Goal: Task Accomplishment & Management: Manage account settings

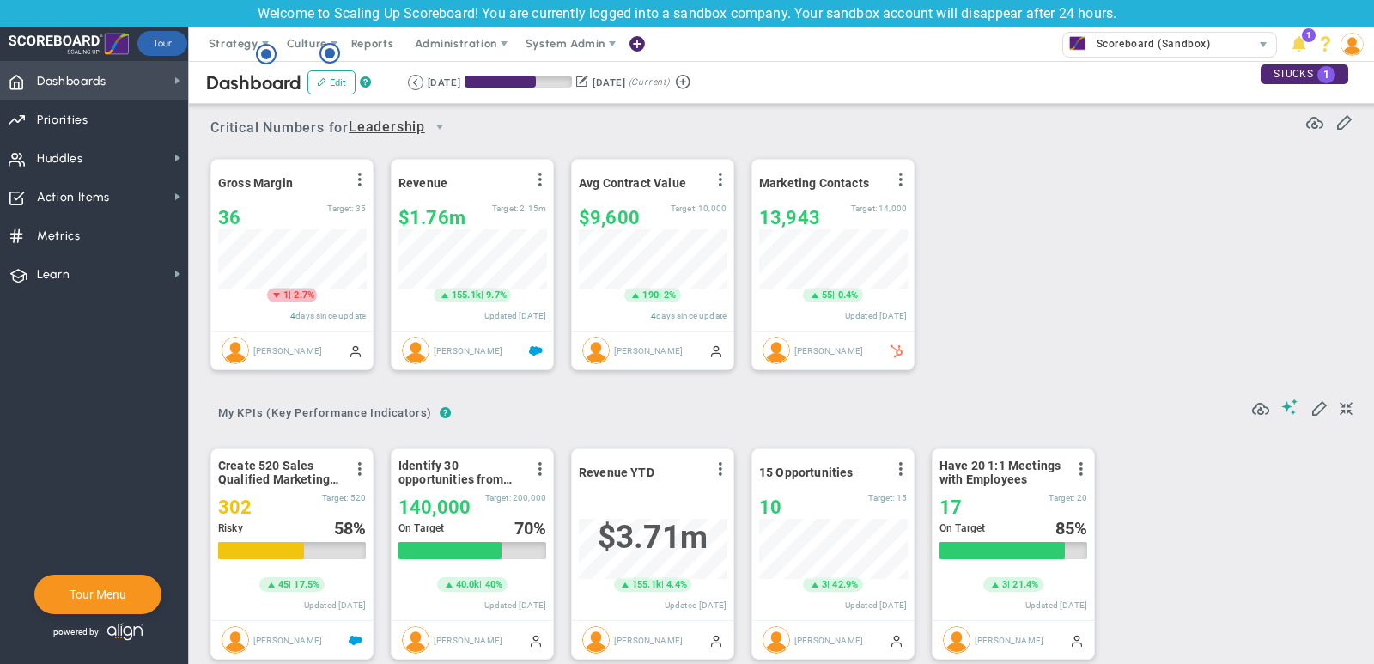
click at [93, 94] on span "Dashboards" at bounding box center [72, 82] width 70 height 36
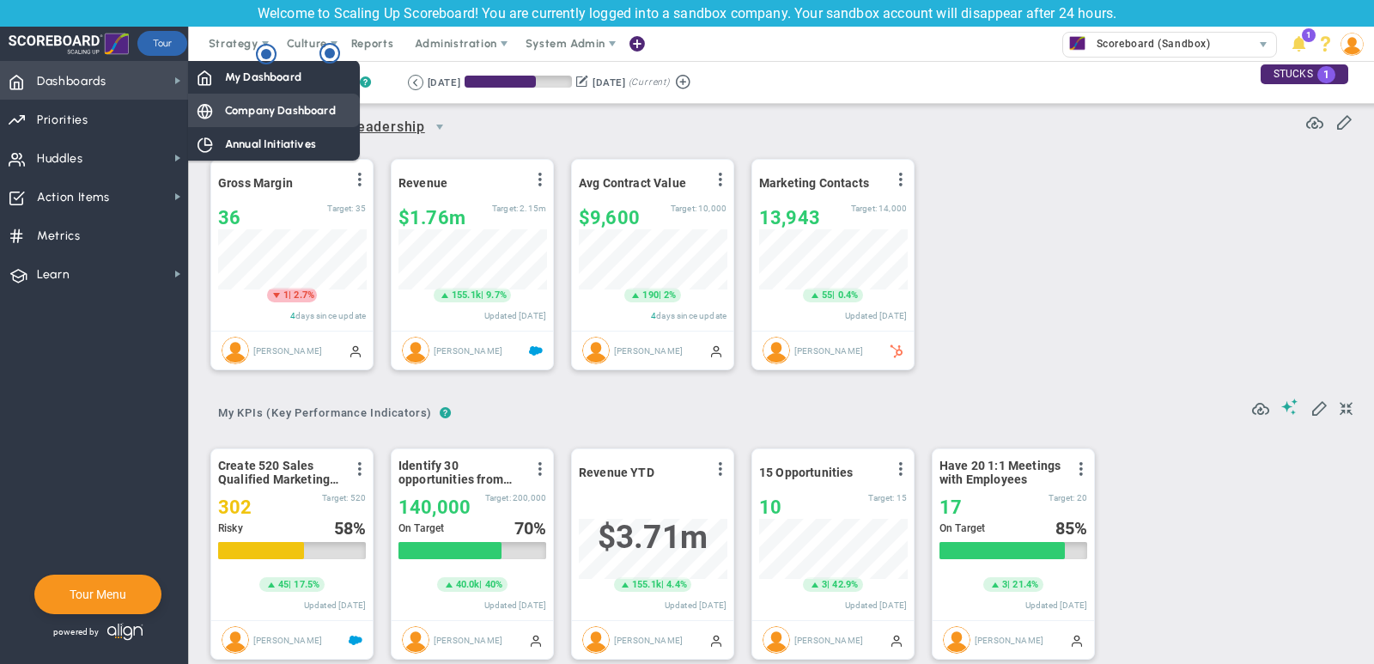
click at [243, 112] on span "Company Dashboard" at bounding box center [280, 110] width 111 height 16
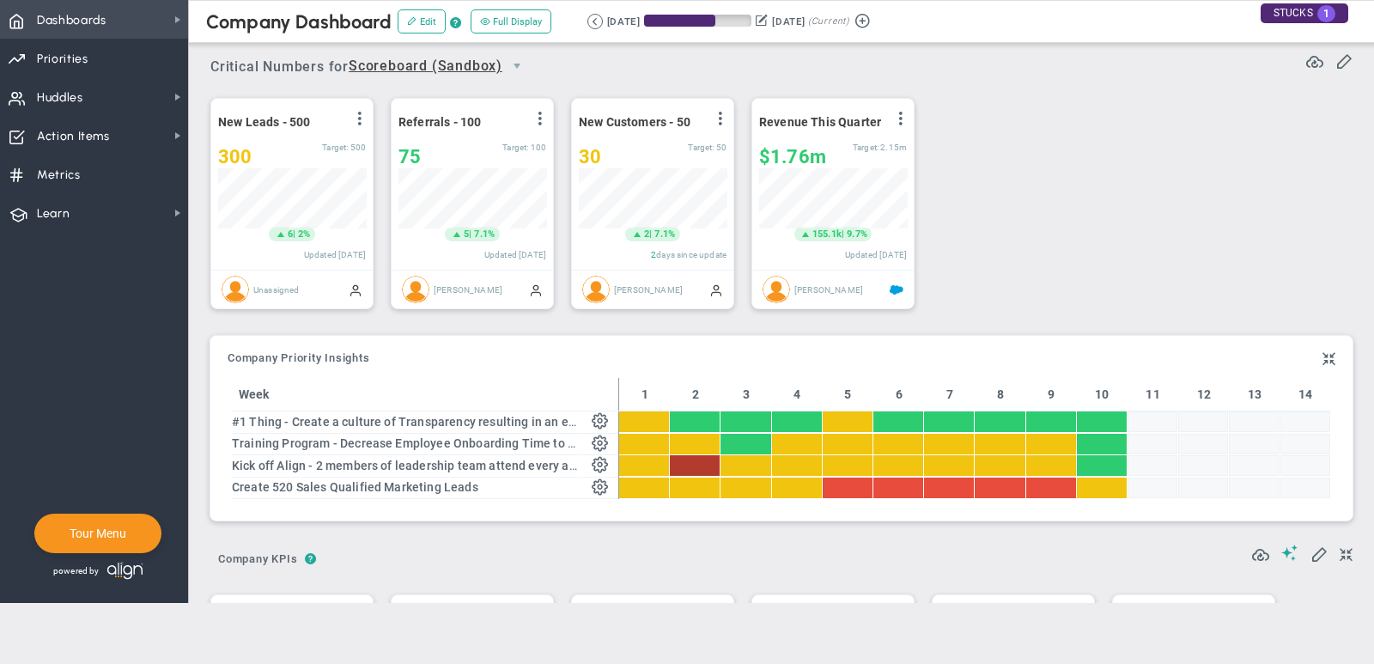
scroll to position [858538, 858450]
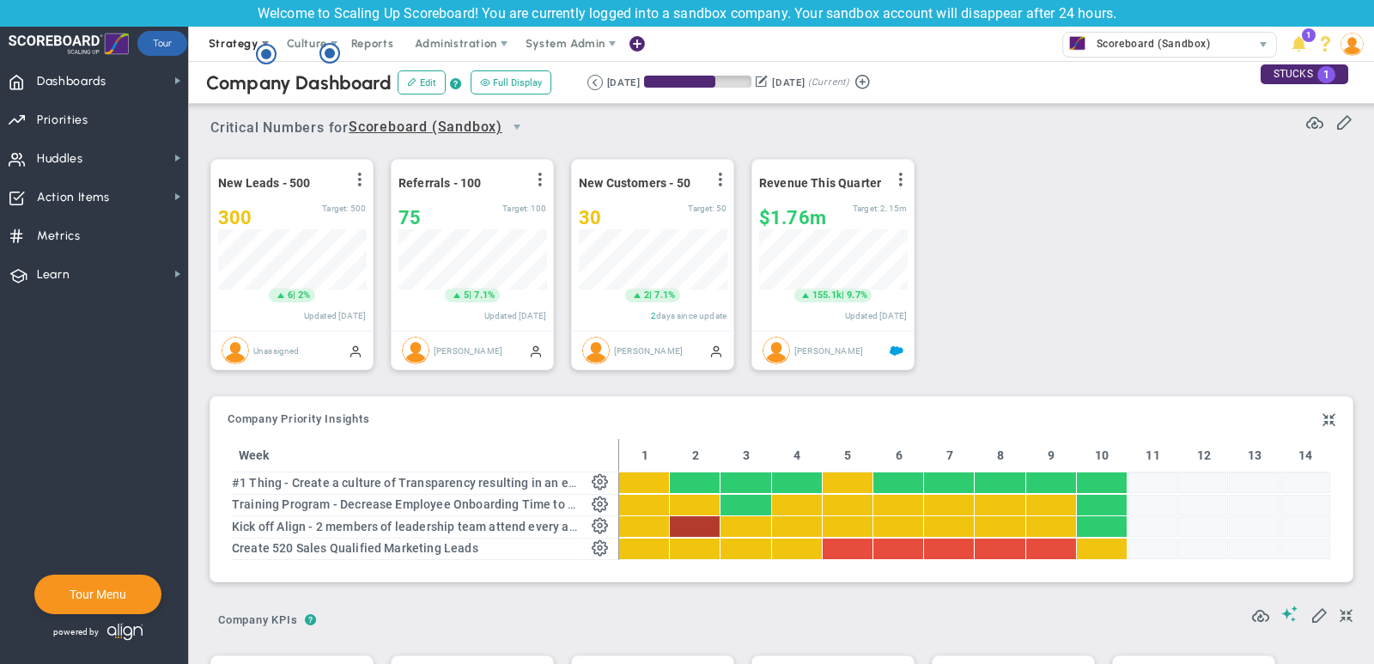
click at [233, 43] on span "Strategy" at bounding box center [234, 43] width 50 height 13
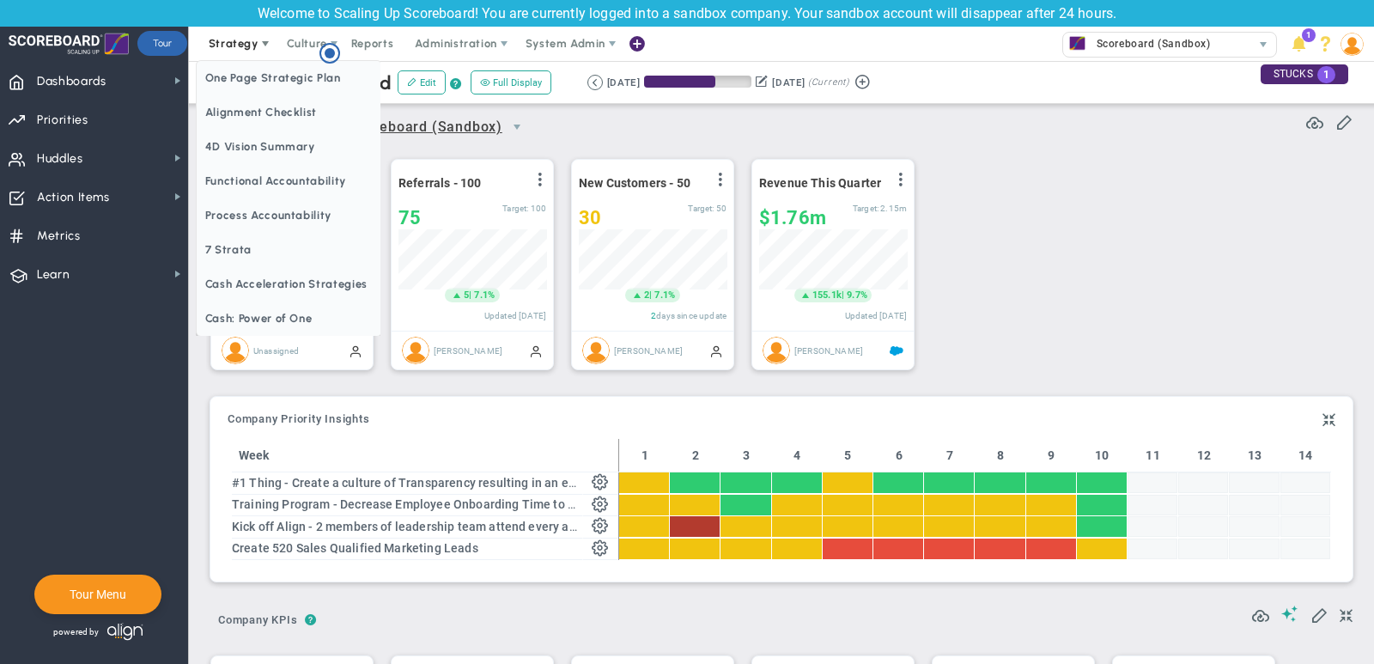
scroll to position [0, 0]
click at [285, 82] on span "One Page Strategic Plan" at bounding box center [289, 78] width 185 height 34
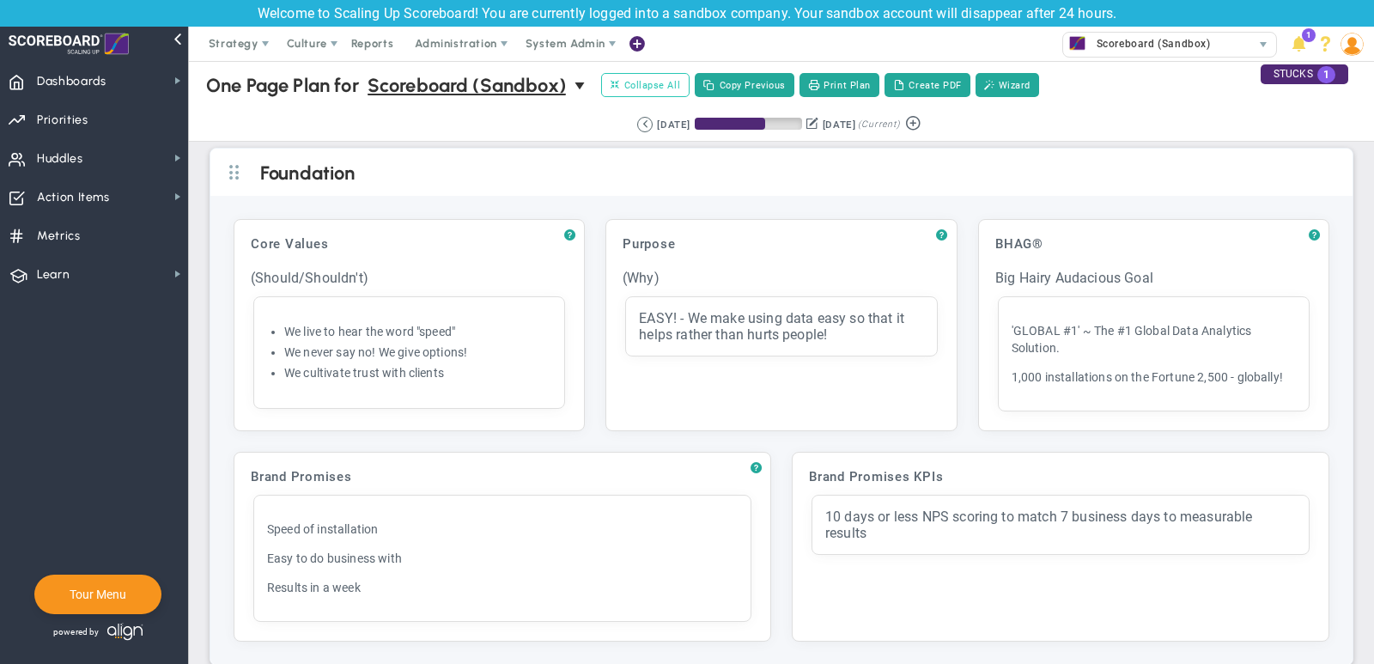
click at [642, 88] on span "Collapse All" at bounding box center [645, 84] width 70 height 15
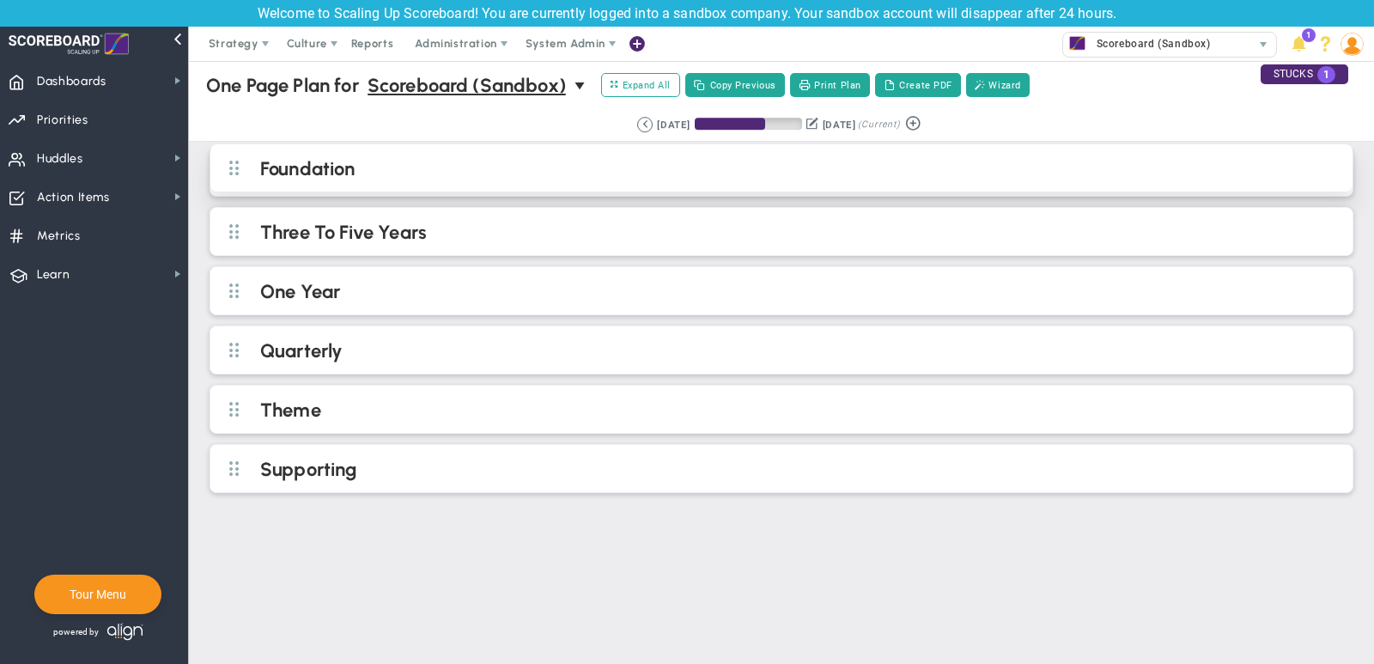
click at [398, 164] on h2 "Foundation" at bounding box center [795, 170] width 1071 height 26
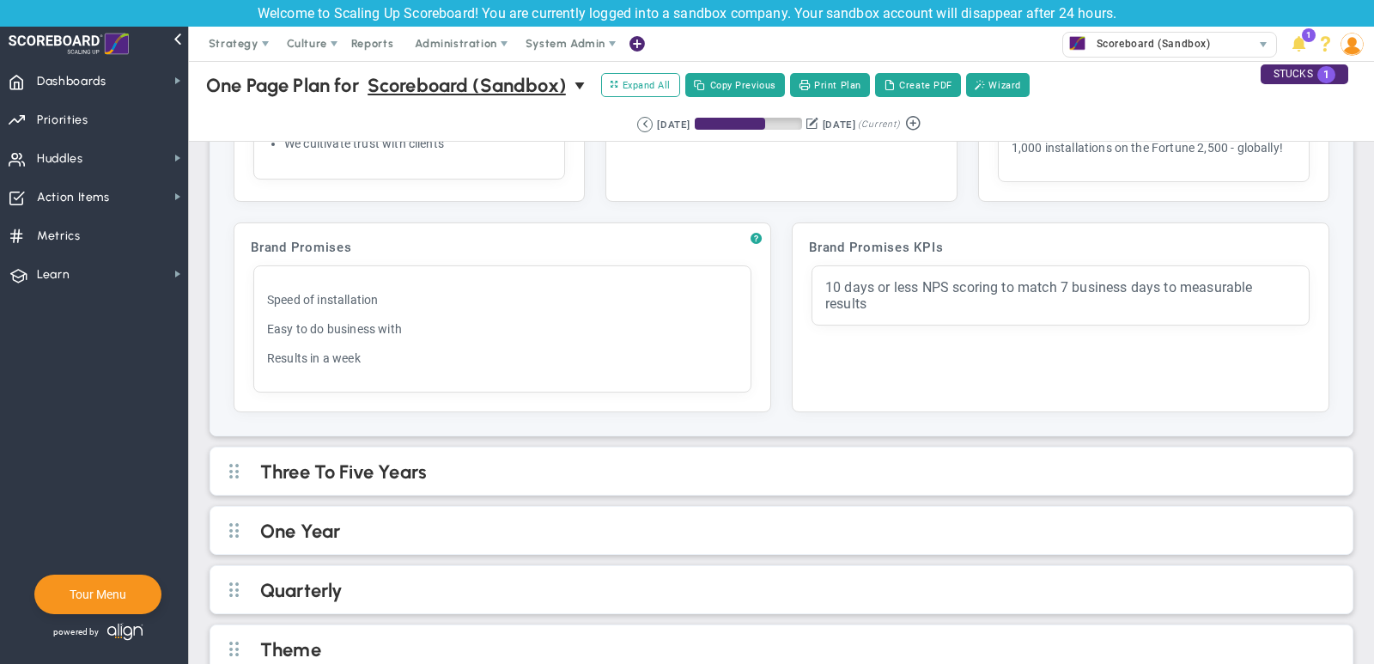
scroll to position [239, 0]
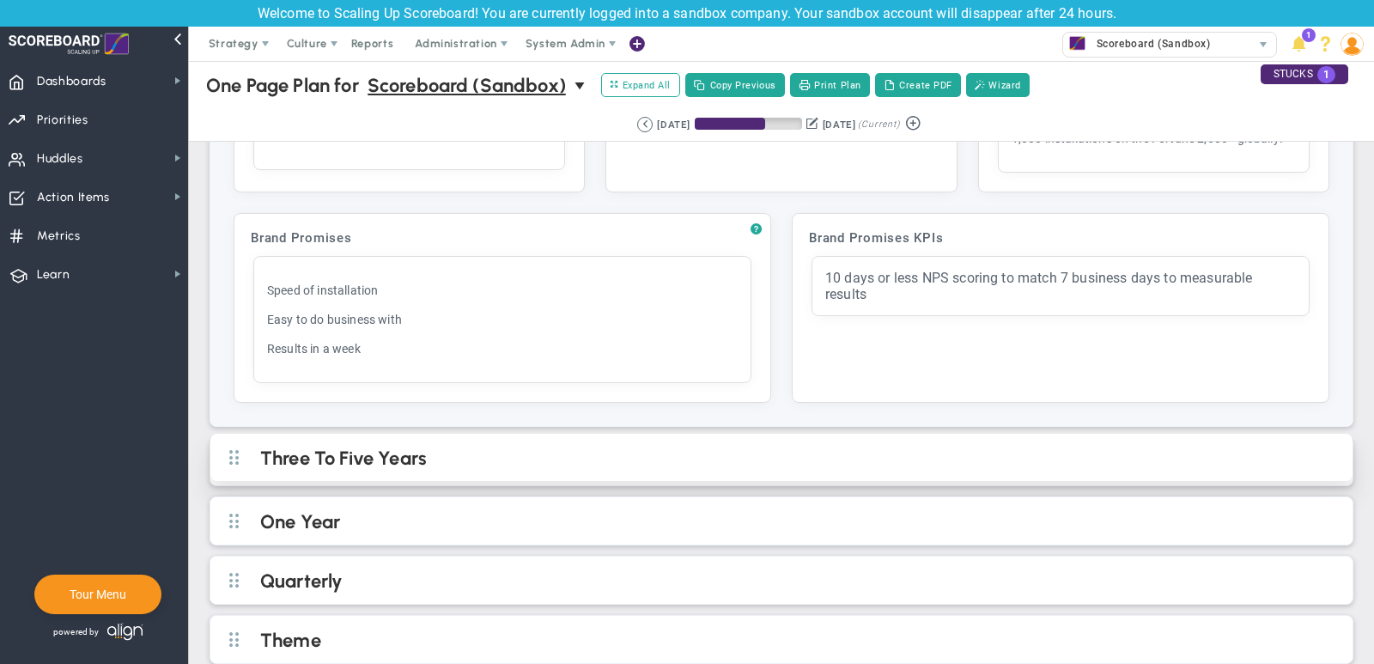
click at [556, 446] on h2 "Three To Five Years" at bounding box center [795, 459] width 1071 height 26
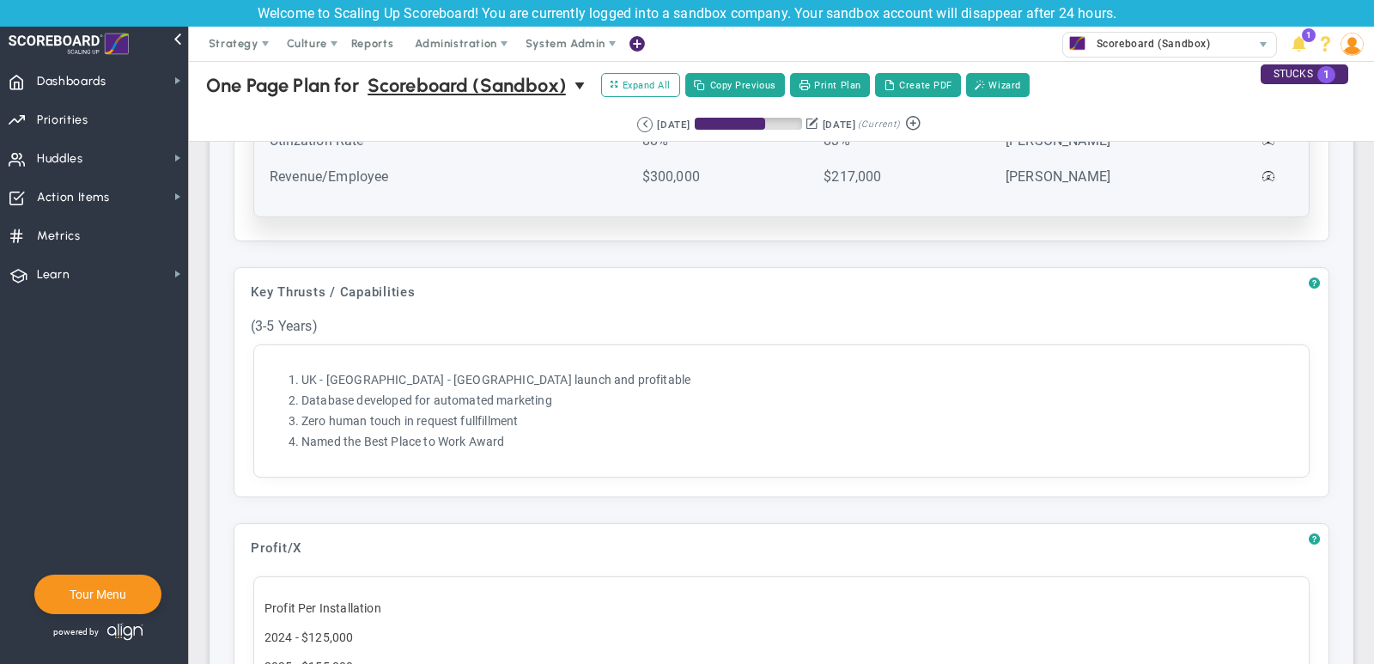
scroll to position [903, 0]
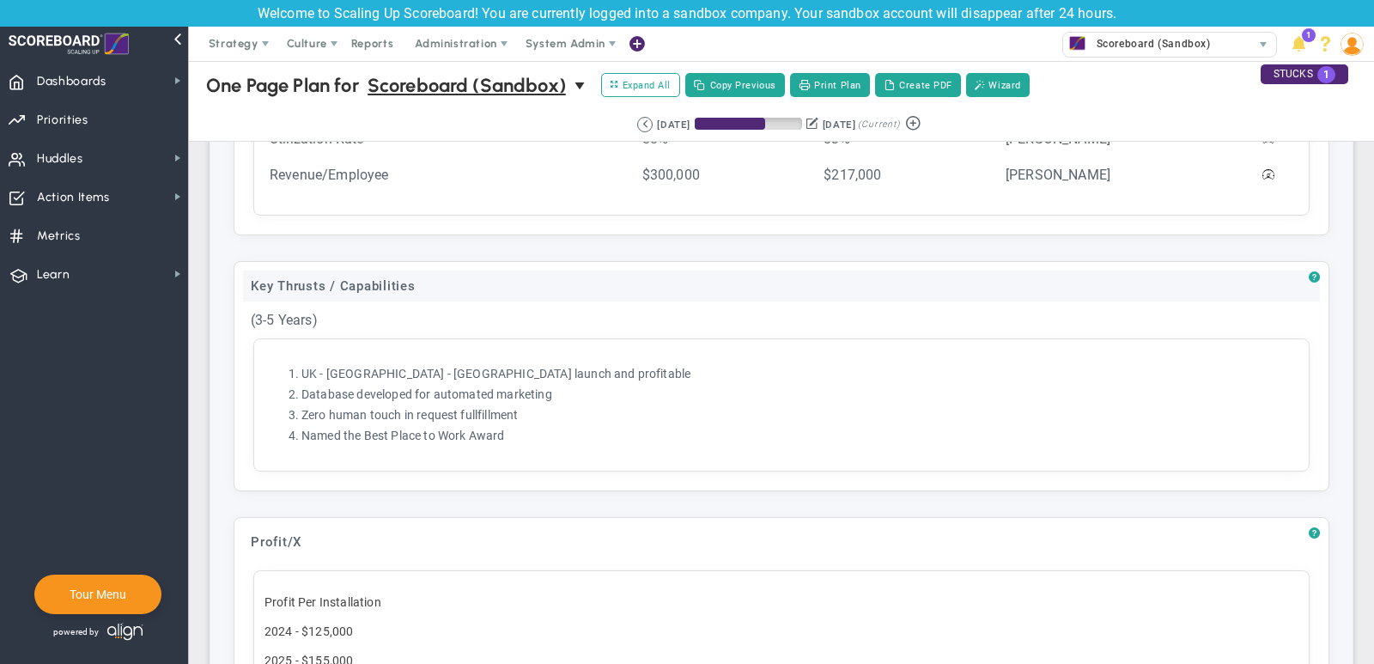
click at [462, 272] on div "Key Thrusts / Capabilities" at bounding box center [781, 285] width 1077 height 31
click at [446, 238] on div "? Targets (3-5 Years) Click to add header Targets (3-5 Years) Targets (3-5 Year…" at bounding box center [781, 293] width 1142 height 944
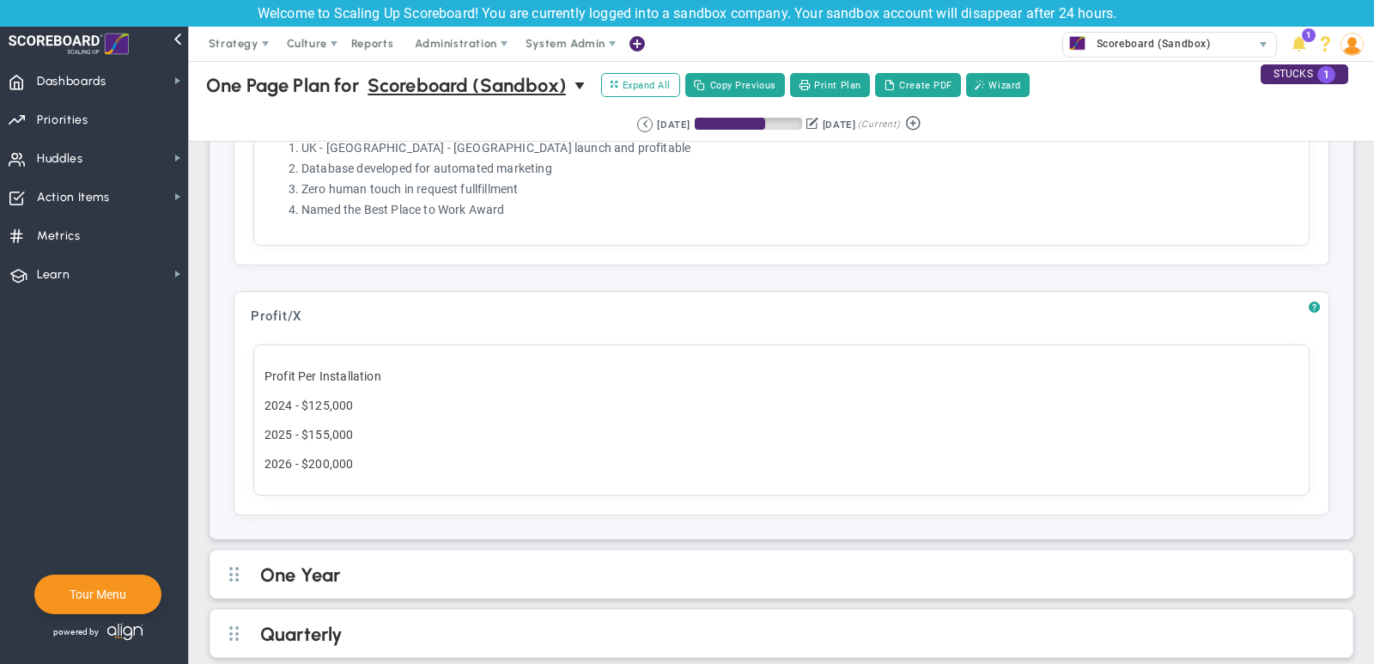
scroll to position [1237, 0]
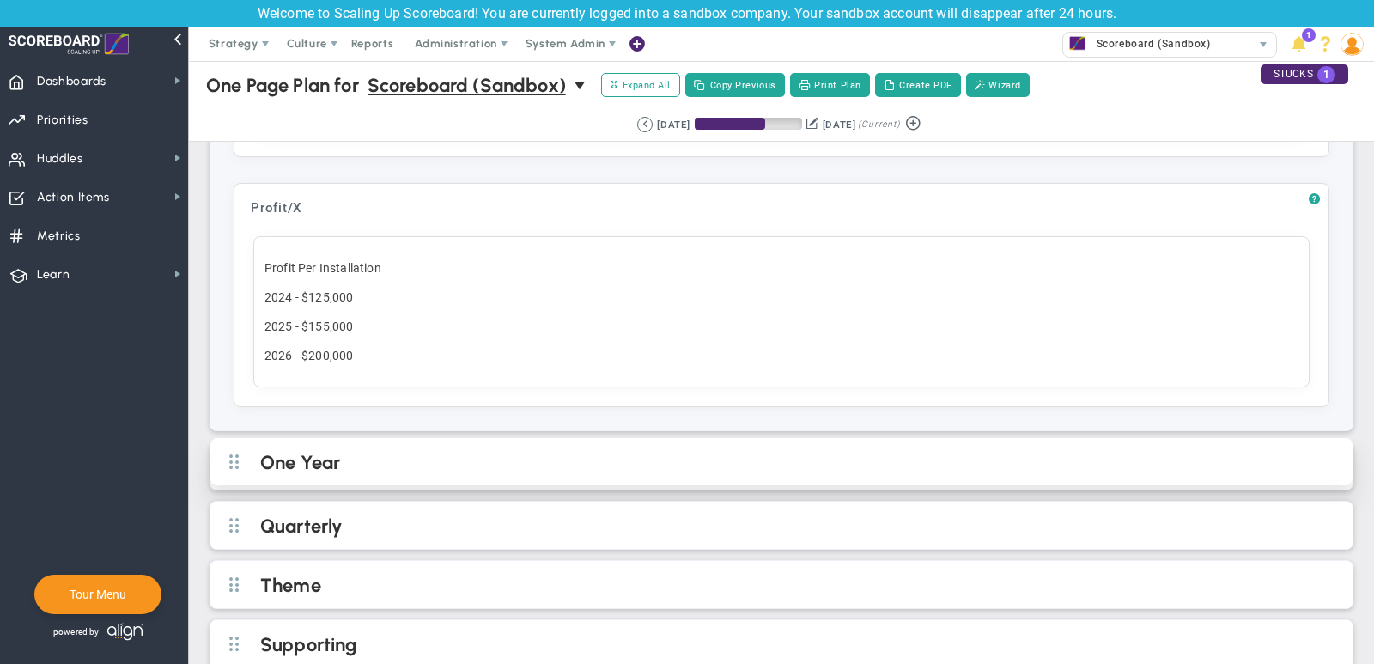
click at [411, 451] on h2 "One Year" at bounding box center [795, 464] width 1071 height 26
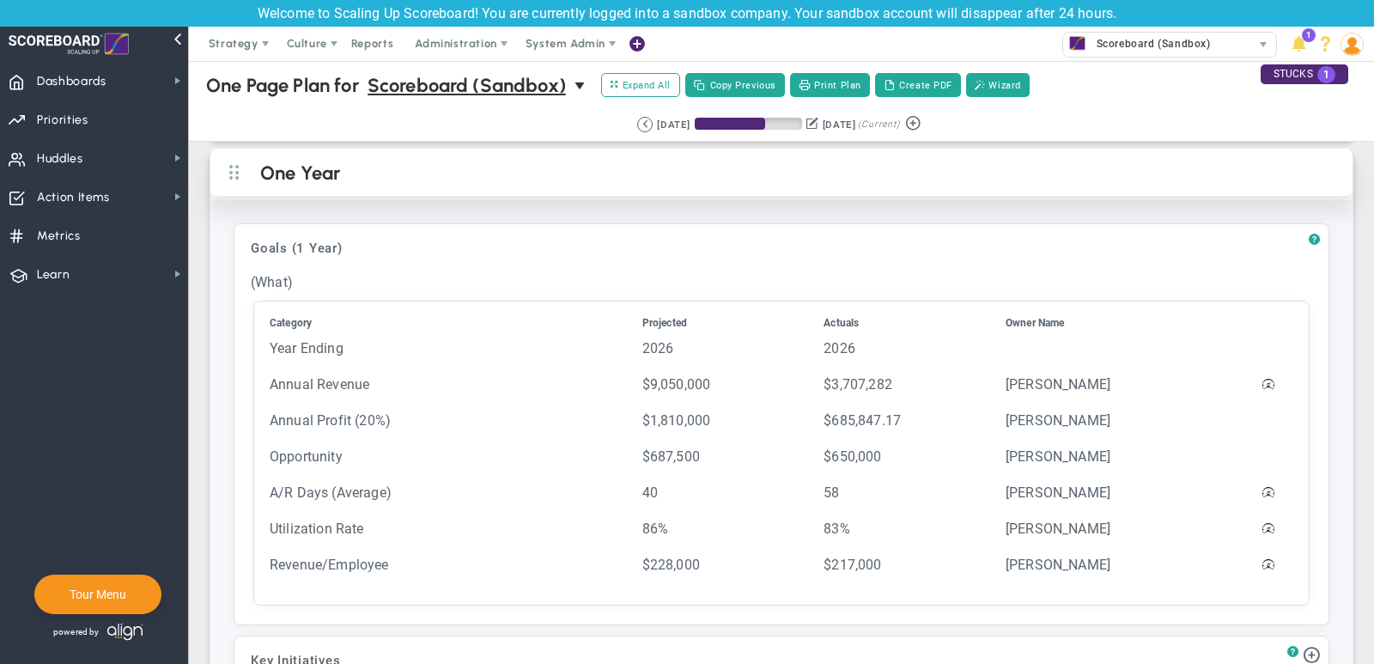
scroll to position [1522, 0]
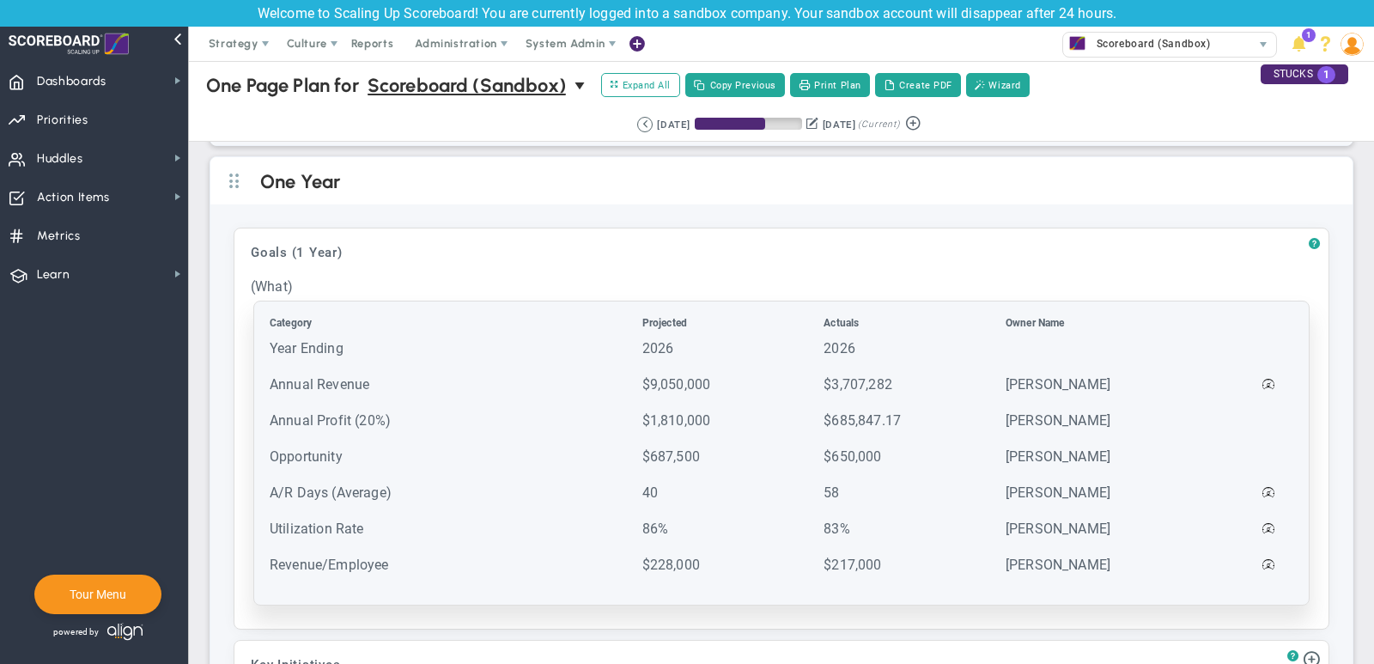
click at [384, 339] on td "Year Ending" at bounding box center [454, 356] width 371 height 34
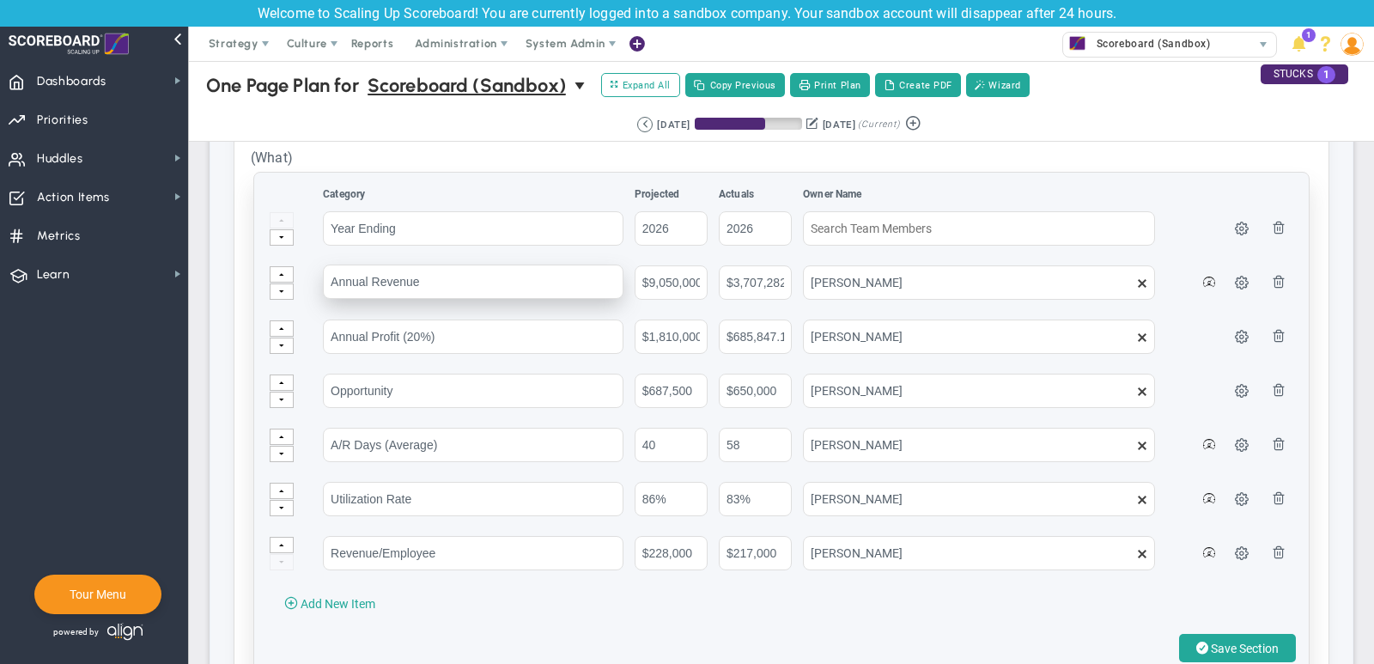
scroll to position [1683, 0]
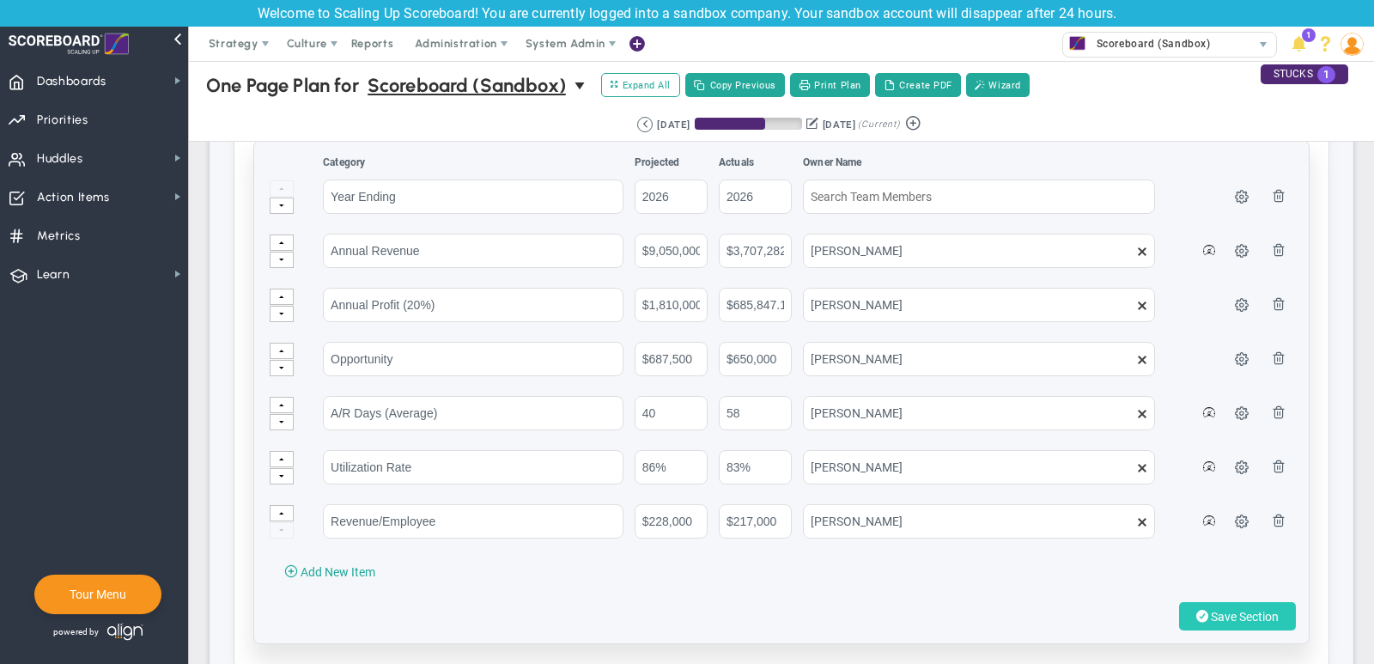
click at [1255, 610] on span "Save Section" at bounding box center [1245, 617] width 68 height 14
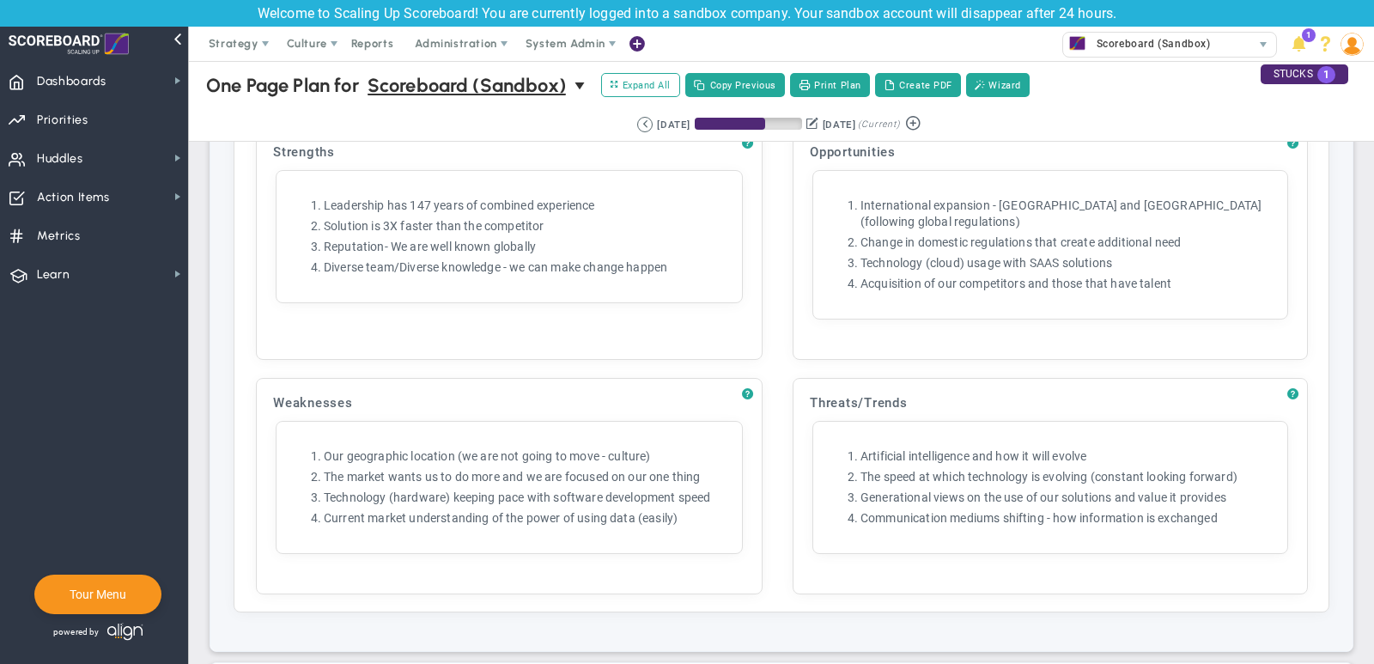
scroll to position [3027, 0]
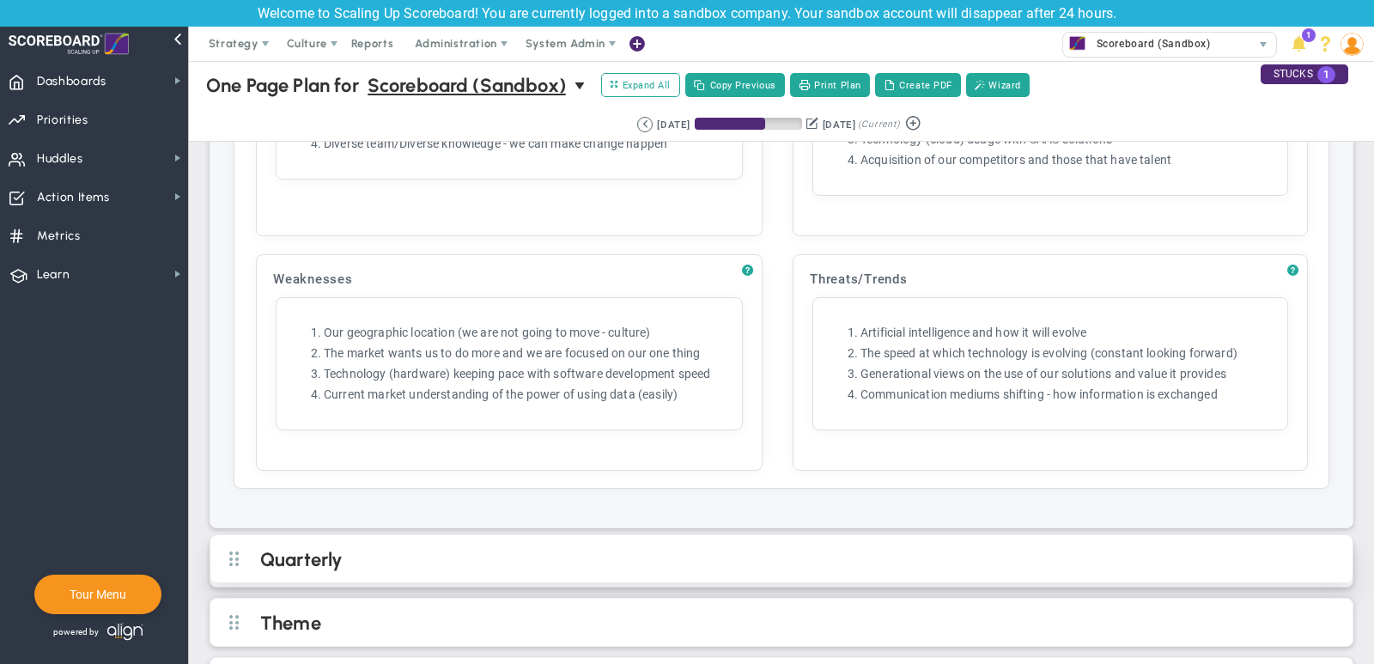
click at [640, 535] on div "Quarterly" at bounding box center [781, 558] width 1142 height 47
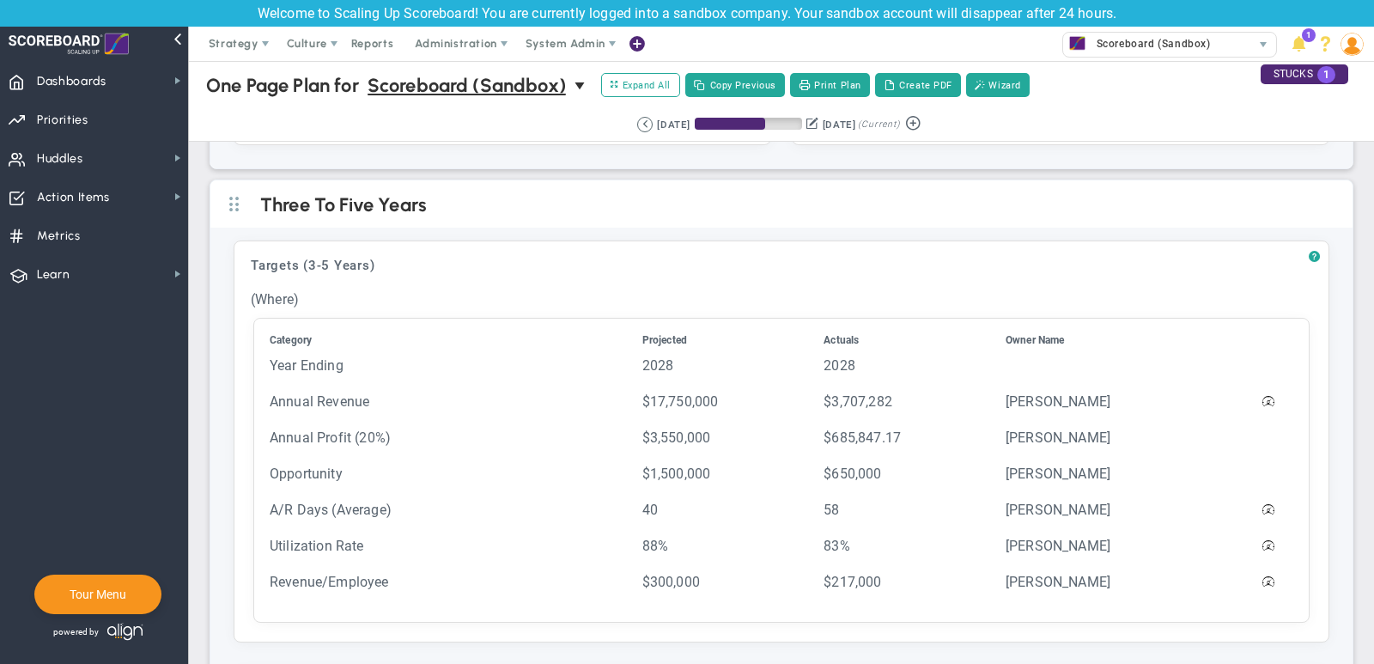
scroll to position [494, 0]
click at [929, 86] on button "Create PDF" at bounding box center [918, 85] width 86 height 24
click at [148, 85] on span "Dashboards Dashboards" at bounding box center [94, 80] width 188 height 39
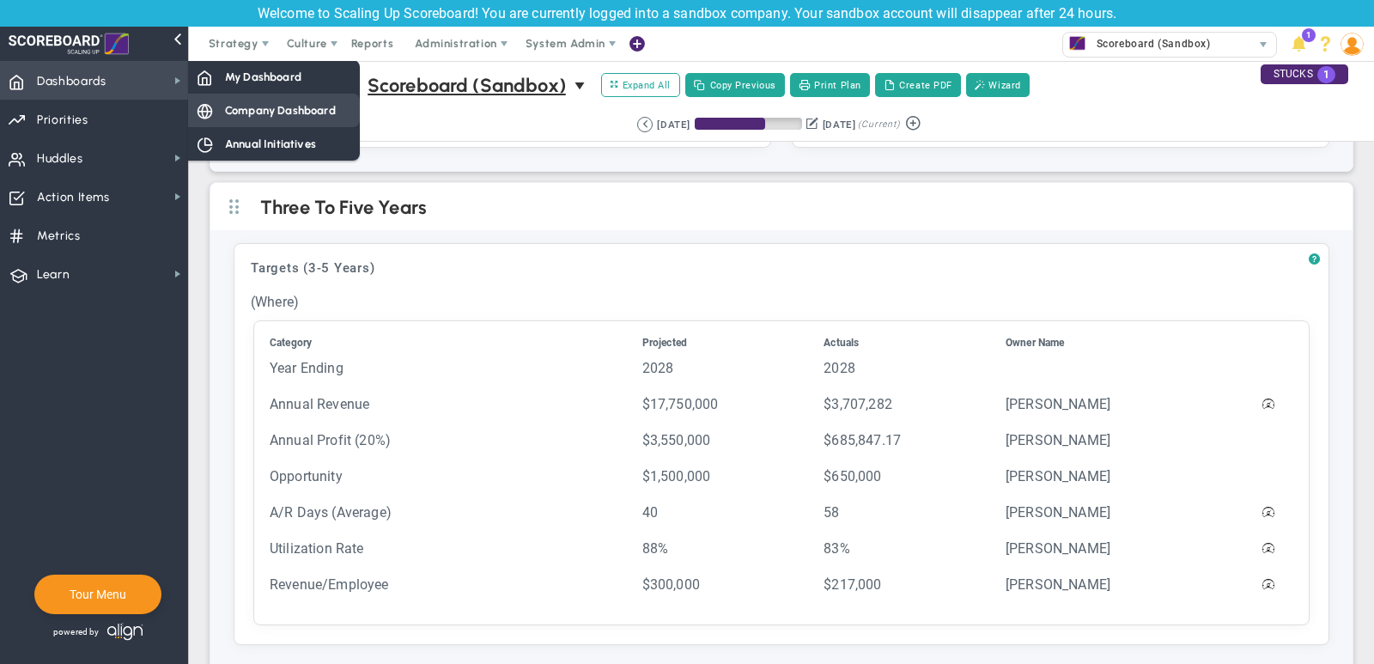
click at [299, 111] on span "Company Dashboard" at bounding box center [280, 110] width 111 height 16
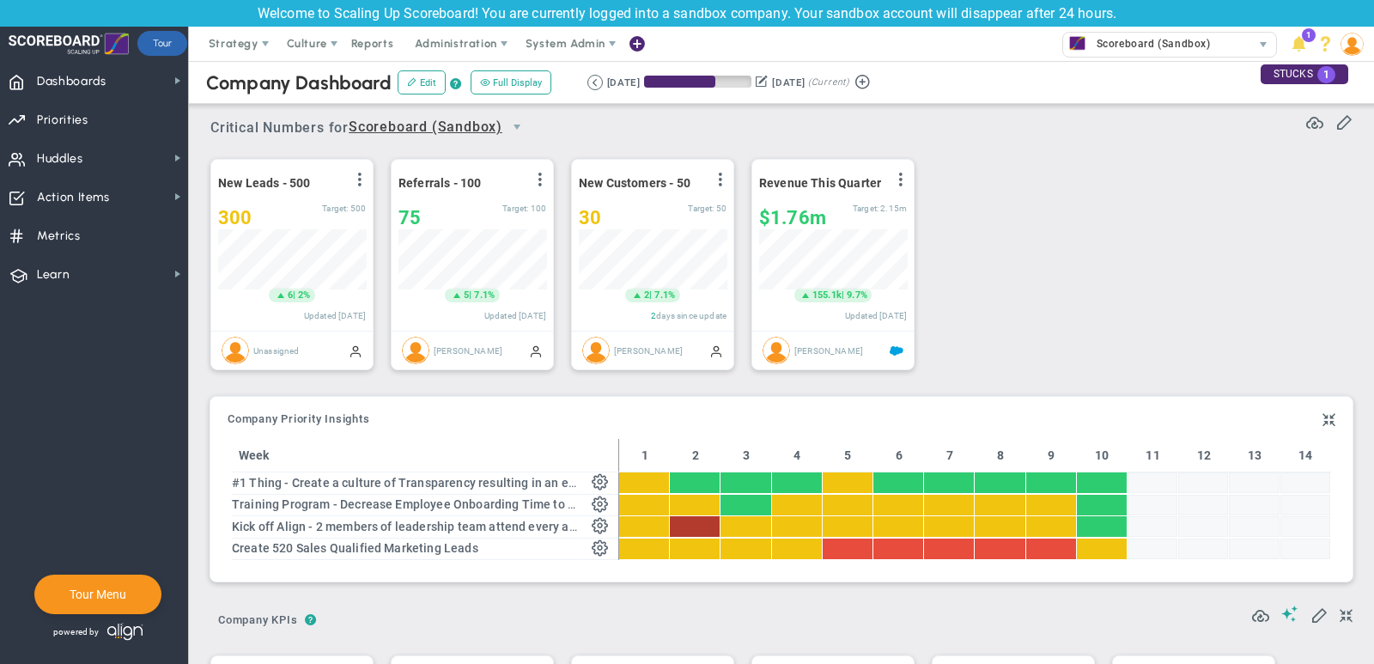
scroll to position [858538, 858450]
click at [616, 211] on div "30" at bounding box center [633, 217] width 109 height 21
type input "33"
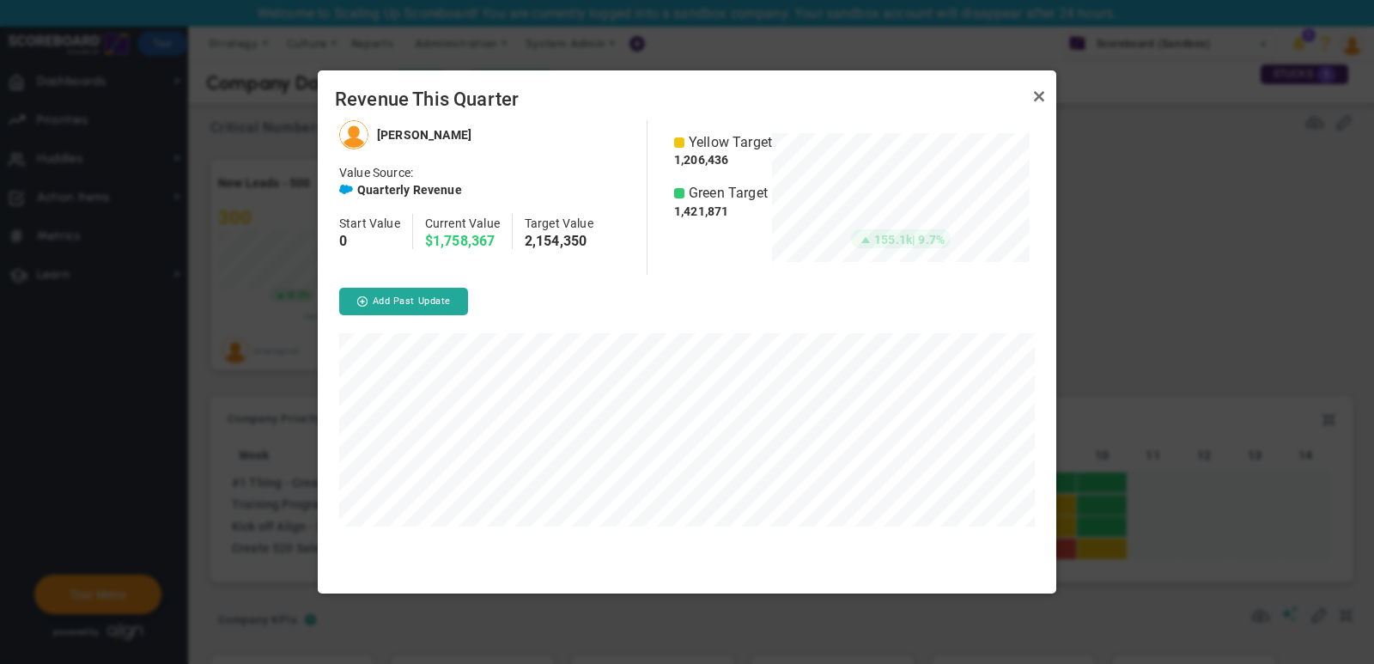
scroll to position [473, 738]
click at [1038, 96] on link "Close" at bounding box center [1039, 96] width 21 height 21
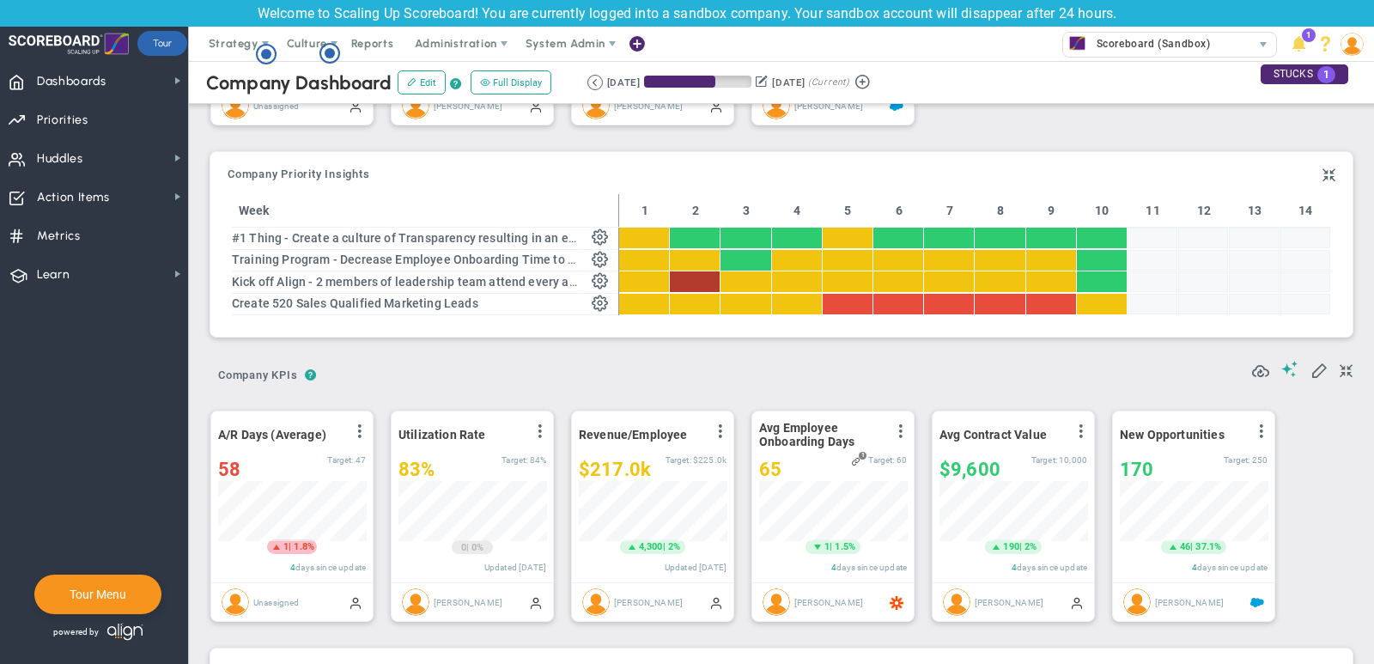
scroll to position [252, 0]
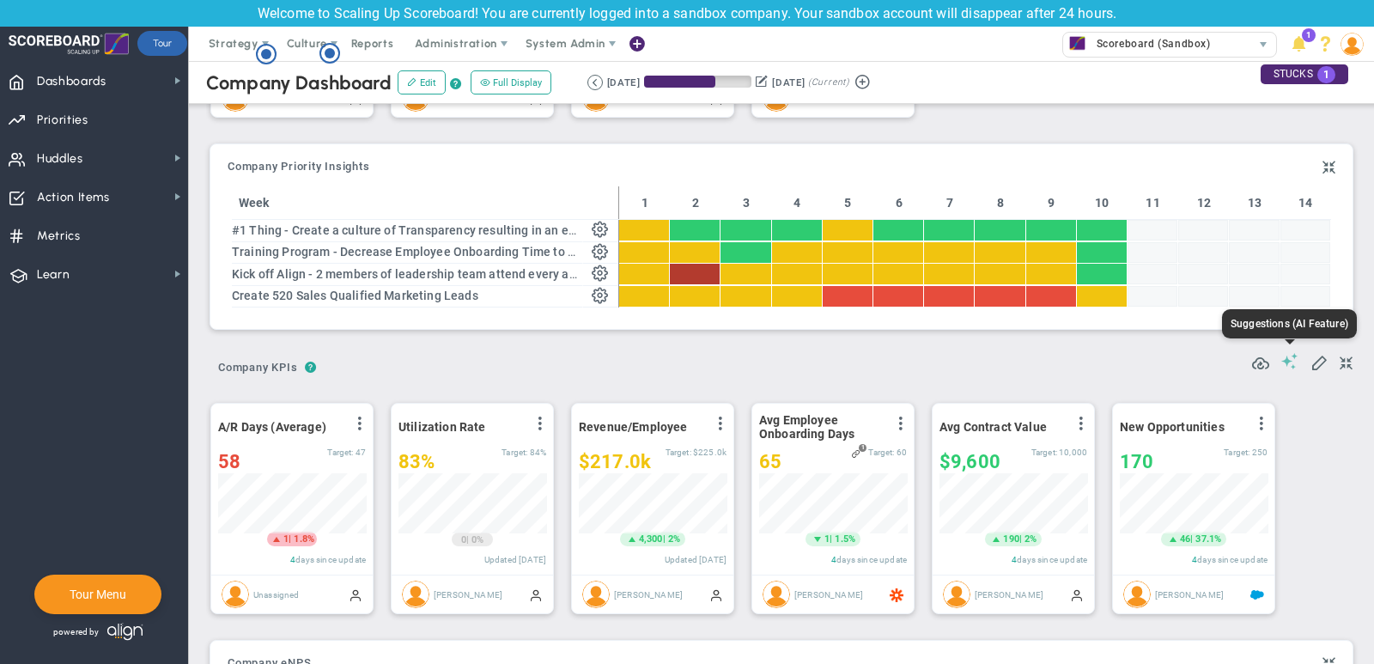
click at [1287, 355] on span at bounding box center [1289, 361] width 17 height 16
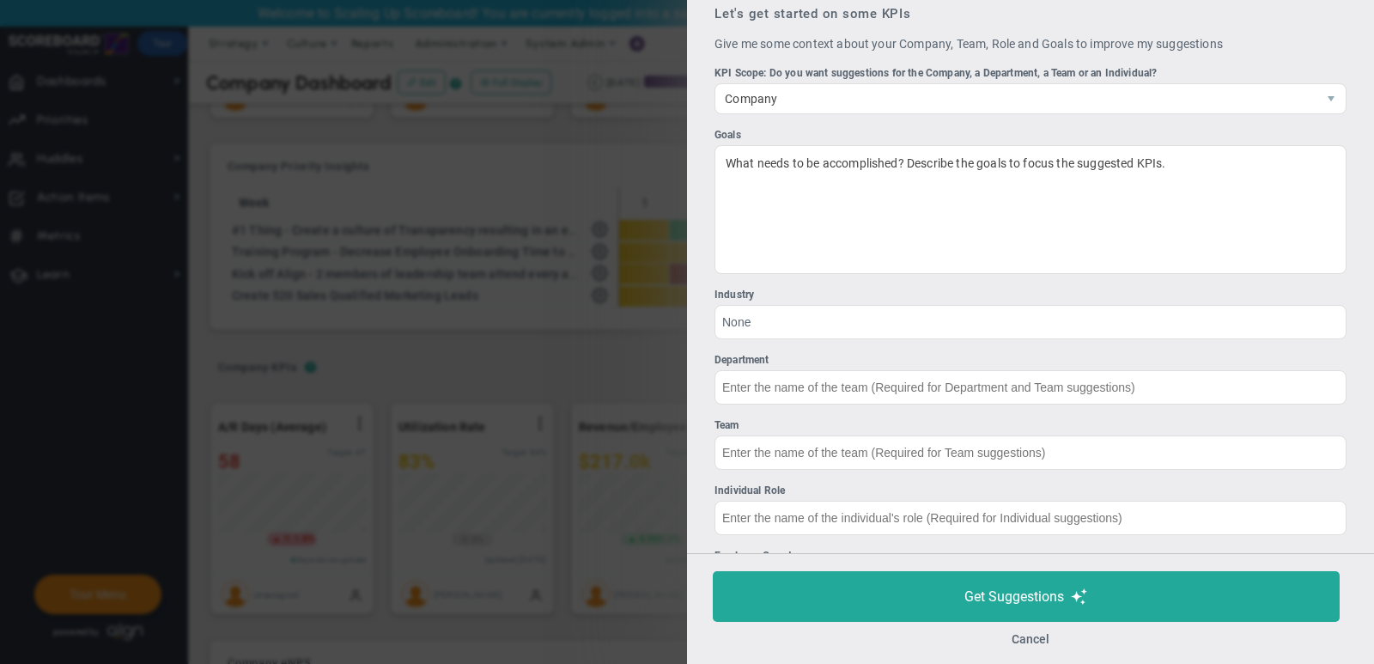
scroll to position [9, 0]
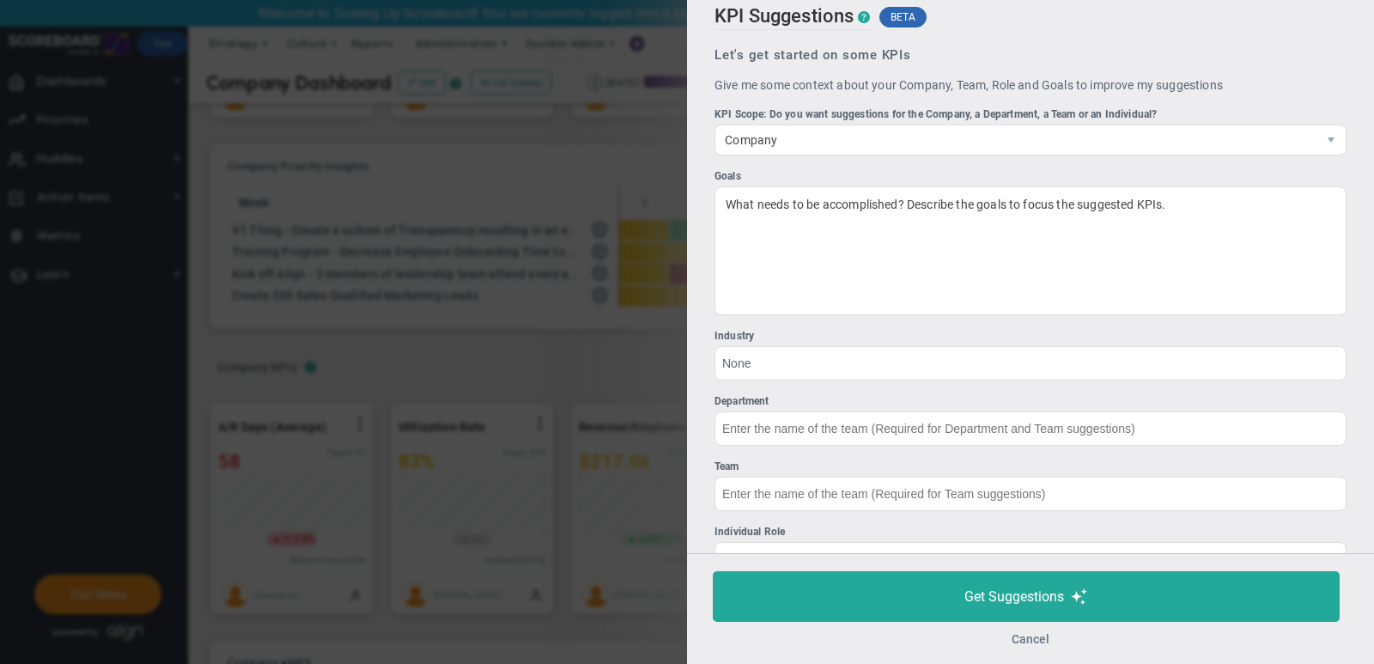
click at [1033, 637] on button "Cancel" at bounding box center [1030, 639] width 38 height 14
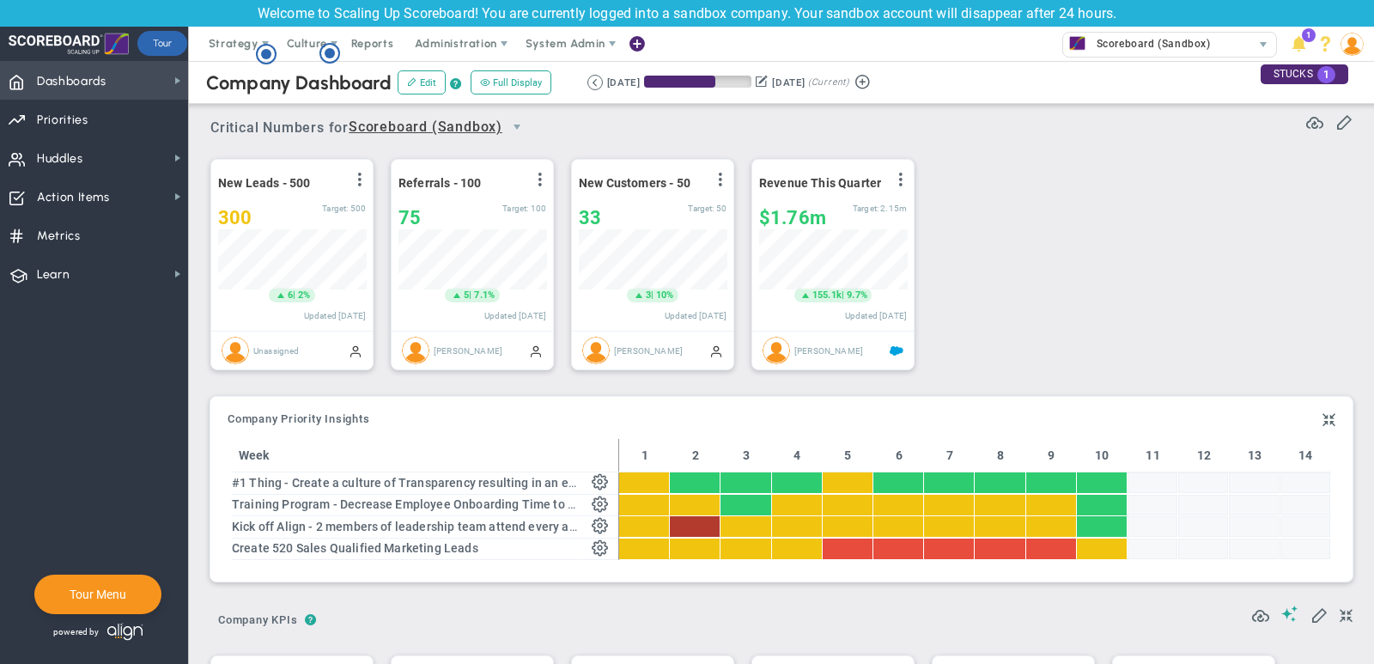
click at [139, 83] on span "Dashboards Dashboards" at bounding box center [94, 80] width 188 height 39
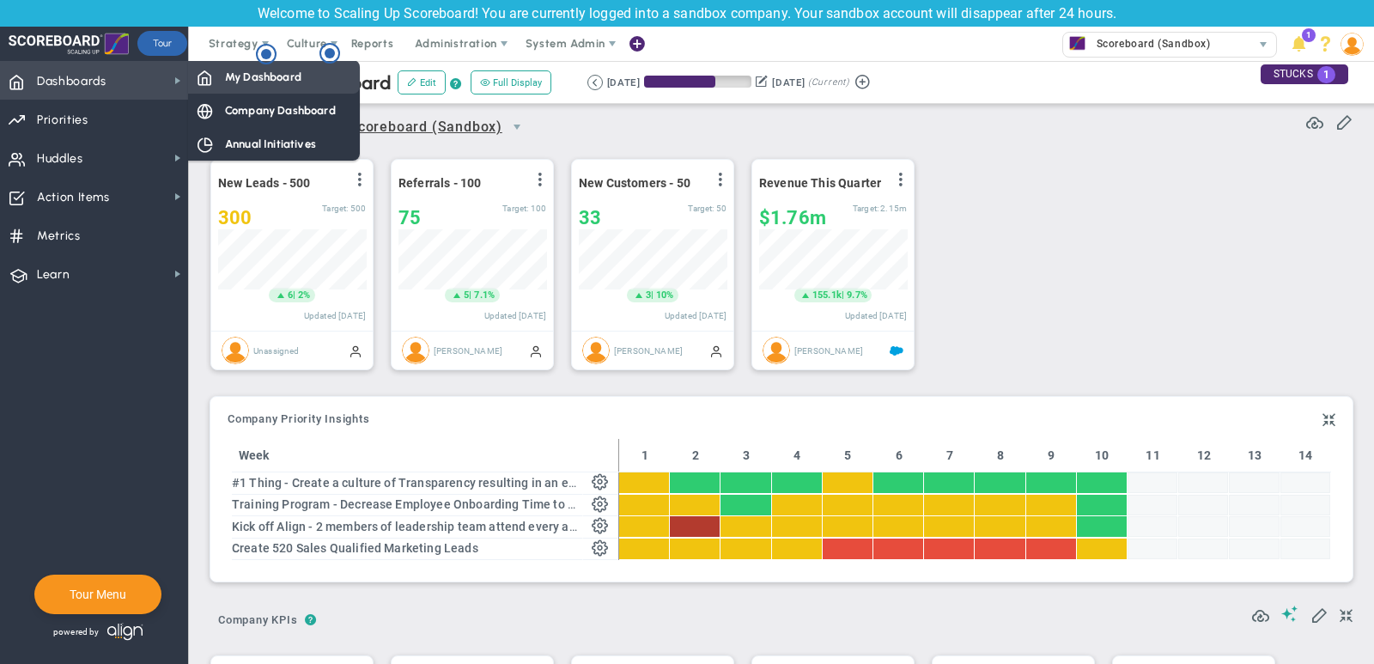
click at [286, 77] on span "My Dashboard" at bounding box center [263, 77] width 76 height 16
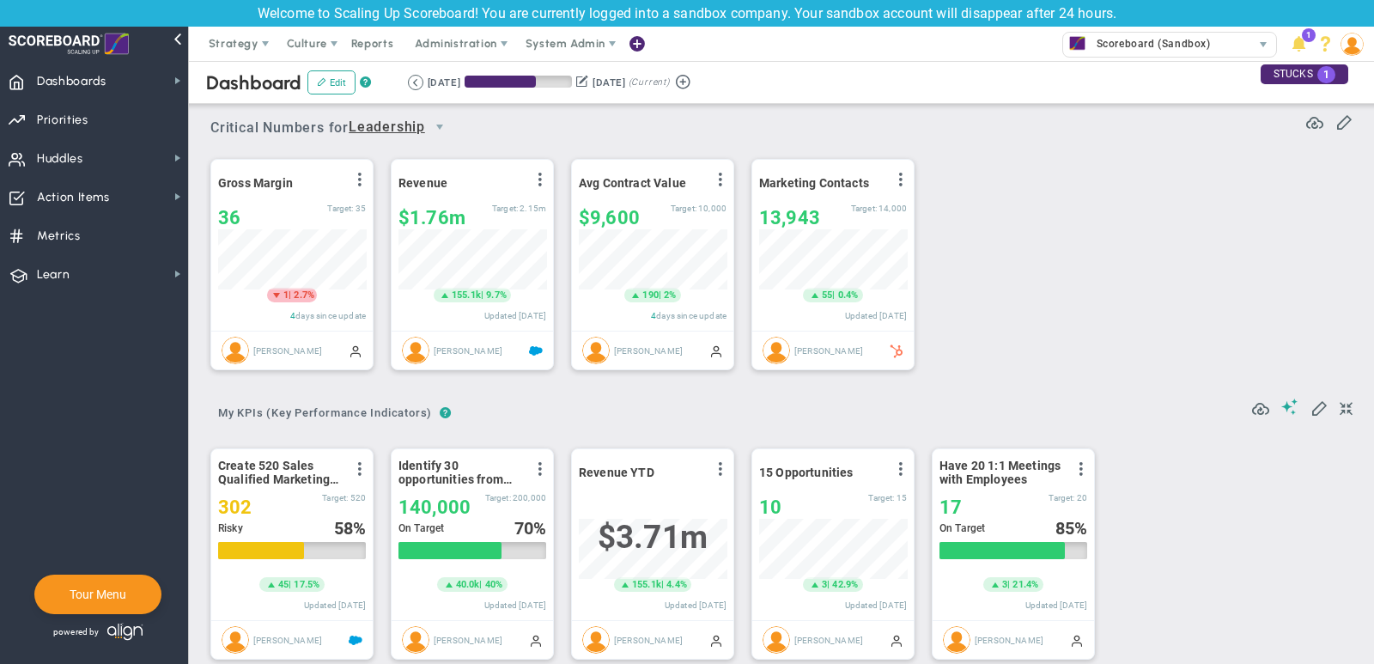
scroll to position [60, 148]
click at [443, 124] on span "select" at bounding box center [440, 127] width 14 height 14
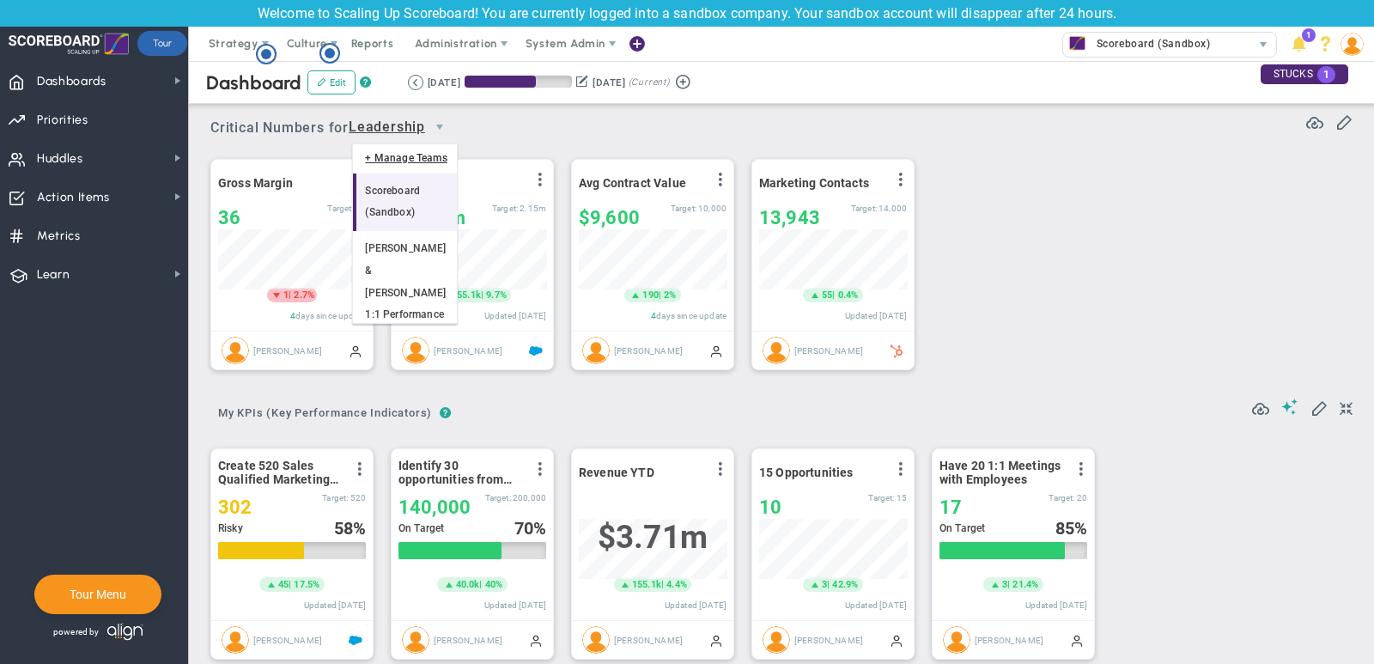
scroll to position [27, 0]
click at [398, 328] on li "Sales" at bounding box center [404, 346] width 103 height 36
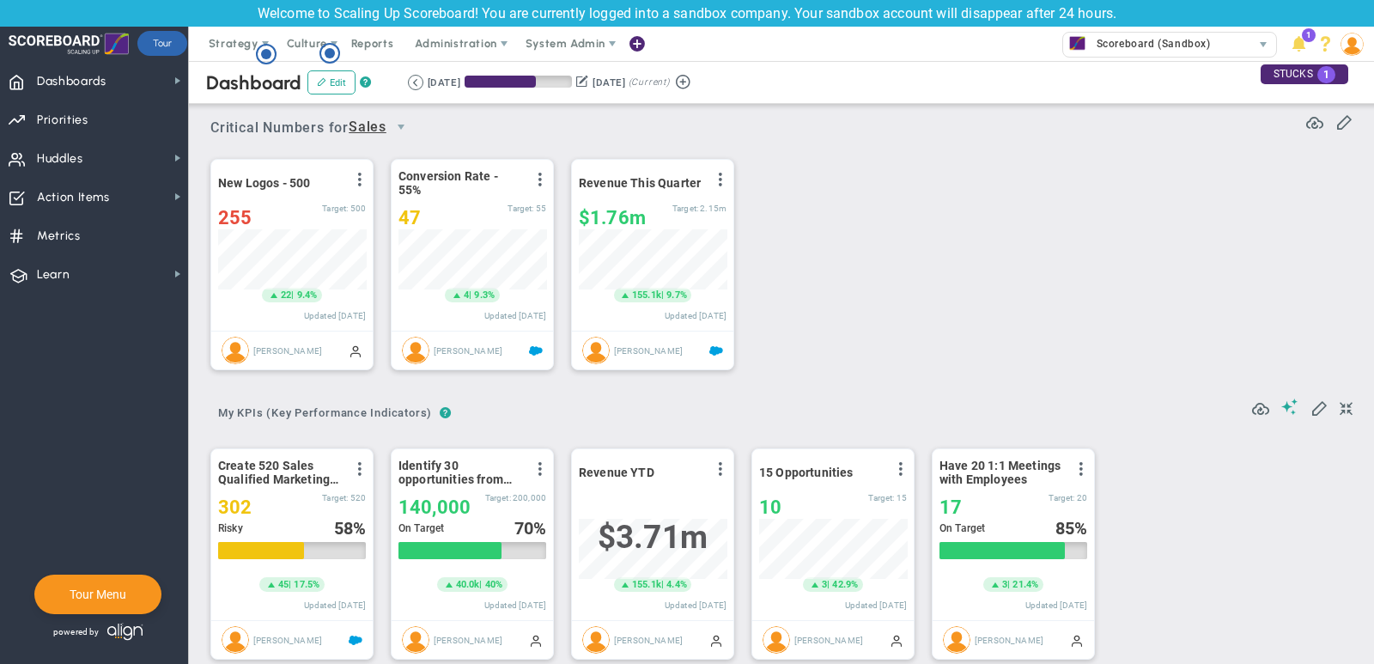
scroll to position [858538, 858450]
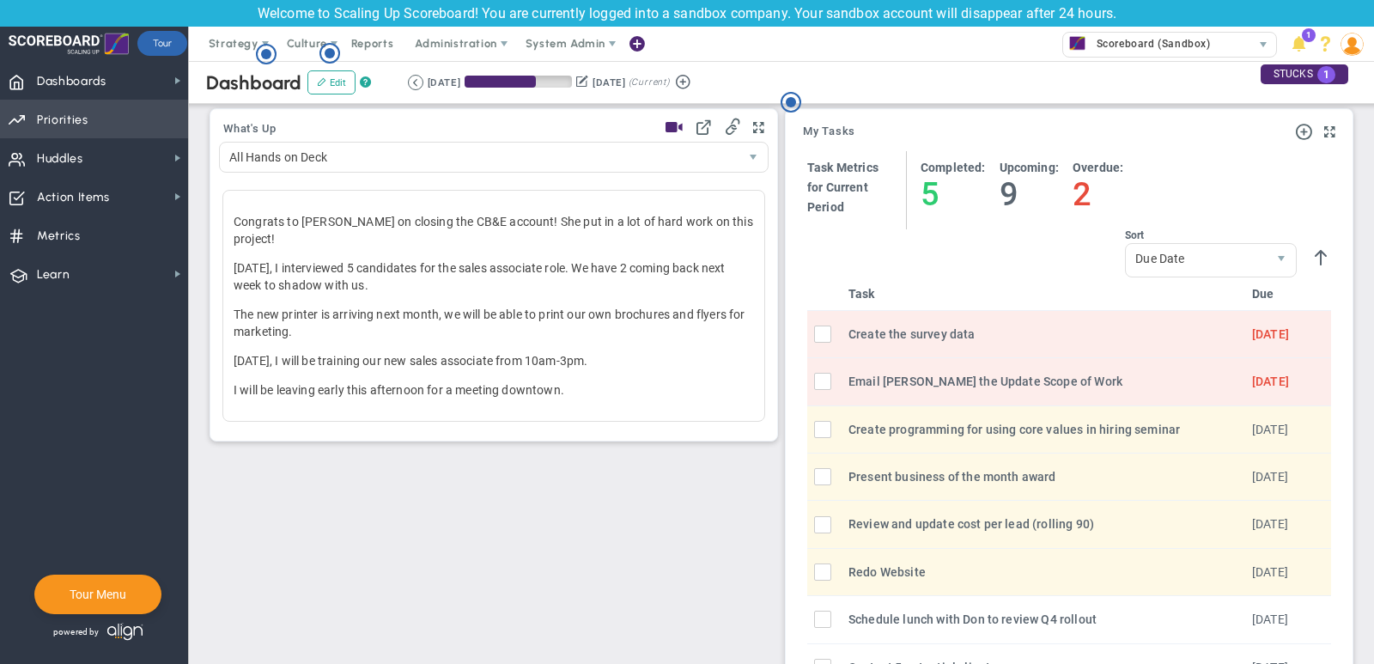
click at [95, 118] on span "Priorities OKR Tree Priorities OKRs" at bounding box center [94, 119] width 188 height 39
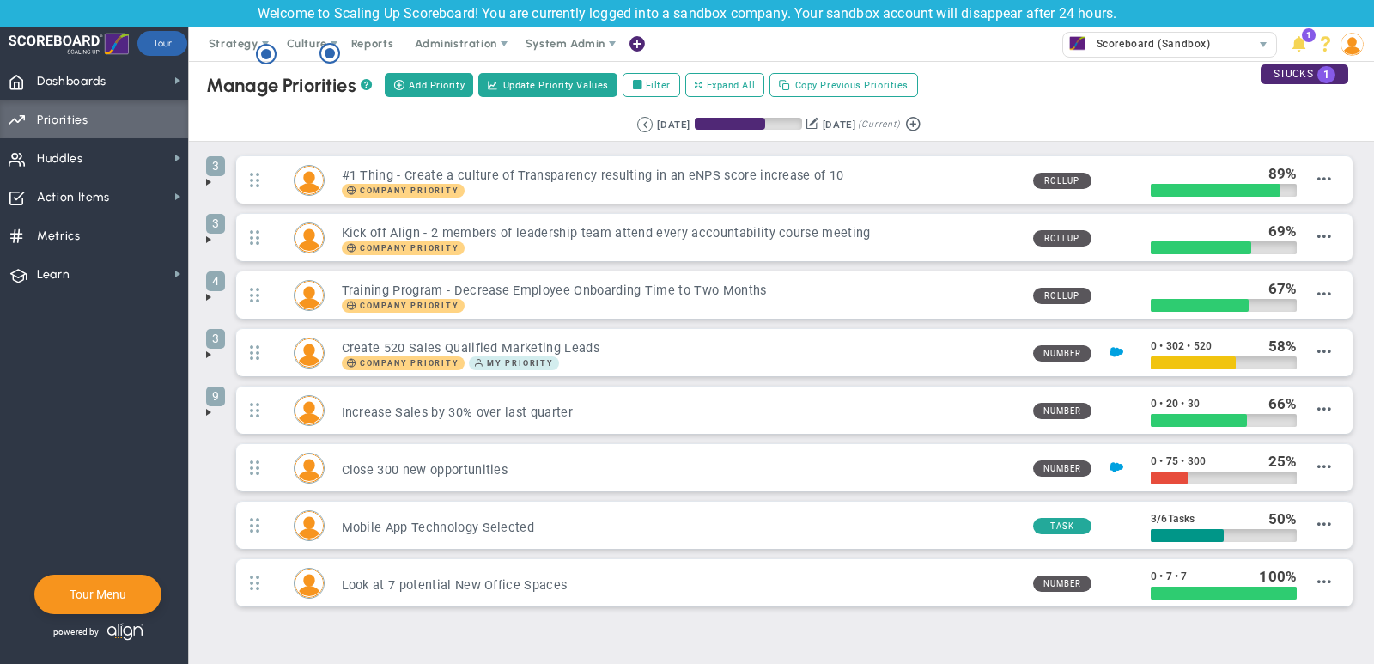
click at [211, 179] on span at bounding box center [209, 182] width 14 height 14
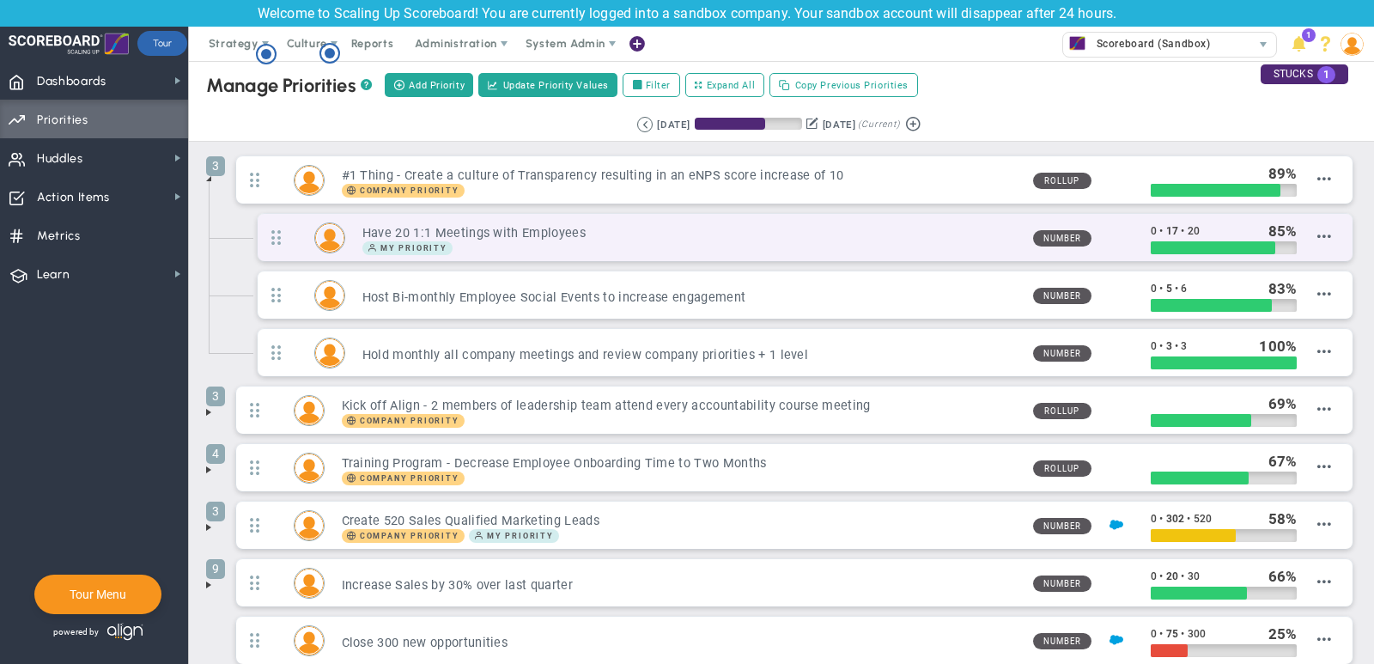
click at [956, 237] on h3 "Have 20 1:1 Meetings with Employees" at bounding box center [690, 233] width 657 height 16
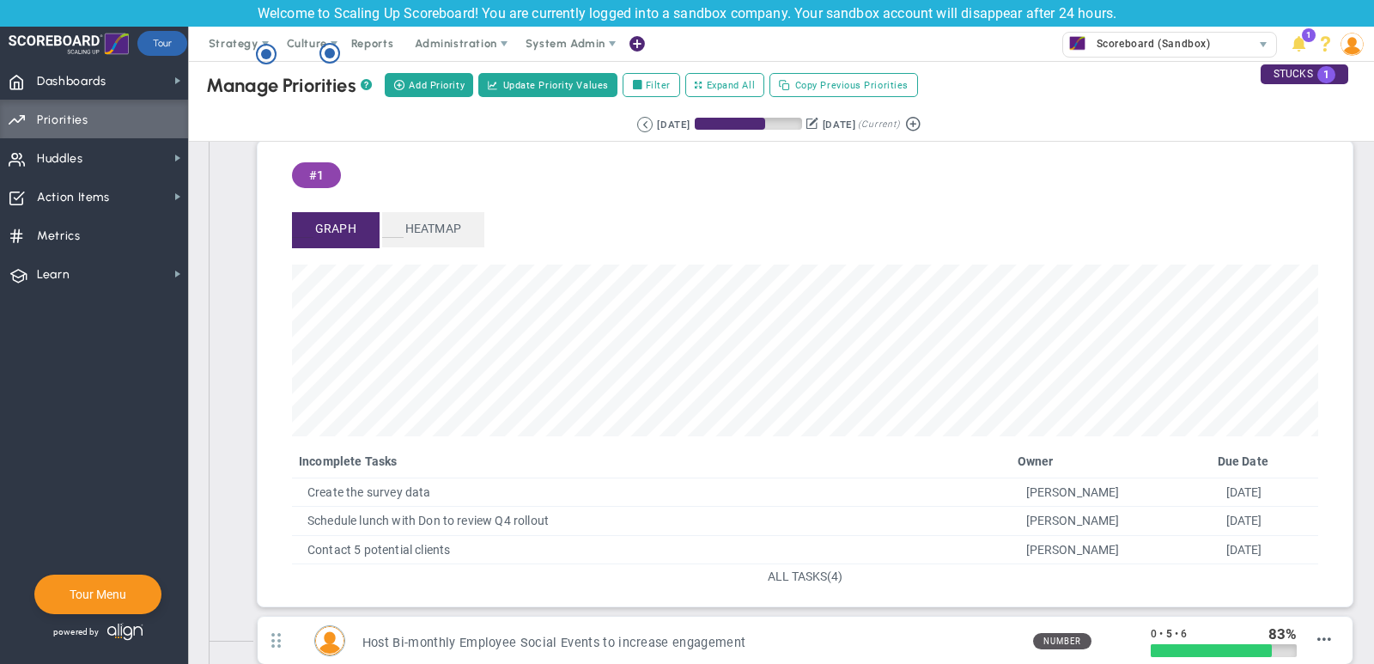
scroll to position [139, 0]
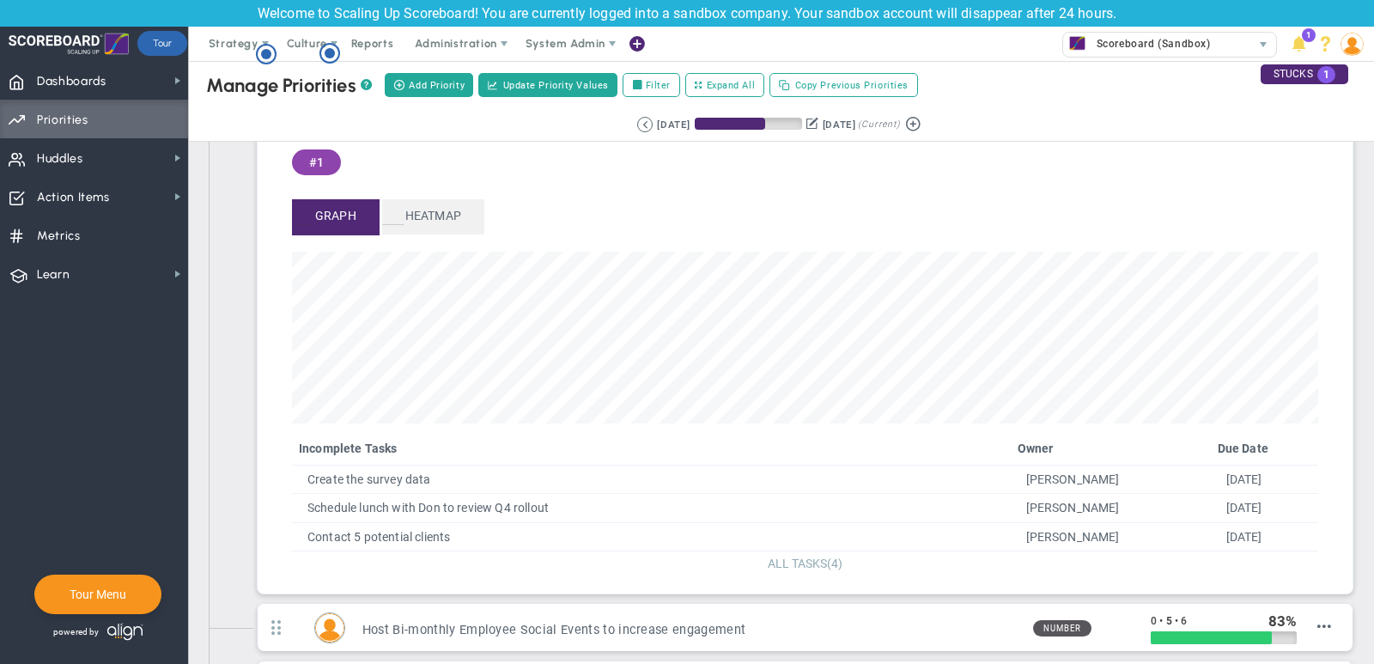
click at [802, 556] on span "ALL TASKS" at bounding box center [797, 563] width 59 height 14
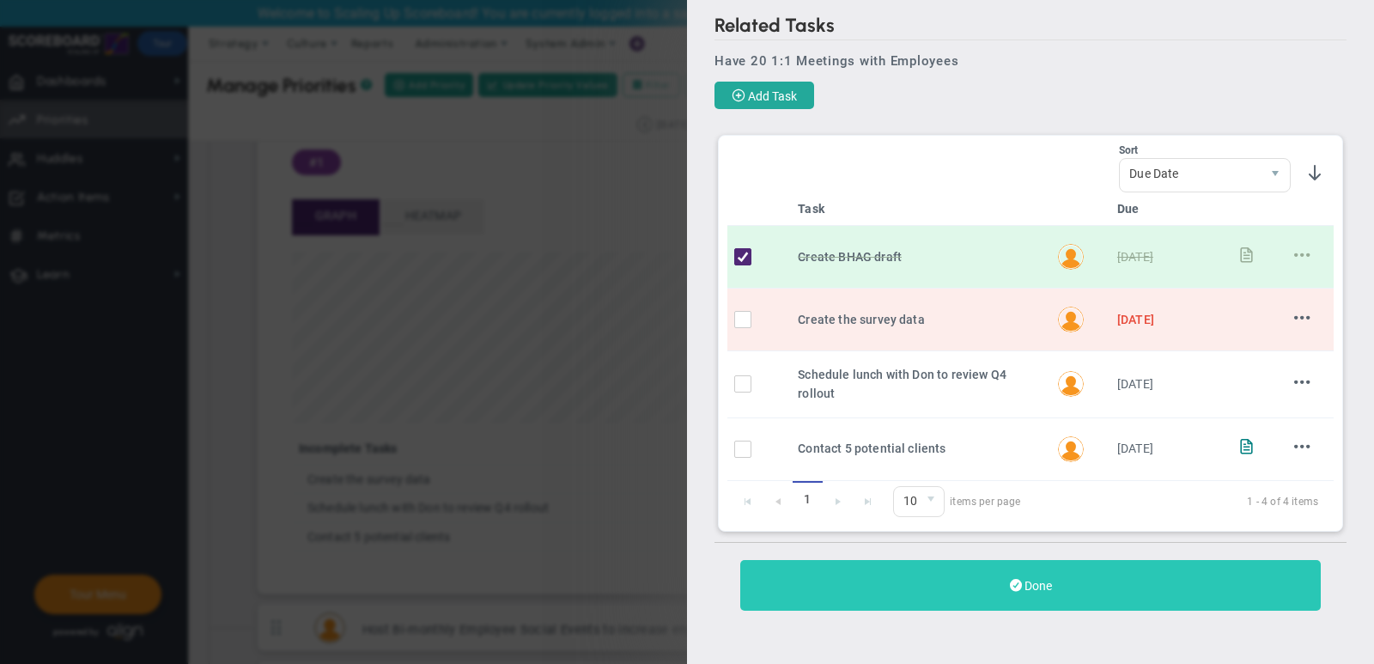
click at [948, 578] on button "Done" at bounding box center [1030, 585] width 580 height 51
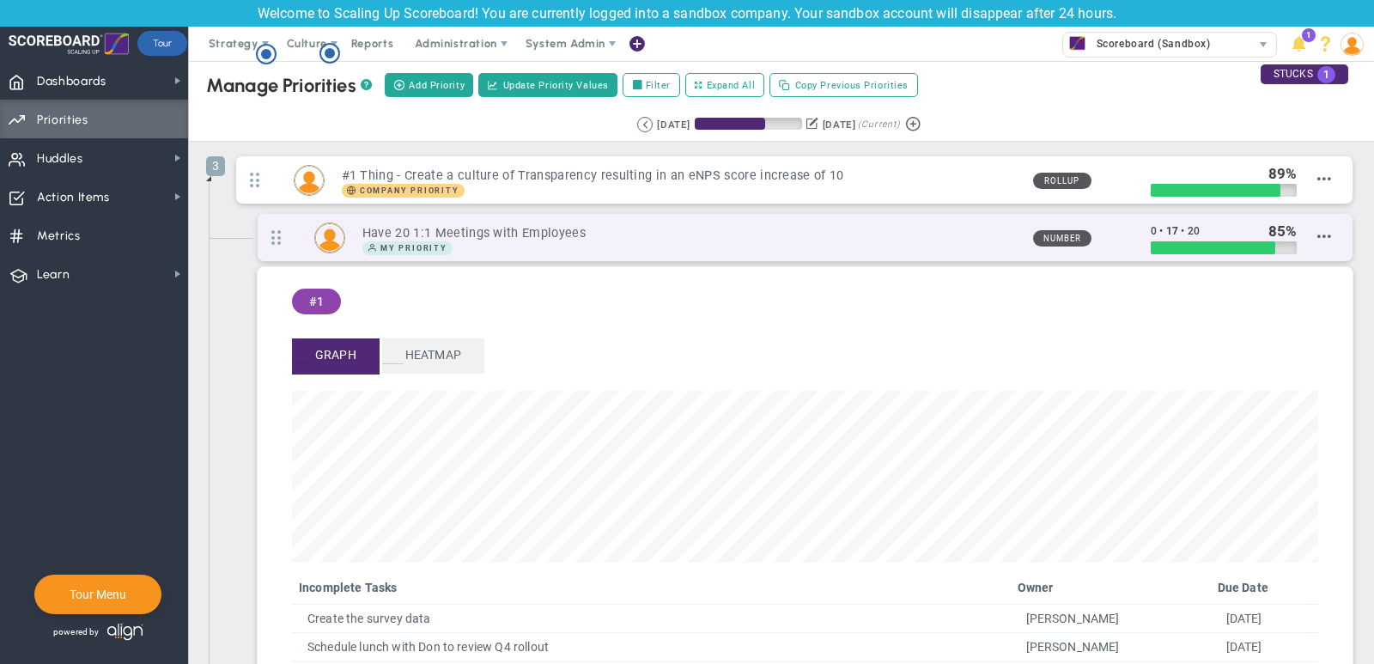
click at [905, 241] on div "My Priority" at bounding box center [690, 248] width 657 height 14
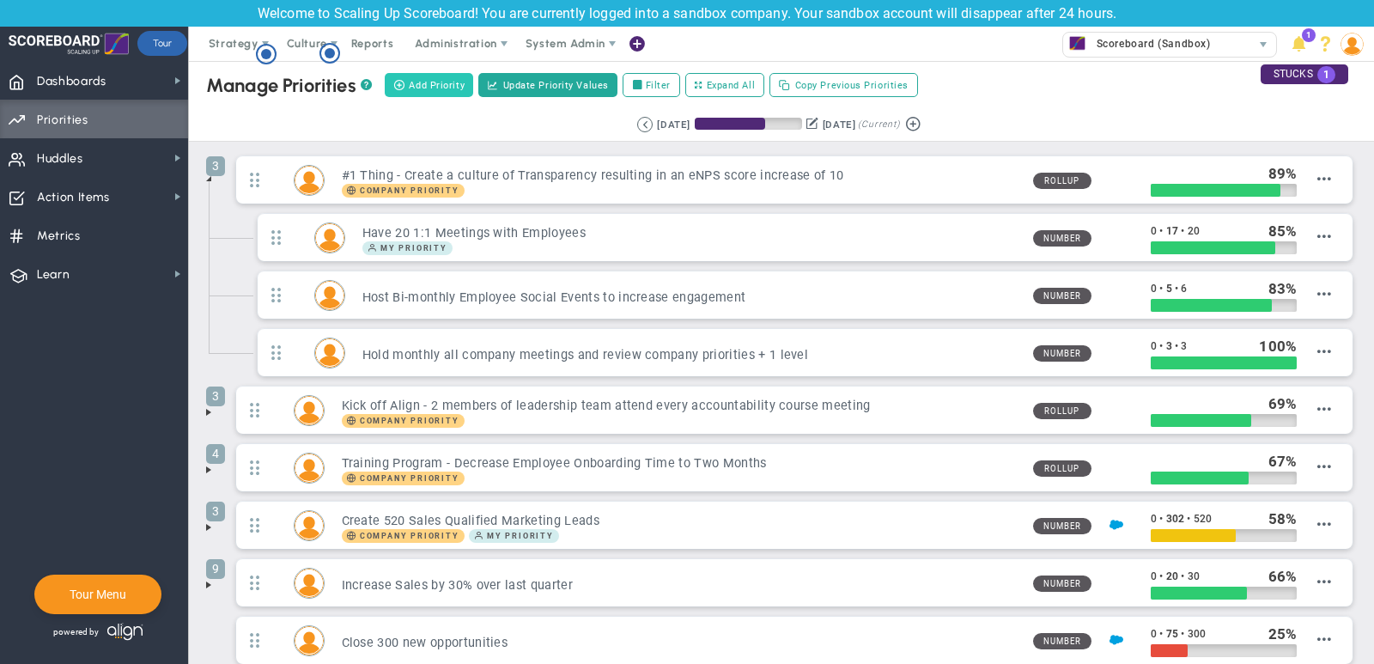
click at [430, 82] on span "Add Priority" at bounding box center [437, 85] width 56 height 15
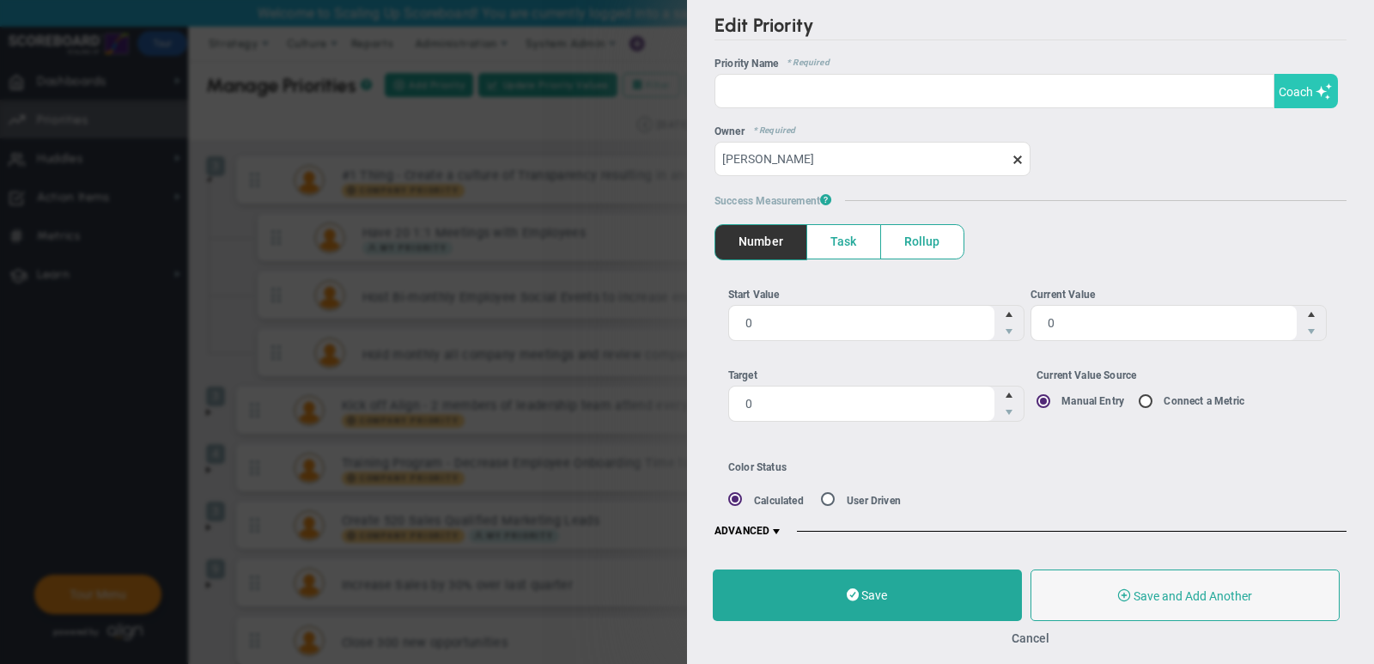
click at [1290, 106] on button "Coach" at bounding box center [1306, 91] width 64 height 34
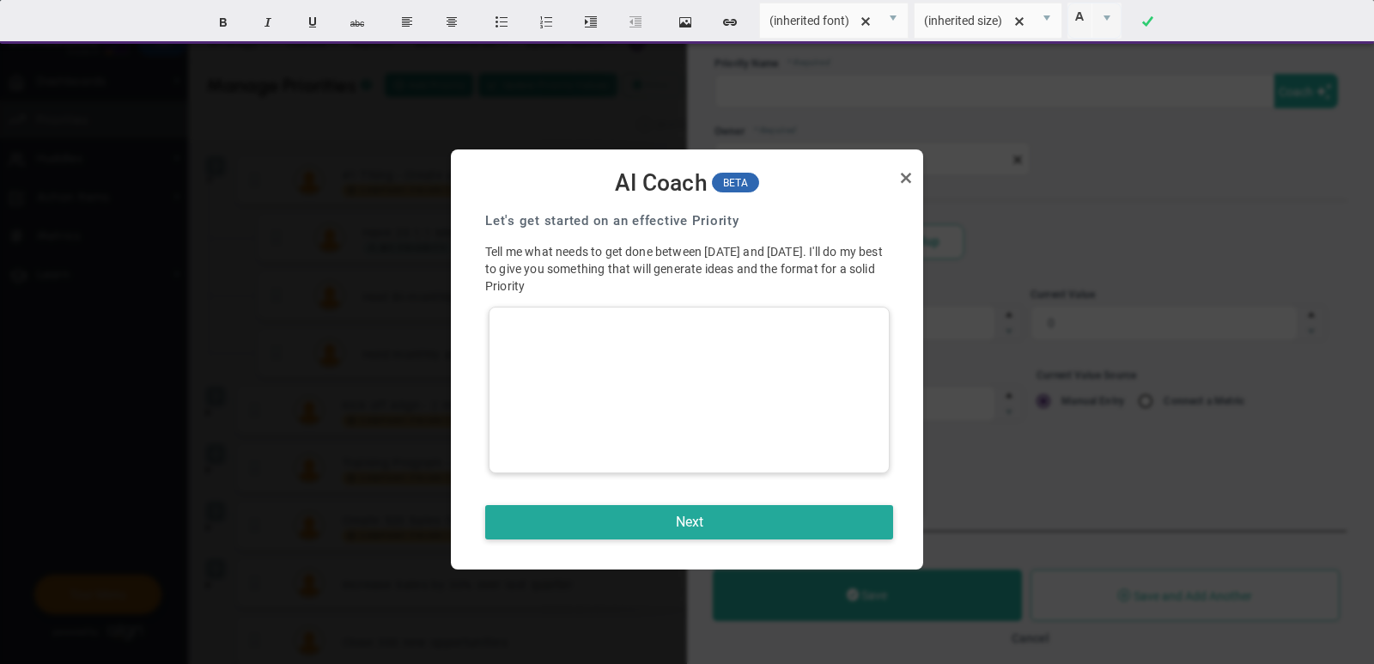
click at [744, 364] on div at bounding box center [689, 390] width 401 height 167
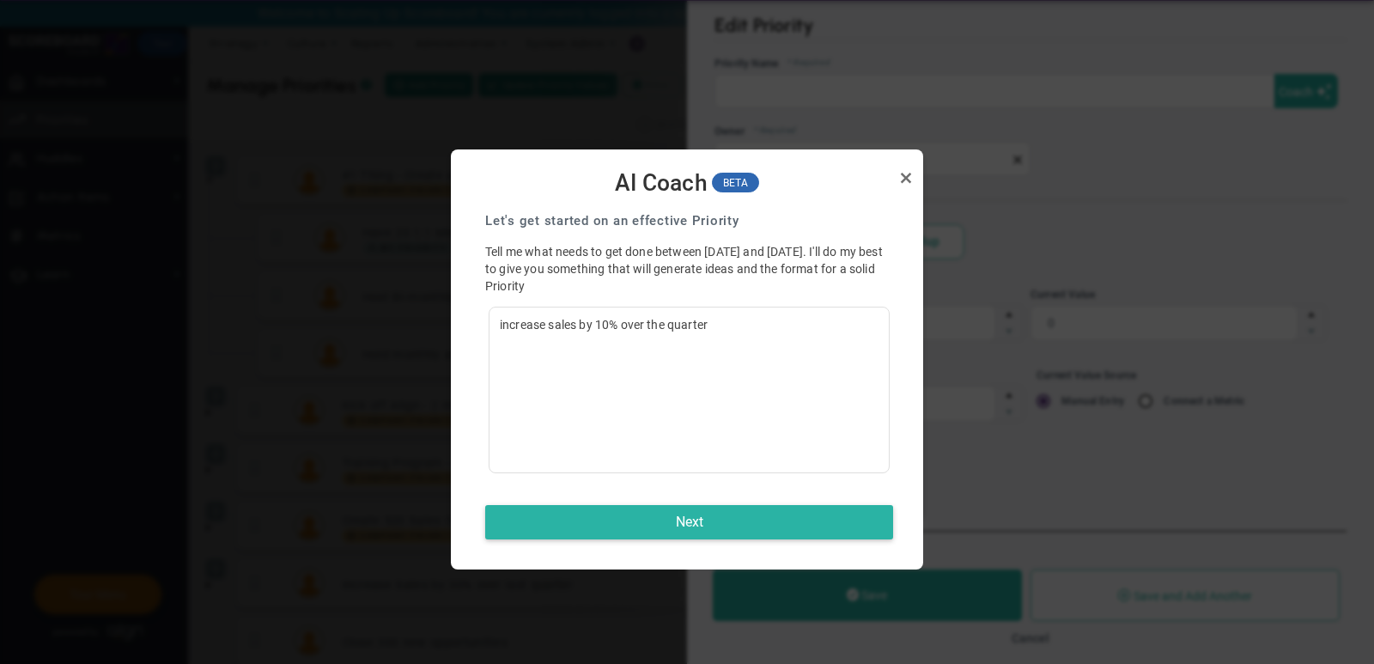
click at [741, 525] on button "Next" at bounding box center [689, 522] width 408 height 34
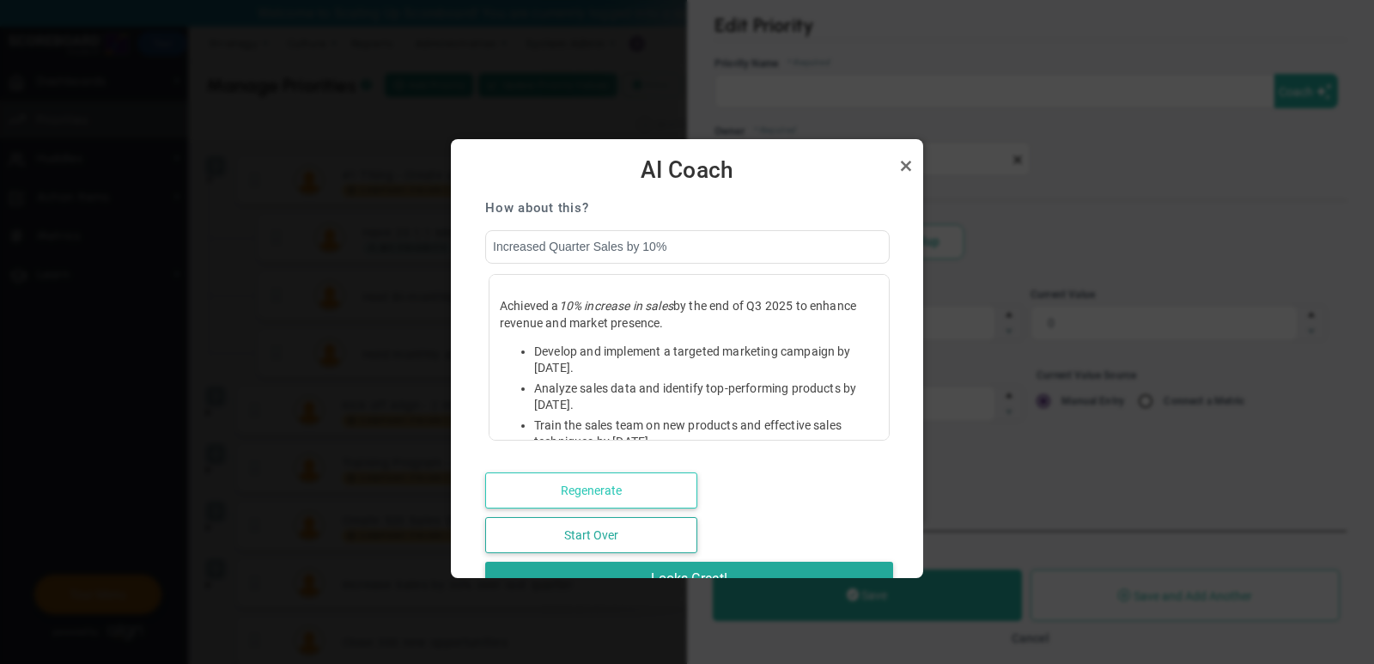
click at [602, 479] on button "Regenerate" at bounding box center [591, 490] width 212 height 36
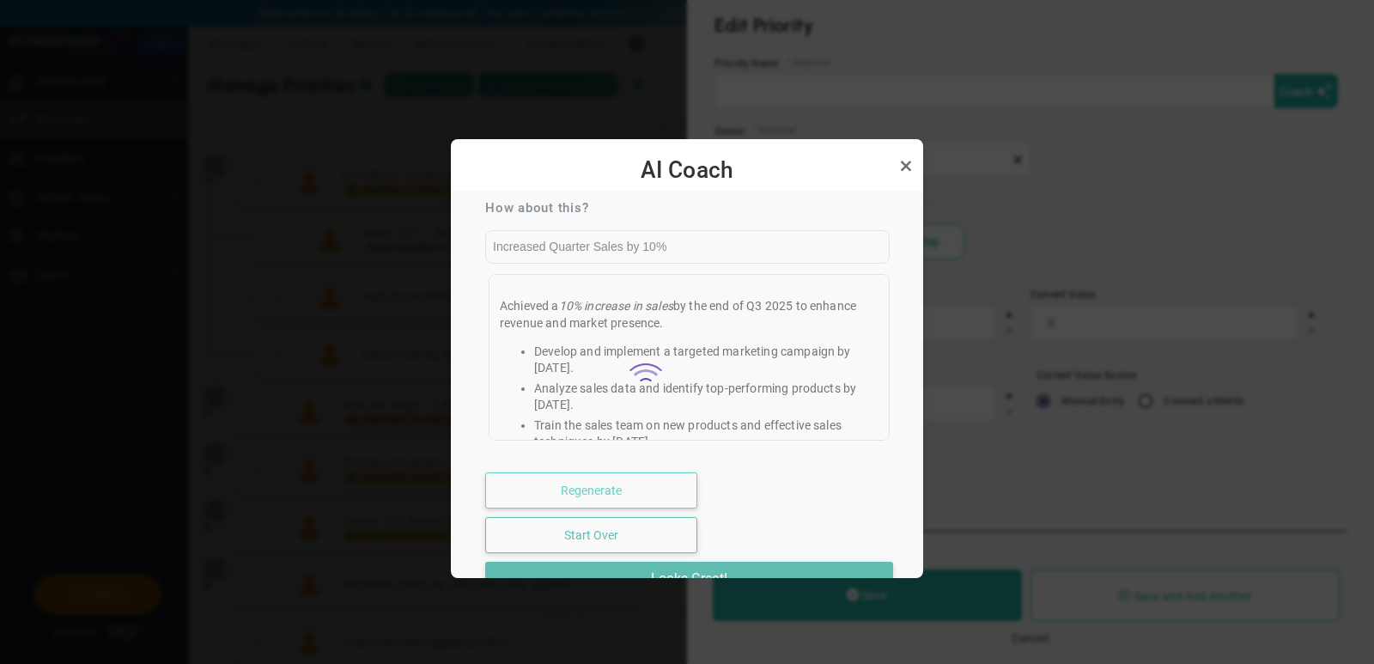
type input "Increased Sales by 10% in Q3"
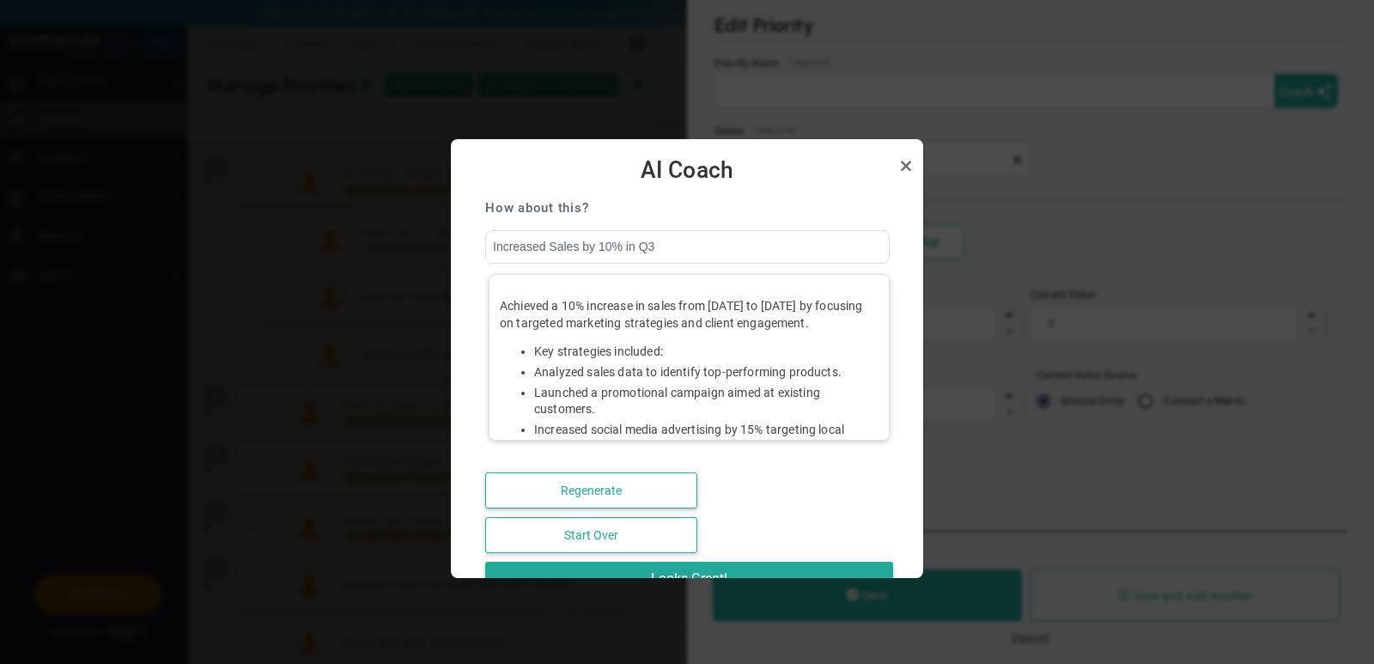
scroll to position [77, 0]
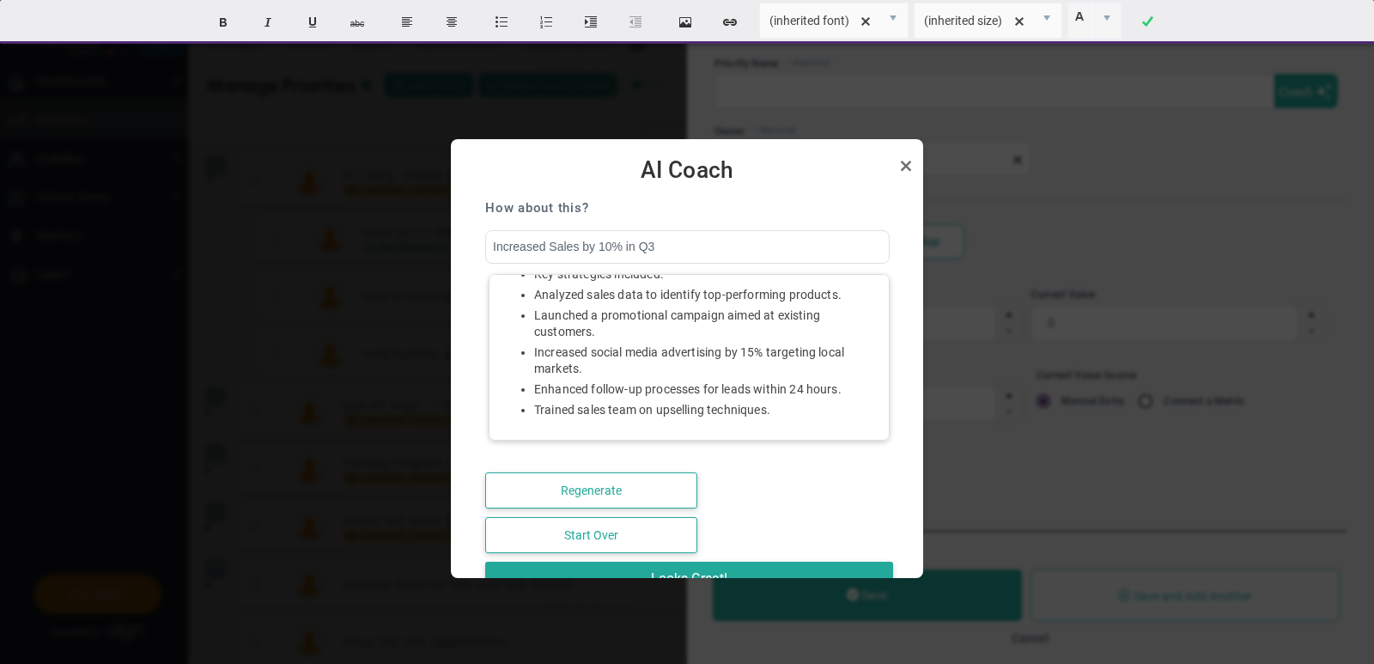
click at [773, 337] on li "Launched a promotional campaign aimed at existing customers." at bounding box center [706, 323] width 344 height 33
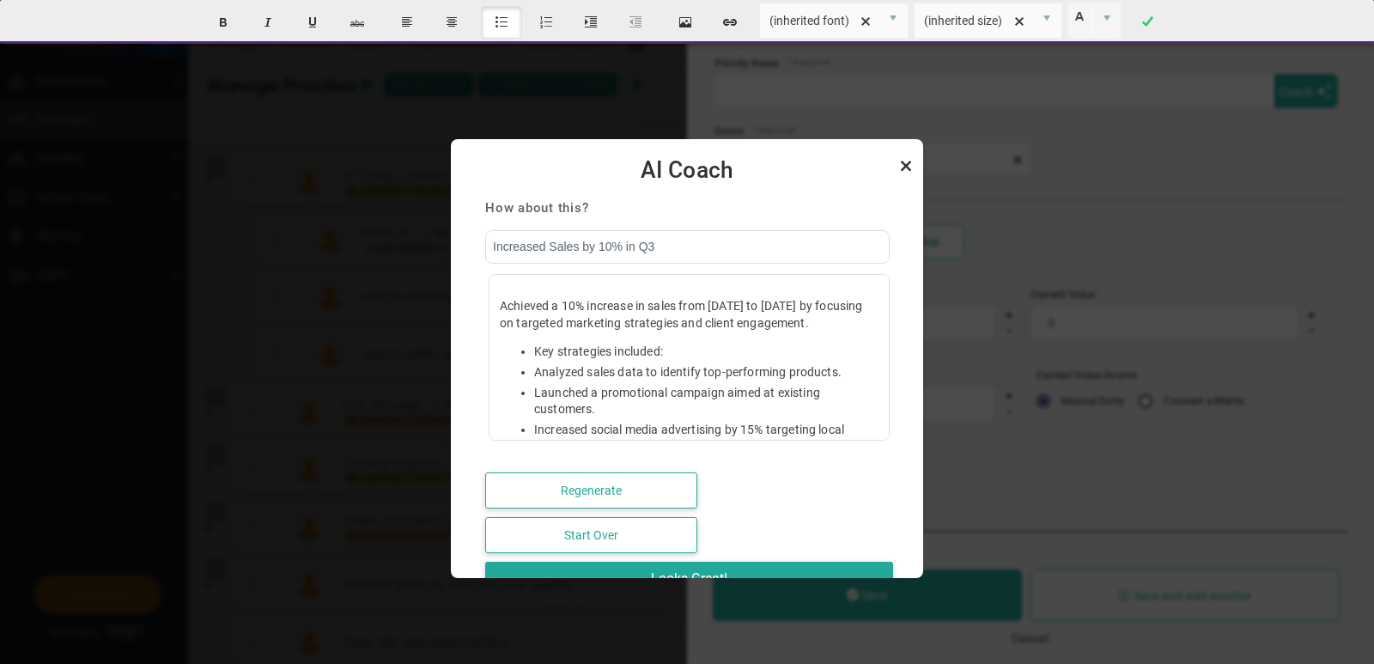
click at [902, 165] on link "Close" at bounding box center [906, 165] width 21 height 21
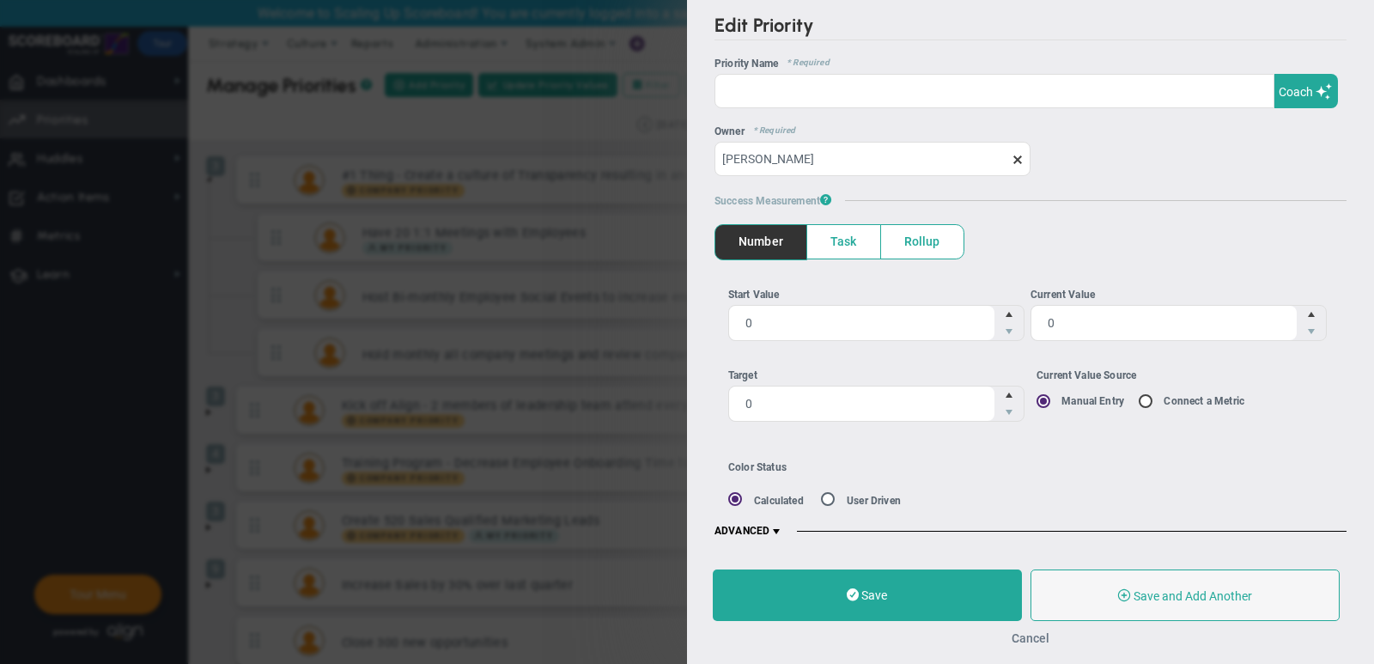
click at [1030, 634] on button "Cancel" at bounding box center [1030, 638] width 38 height 14
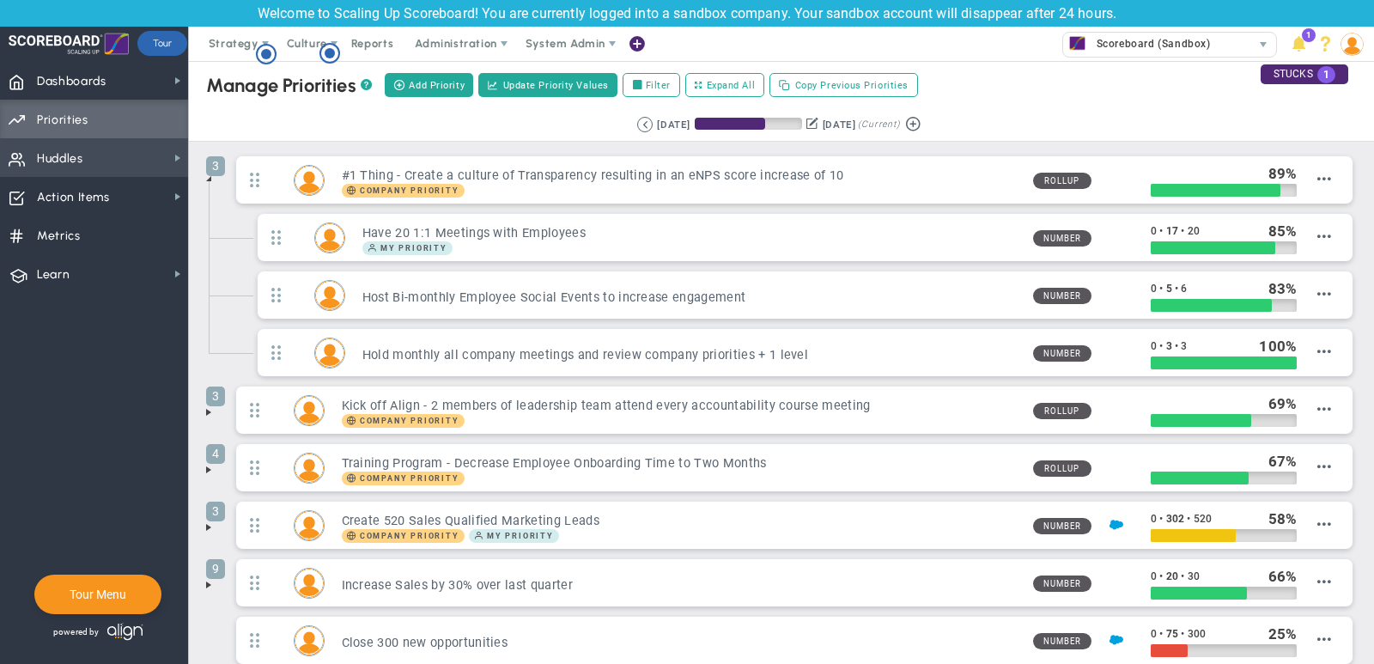
click at [80, 157] on span "Huddles" at bounding box center [60, 159] width 46 height 36
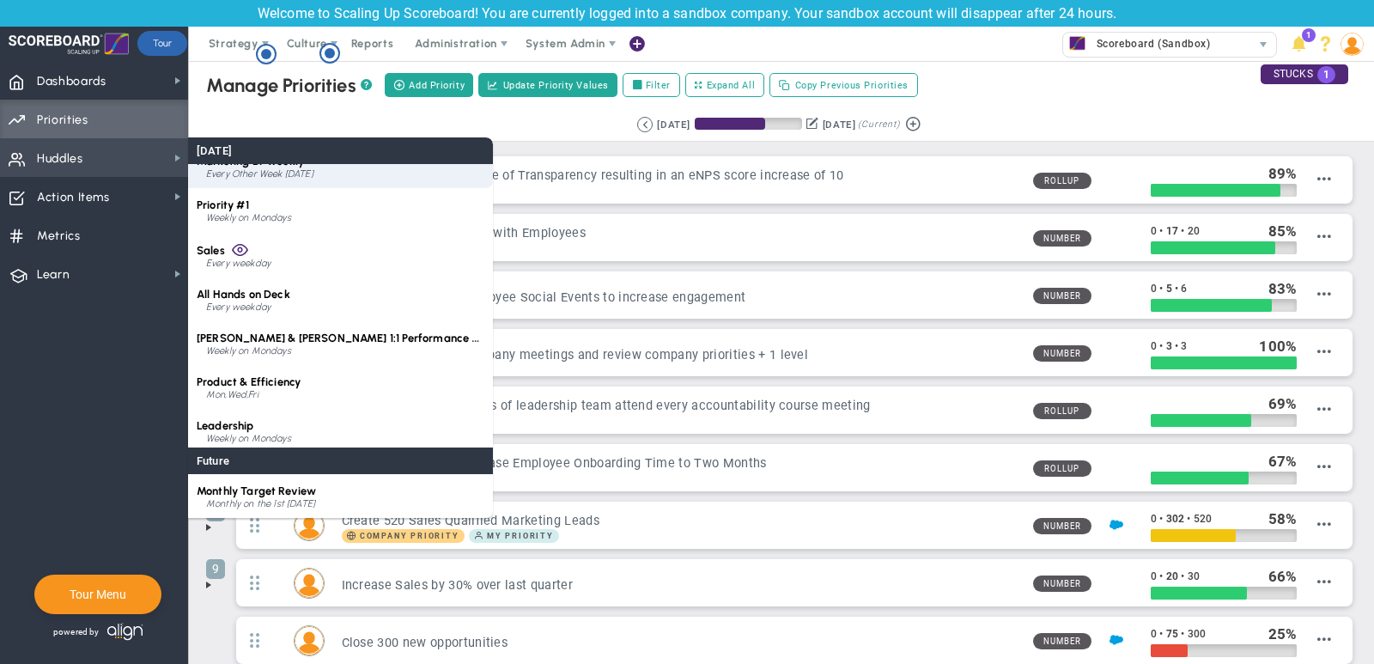
scroll to position [24, 0]
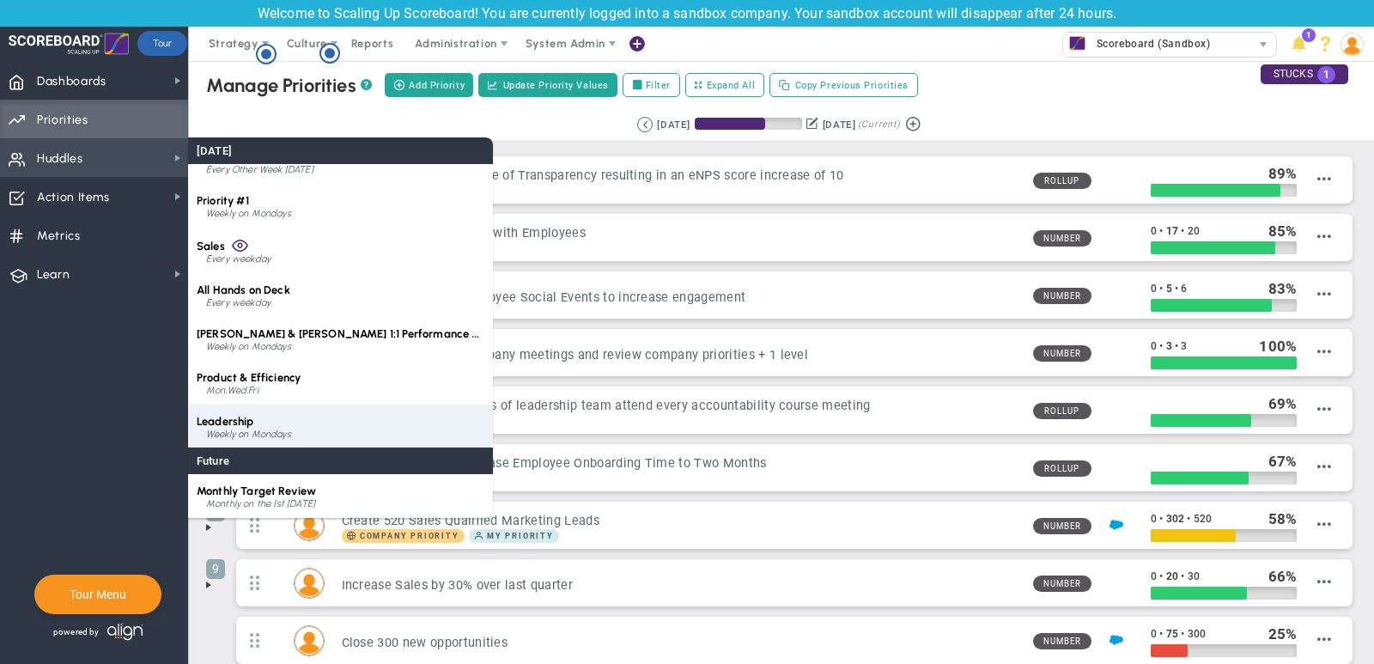
click at [316, 421] on div "Leadership Weekly on Mondays" at bounding box center [340, 426] width 305 height 44
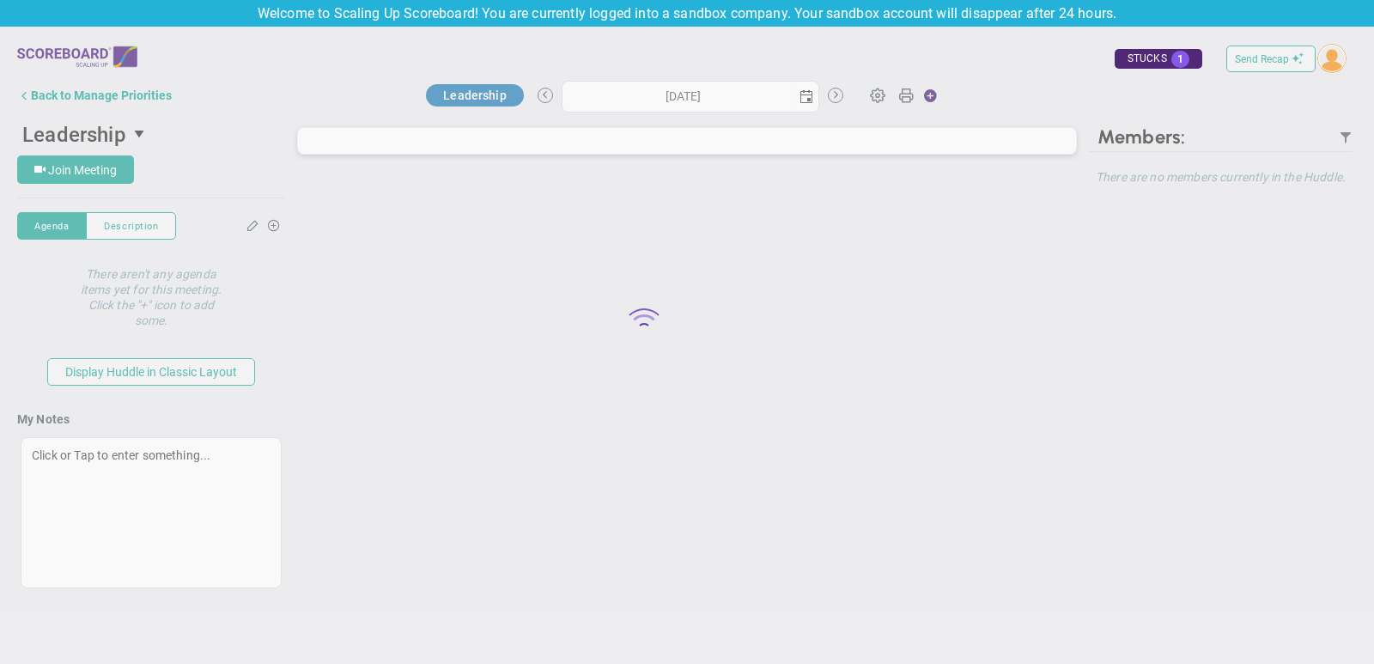
type input "[DATE]"
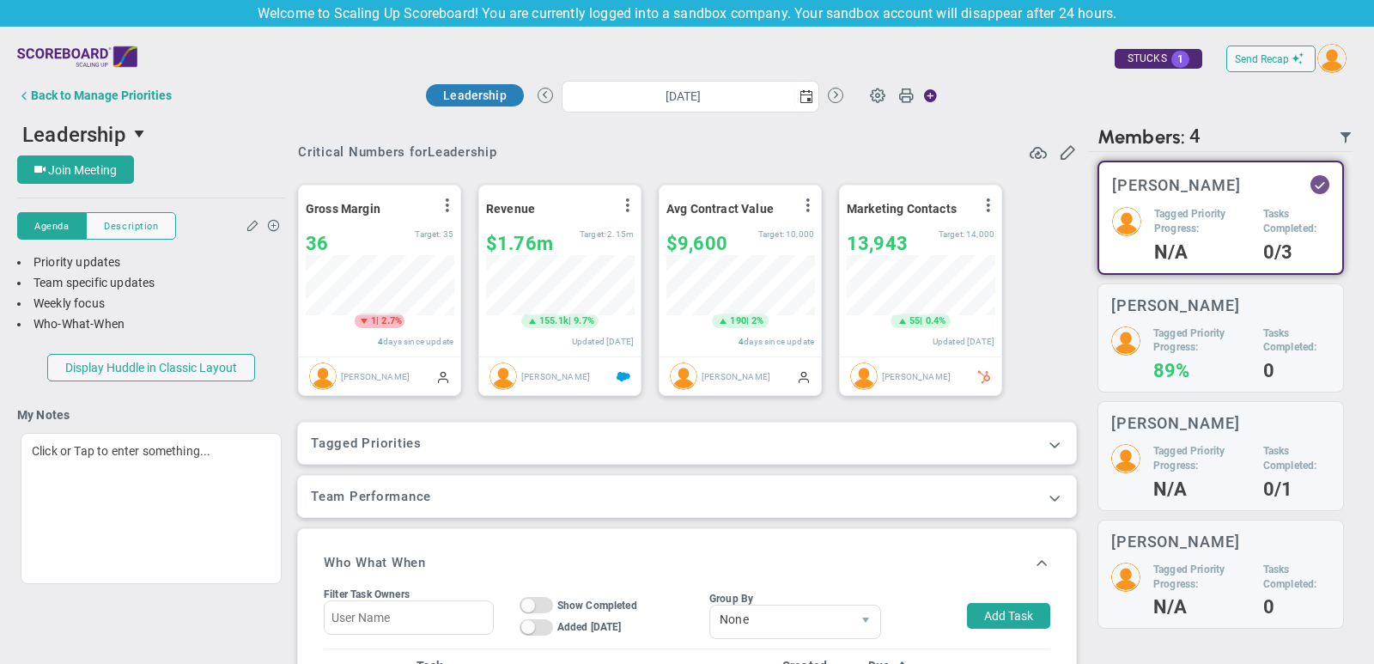
scroll to position [60, 148]
click at [124, 229] on span "Description" at bounding box center [131, 226] width 54 height 15
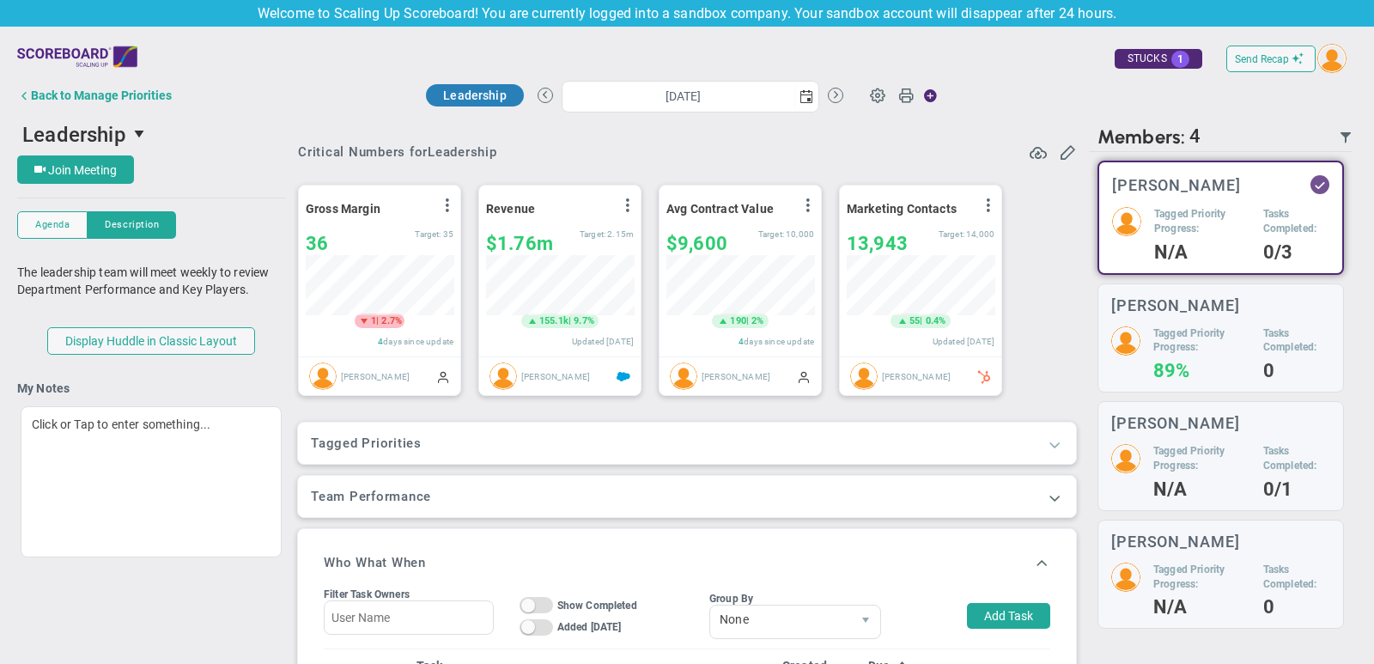
click at [1058, 442] on span at bounding box center [1054, 443] width 17 height 17
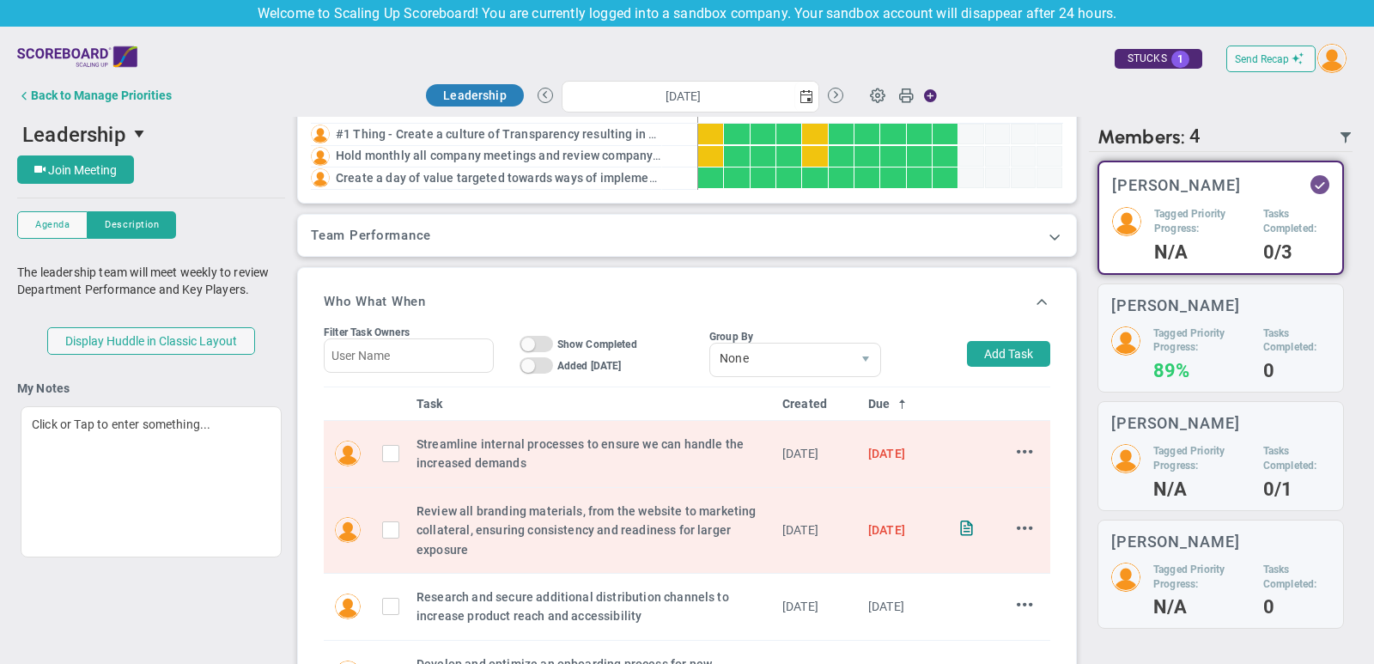
scroll to position [445, 0]
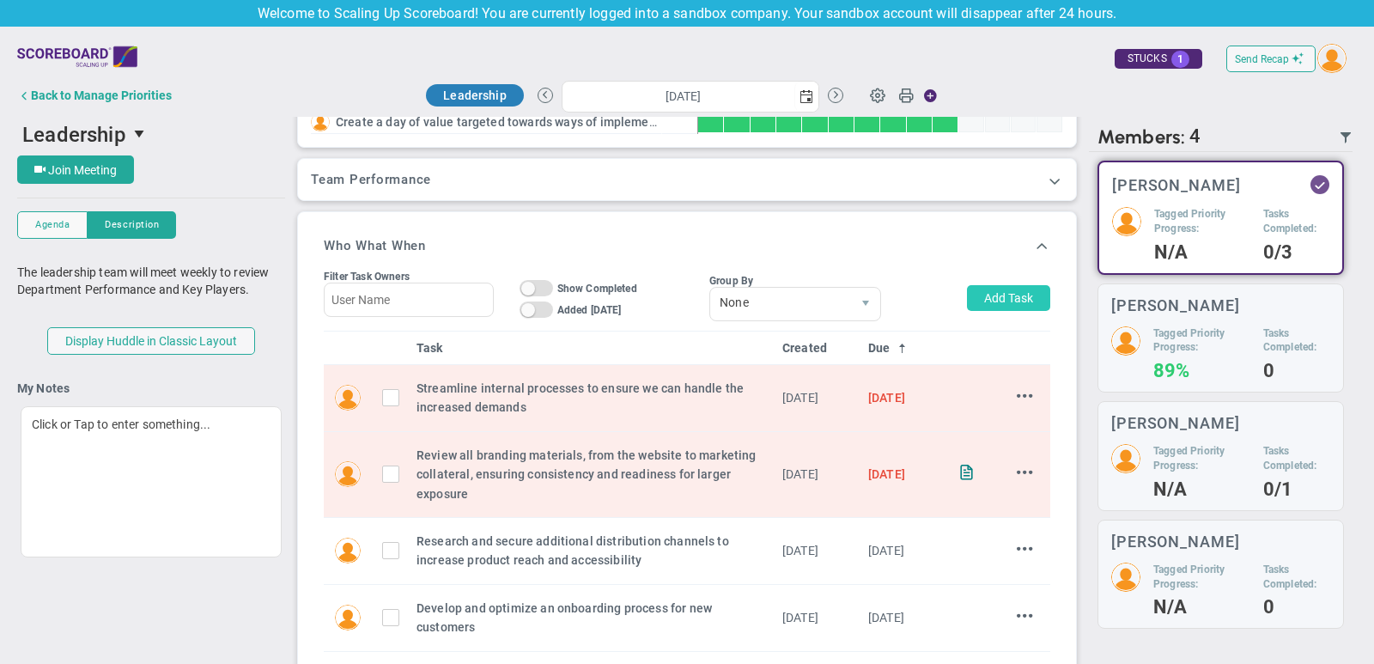
click at [988, 292] on button "Add Task" at bounding box center [1008, 298] width 83 height 26
type input "[PERSON_NAME]"
type input "[DATE]"
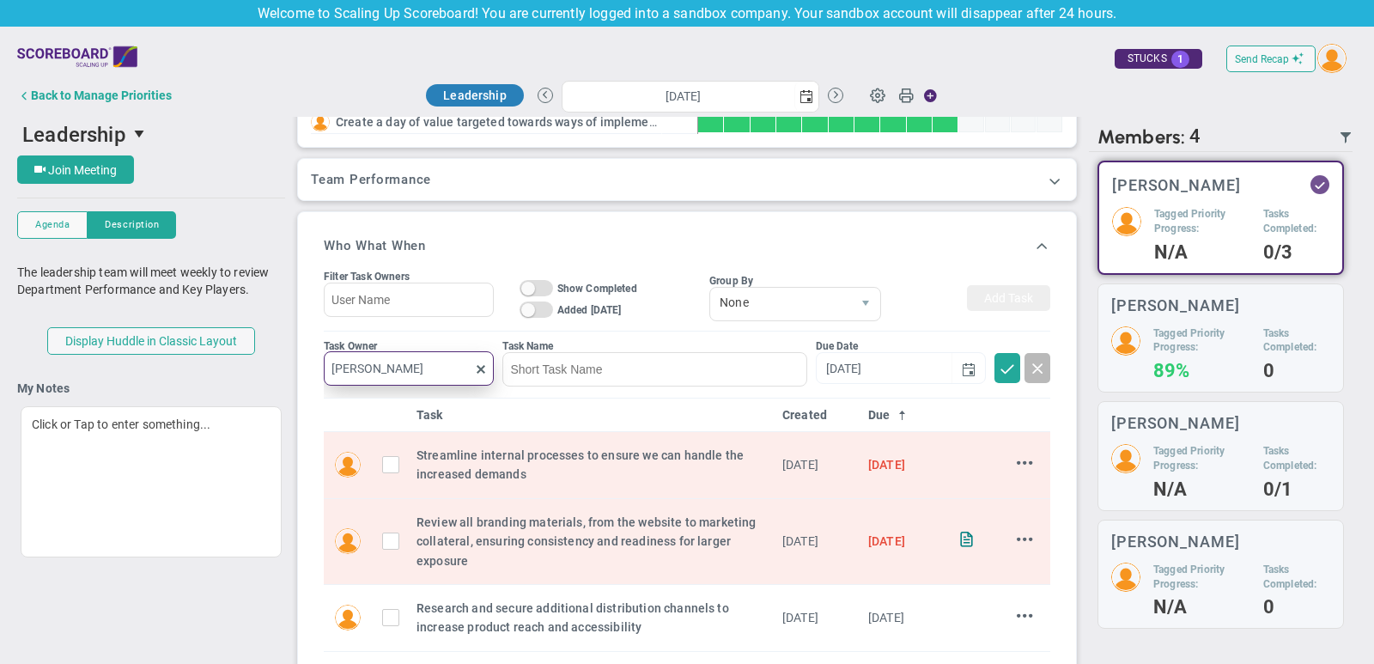
click at [404, 364] on input "[PERSON_NAME]" at bounding box center [409, 368] width 170 height 34
click at [410, 404] on span "[PERSON_NAME]" at bounding box center [414, 404] width 94 height 12
type input "[PERSON_NAME]"
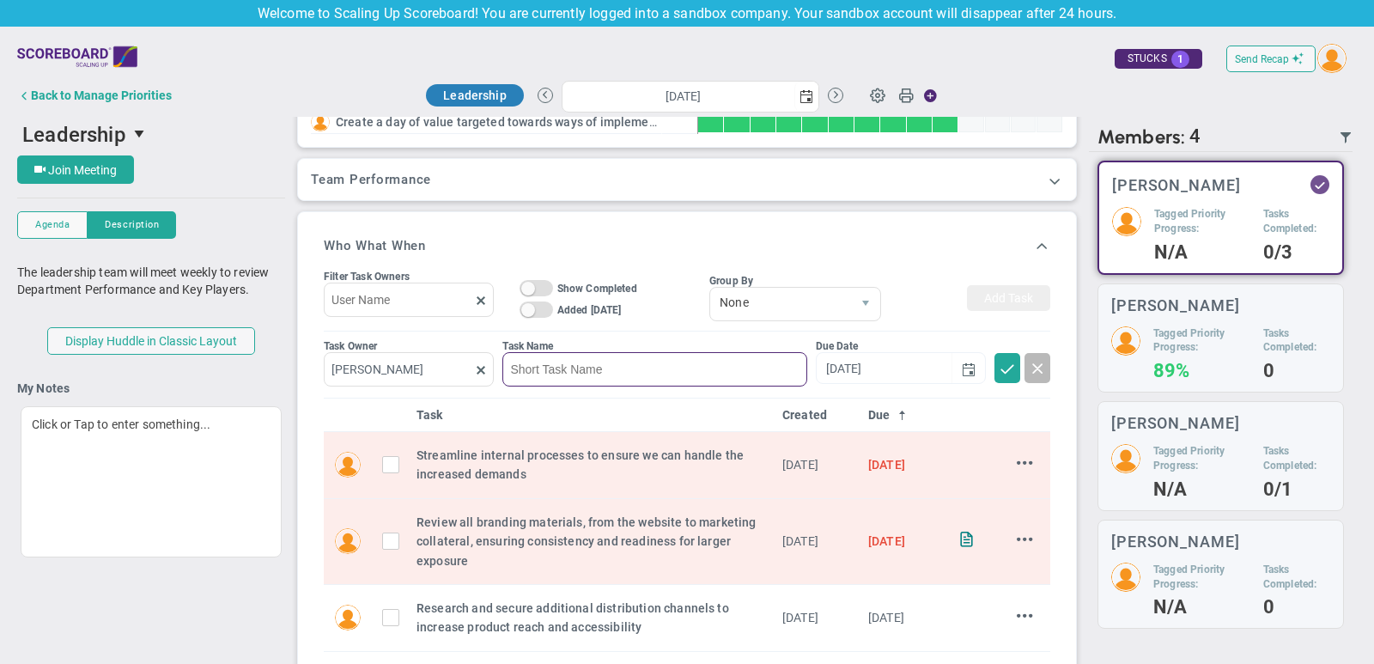
click at [560, 353] on input at bounding box center [654, 369] width 304 height 34
click at [969, 367] on span "select" at bounding box center [969, 369] width 14 height 14
type input "example"
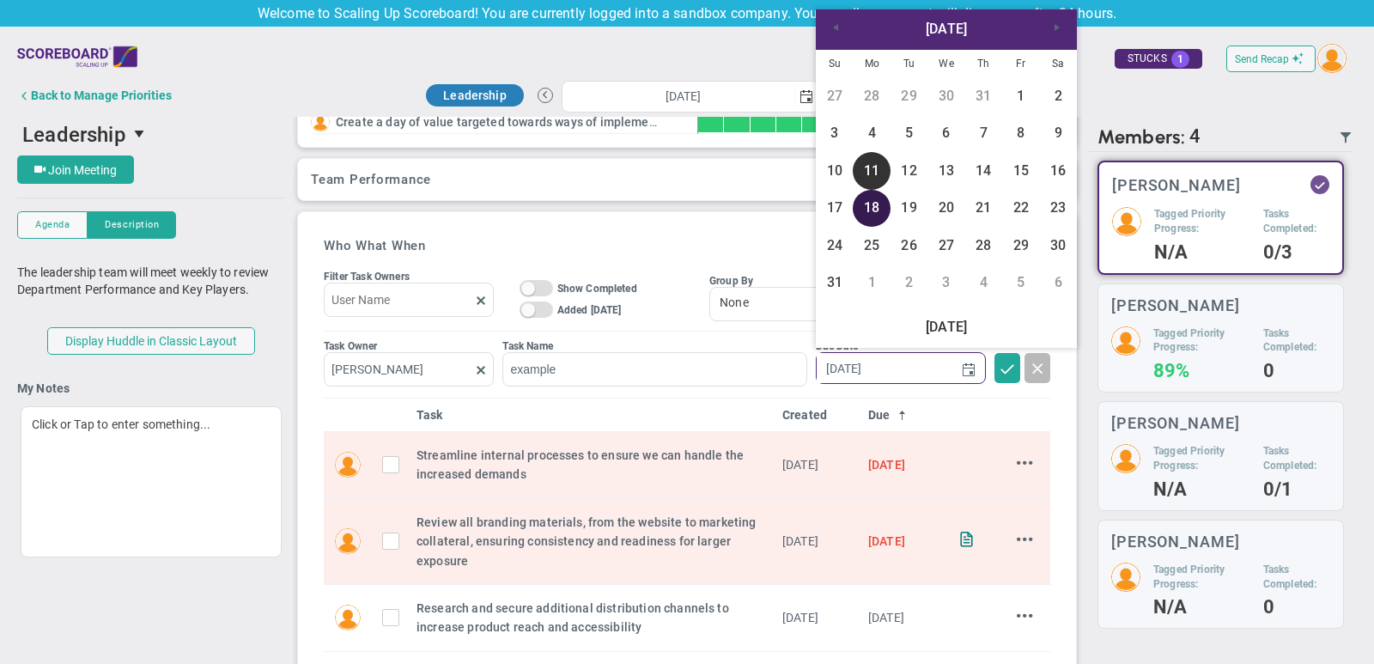
click at [869, 209] on link "18" at bounding box center [871, 208] width 37 height 37
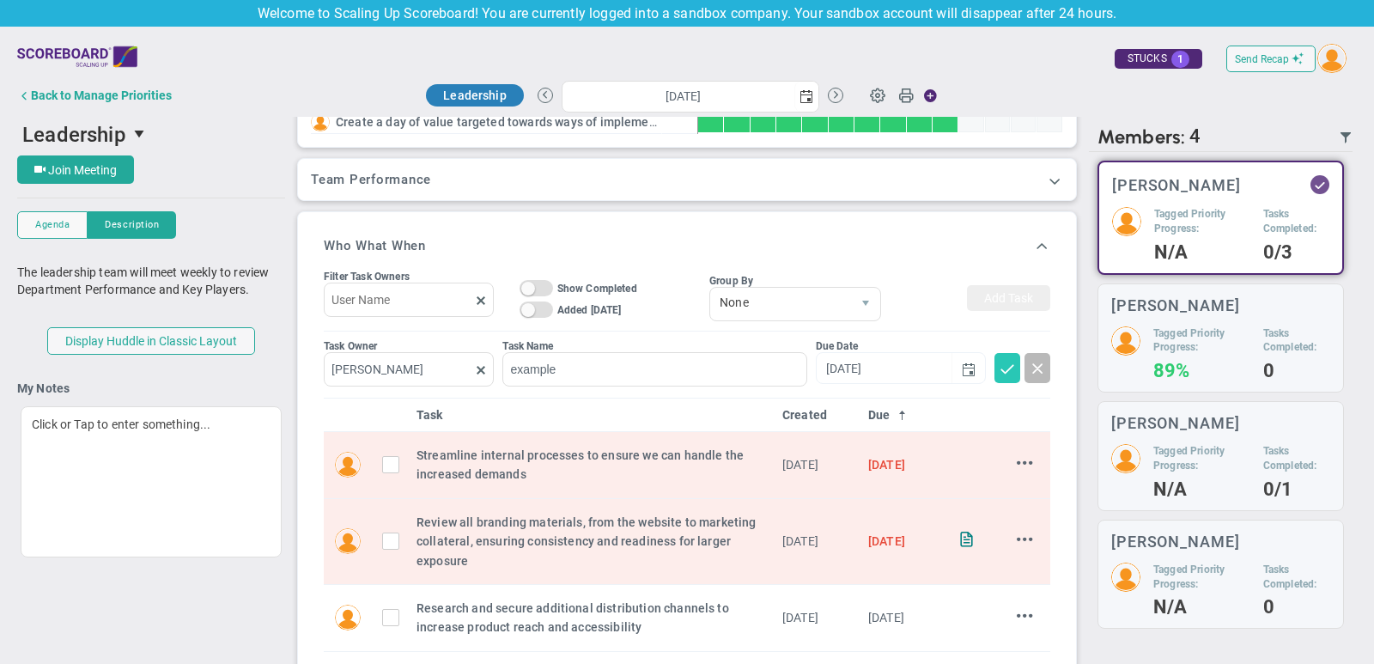
click at [1008, 359] on span at bounding box center [1007, 367] width 17 height 17
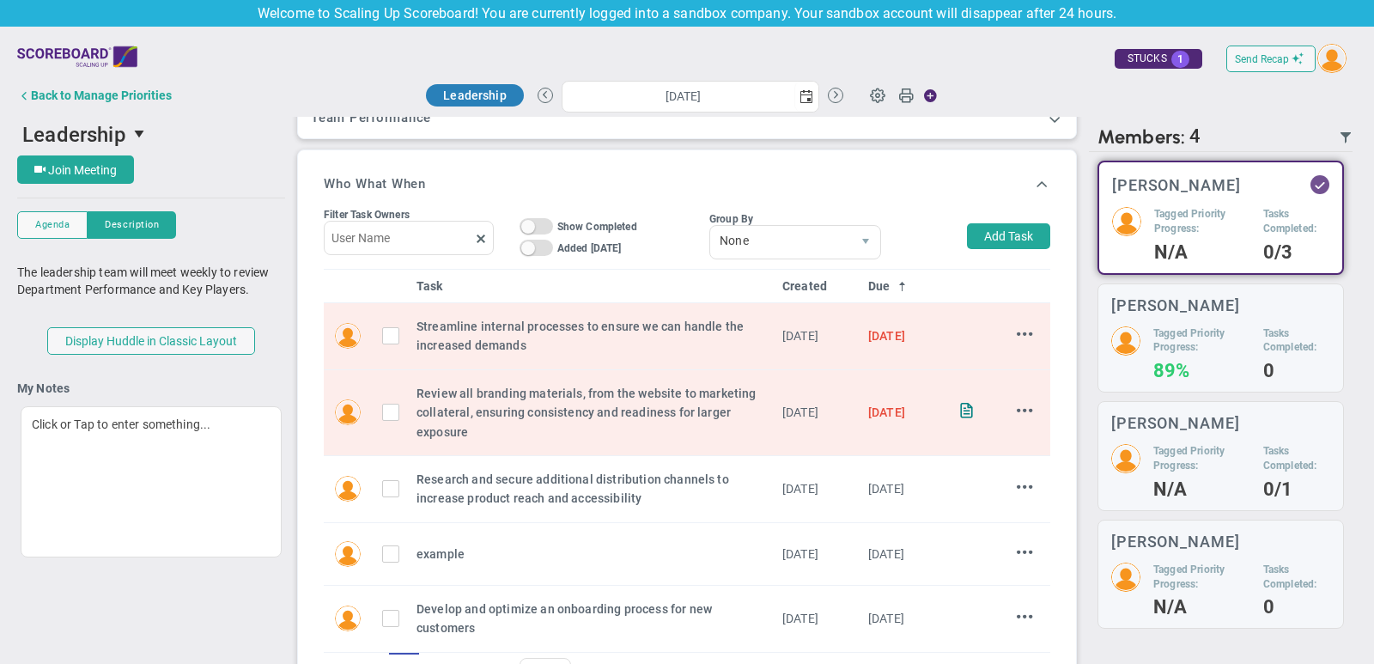
scroll to position [508, 0]
click at [537, 217] on span "On Off" at bounding box center [535, 224] width 33 height 16
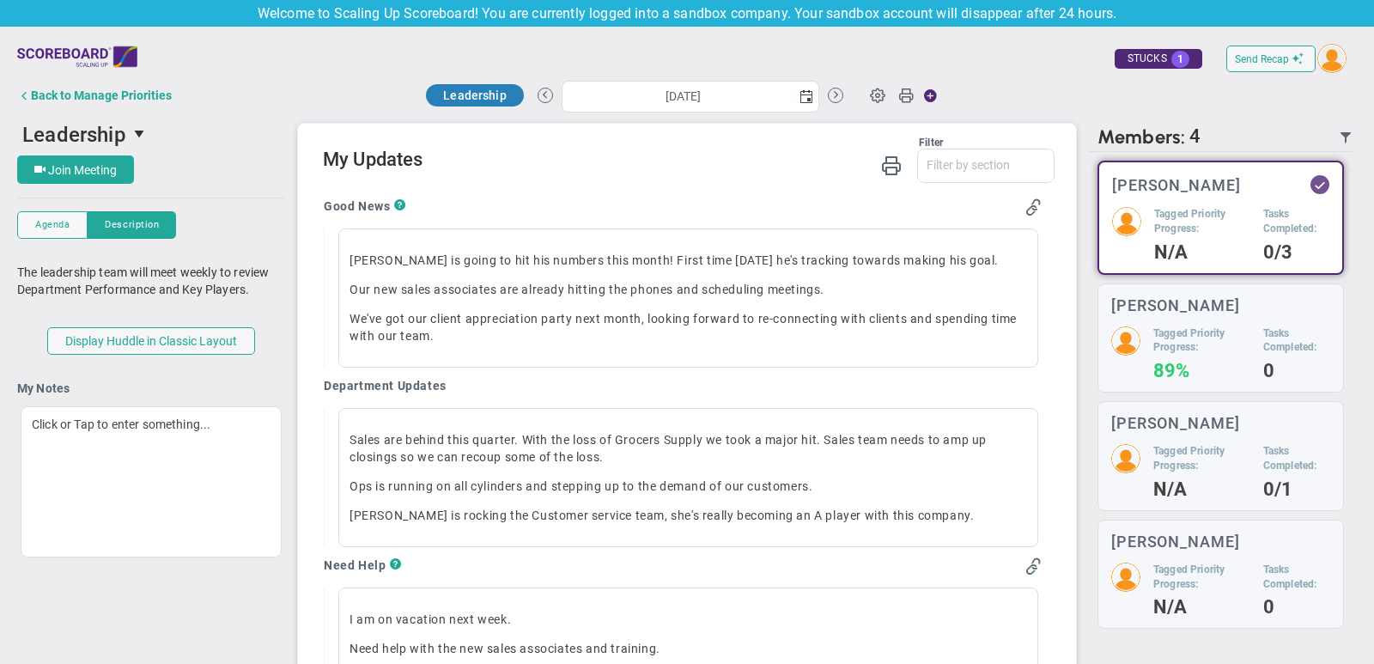
scroll to position [959, 0]
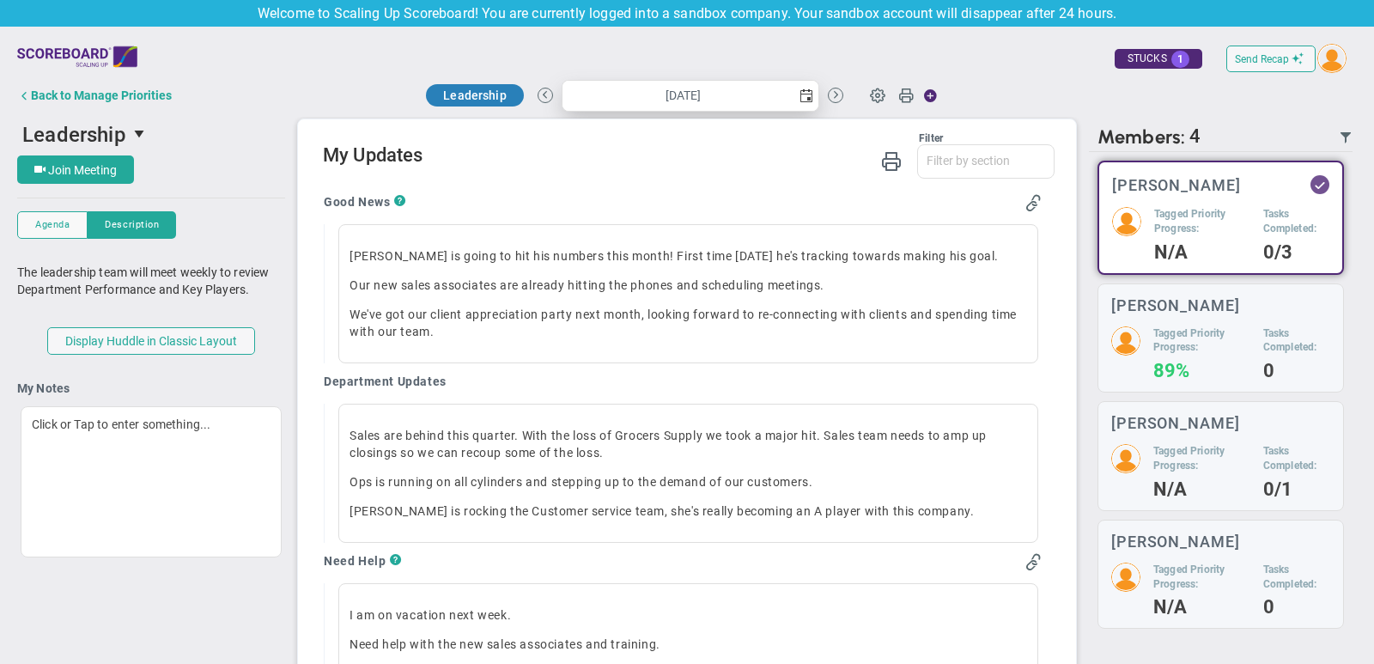
click at [805, 96] on span "select" at bounding box center [806, 96] width 14 height 14
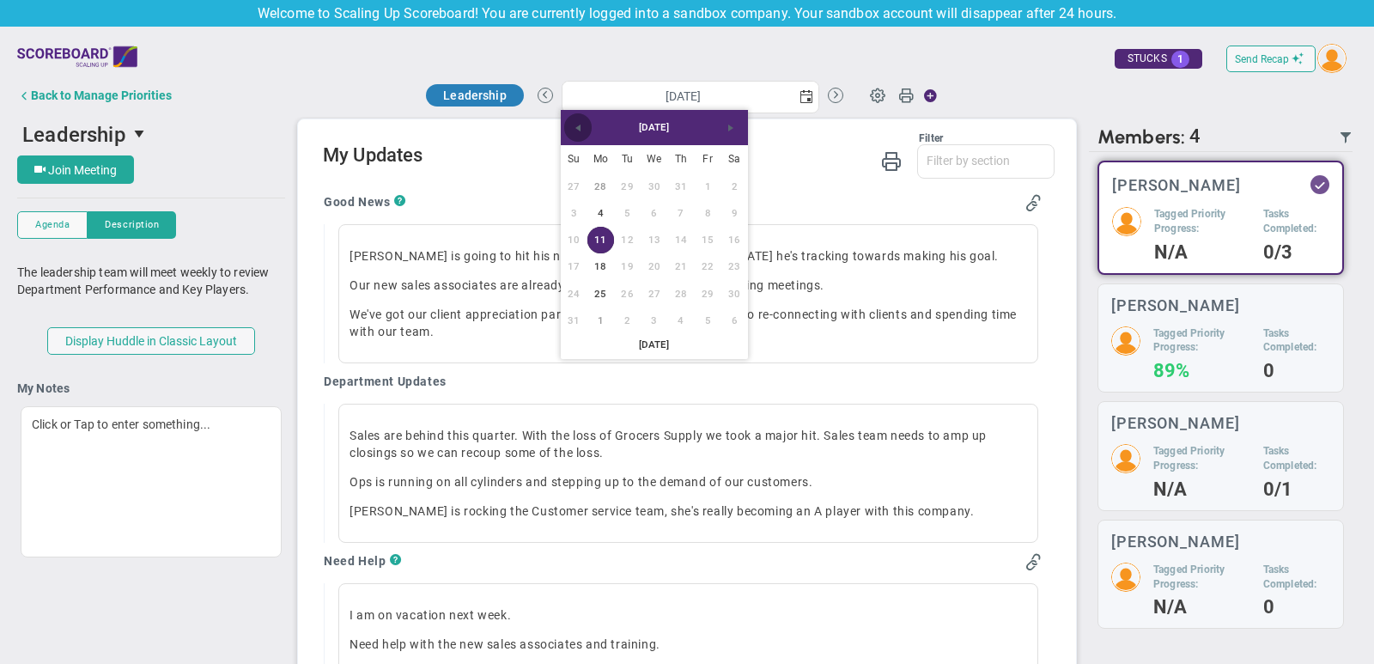
click at [583, 134] on span "Previous" at bounding box center [578, 128] width 14 height 14
click at [601, 215] on link "7" at bounding box center [600, 213] width 27 height 27
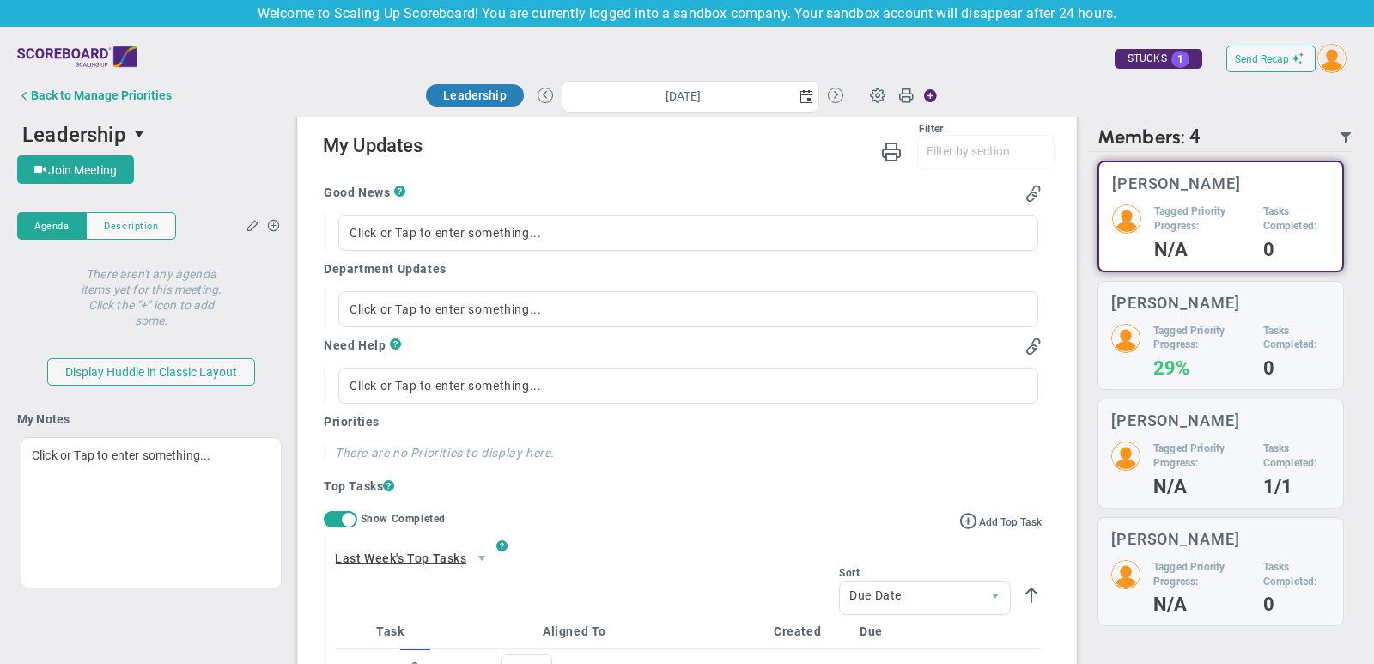
scroll to position [966, 0]
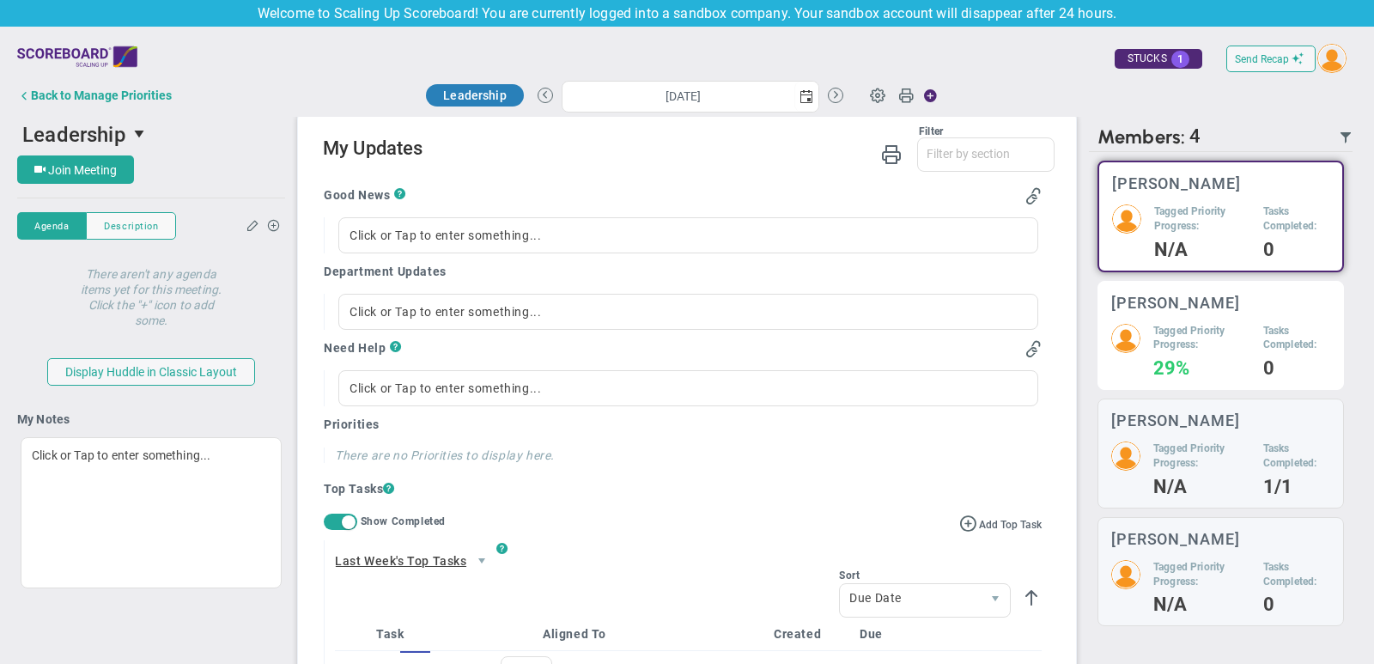
click at [1217, 309] on div "[PERSON_NAME] Tagged Priority Progress: 29% Tasks Completed: 0" at bounding box center [1220, 336] width 246 height 110
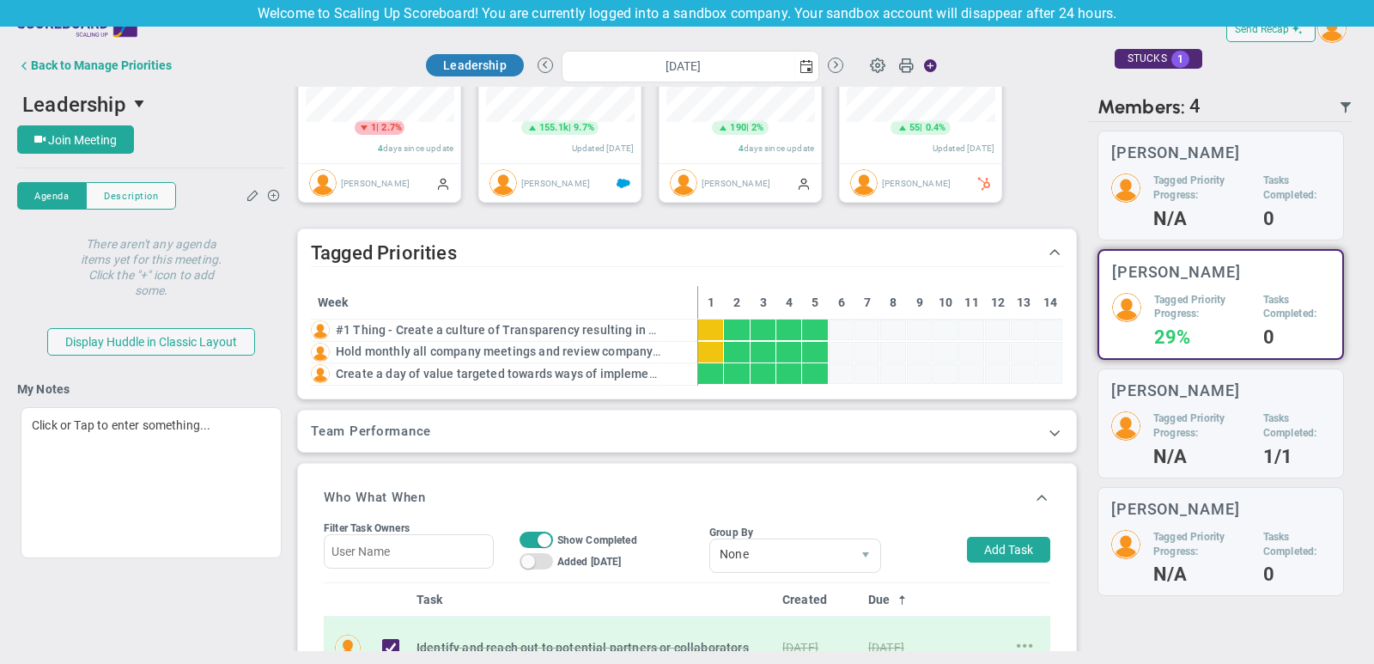
scroll to position [191, 0]
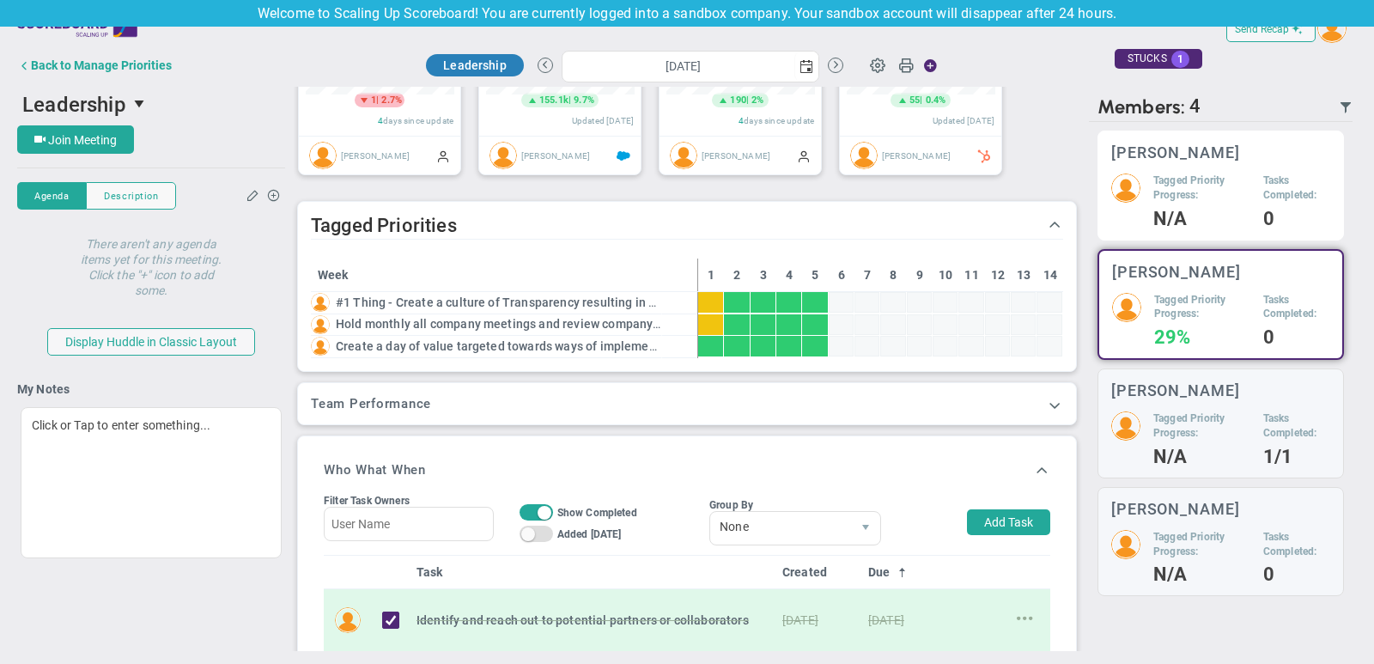
click at [1245, 178] on h5 "Tagged Priority Progress:" at bounding box center [1201, 187] width 97 height 29
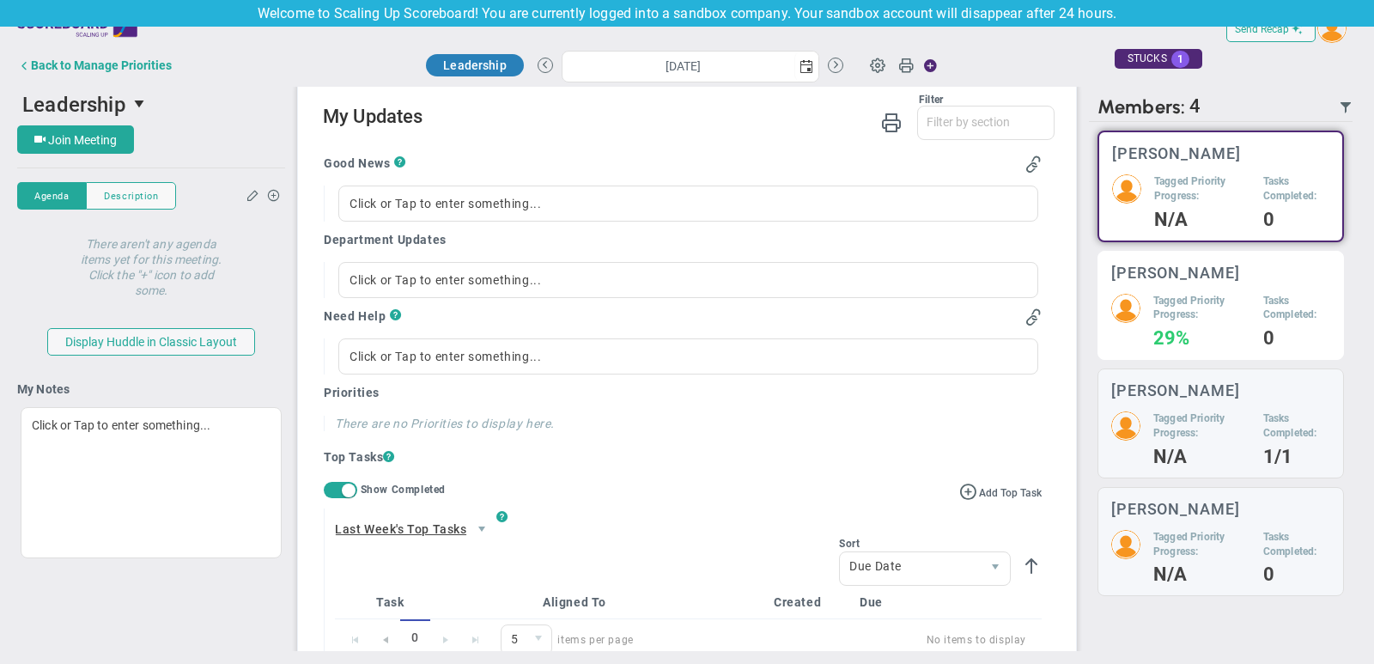
click at [1212, 306] on h5 "Tagged Priority Progress:" at bounding box center [1201, 308] width 97 height 29
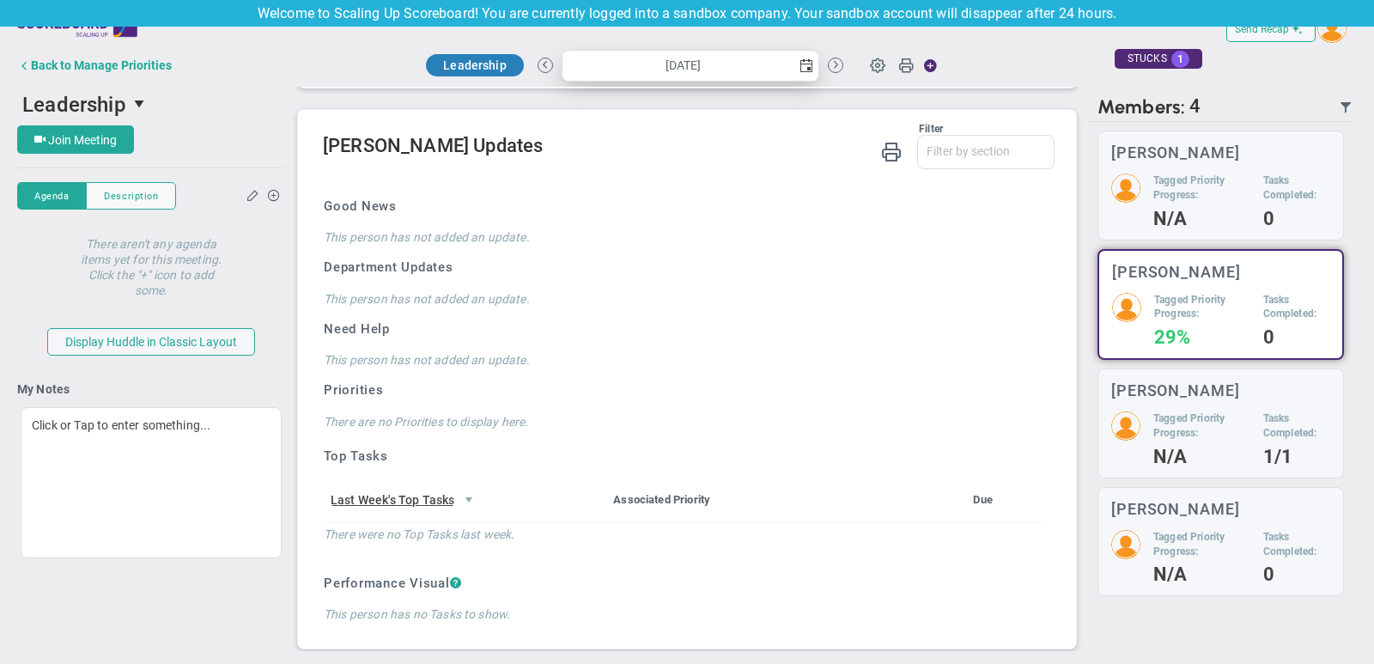
click at [802, 62] on span "select" at bounding box center [806, 66] width 14 height 14
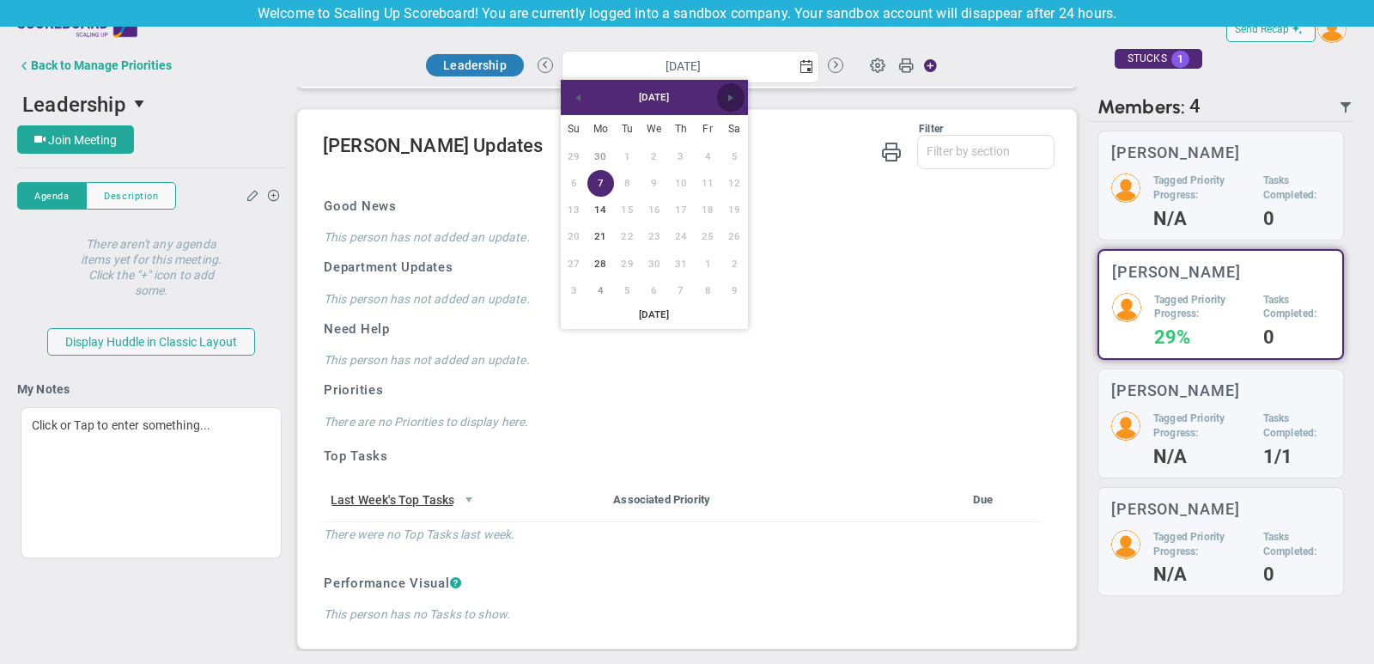
click at [725, 101] on span "Next" at bounding box center [731, 98] width 14 height 14
click at [602, 206] on link "11" at bounding box center [600, 210] width 27 height 27
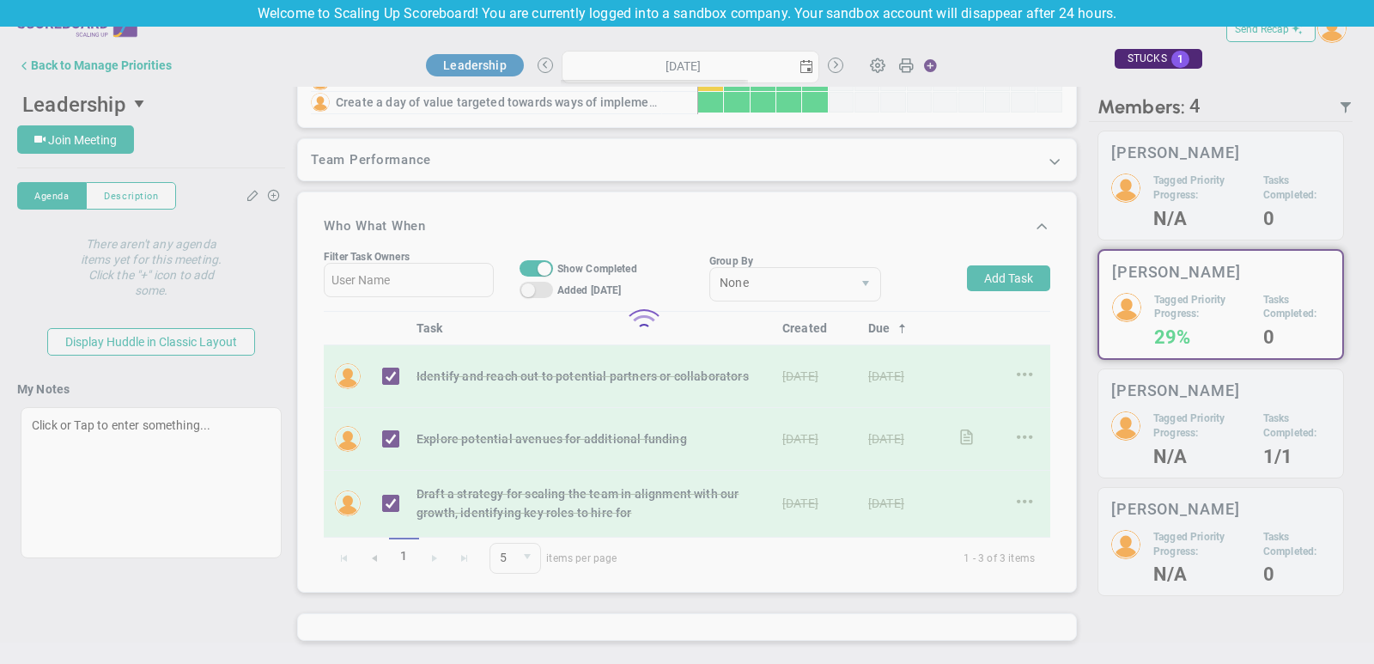
type input "[DATE]"
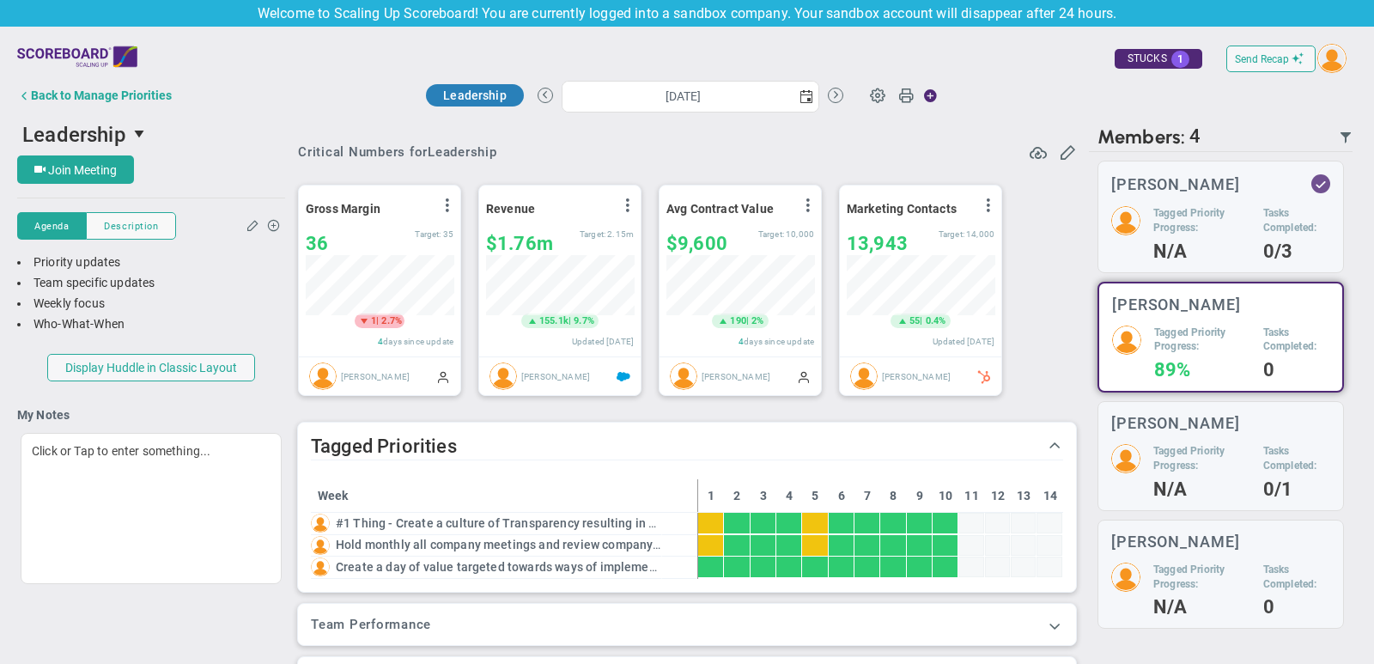
scroll to position [60, 148]
click at [1265, 62] on span "Send Recap" at bounding box center [1262, 59] width 54 height 12
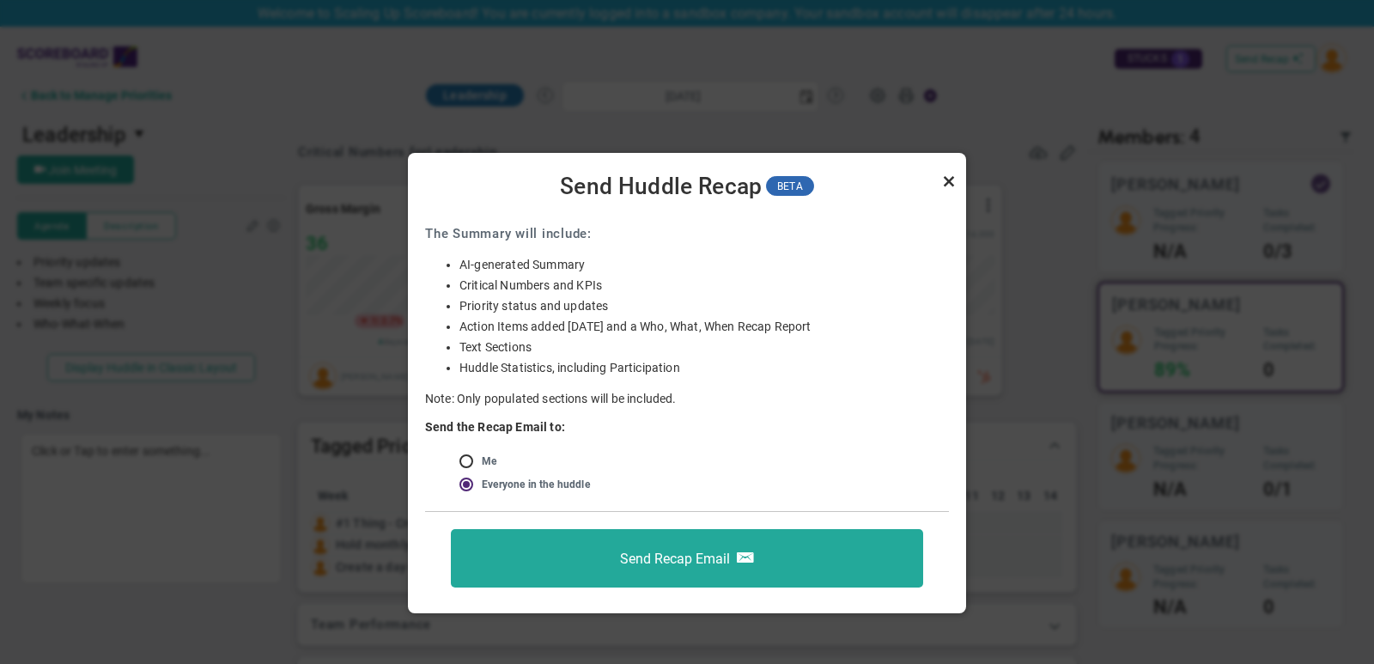
click at [951, 182] on link "Close" at bounding box center [948, 181] width 21 height 21
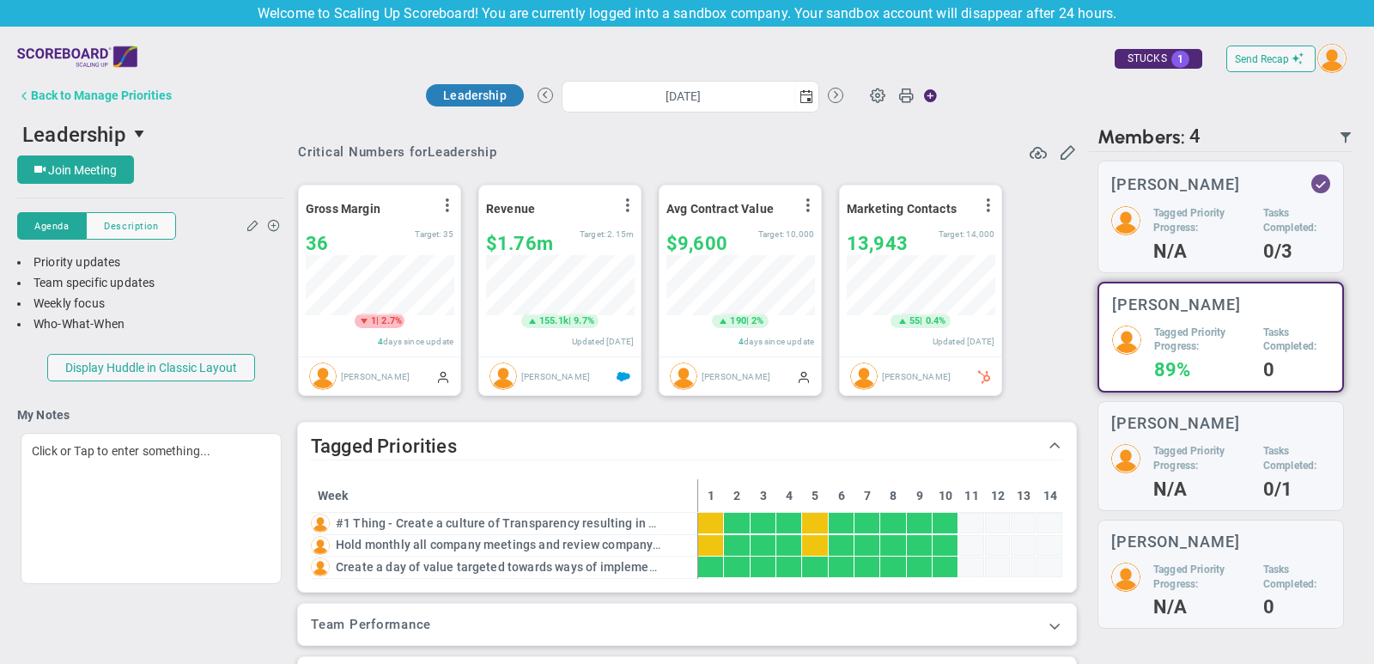
click at [145, 95] on div "Back to Manage Priorities" at bounding box center [101, 95] width 141 height 14
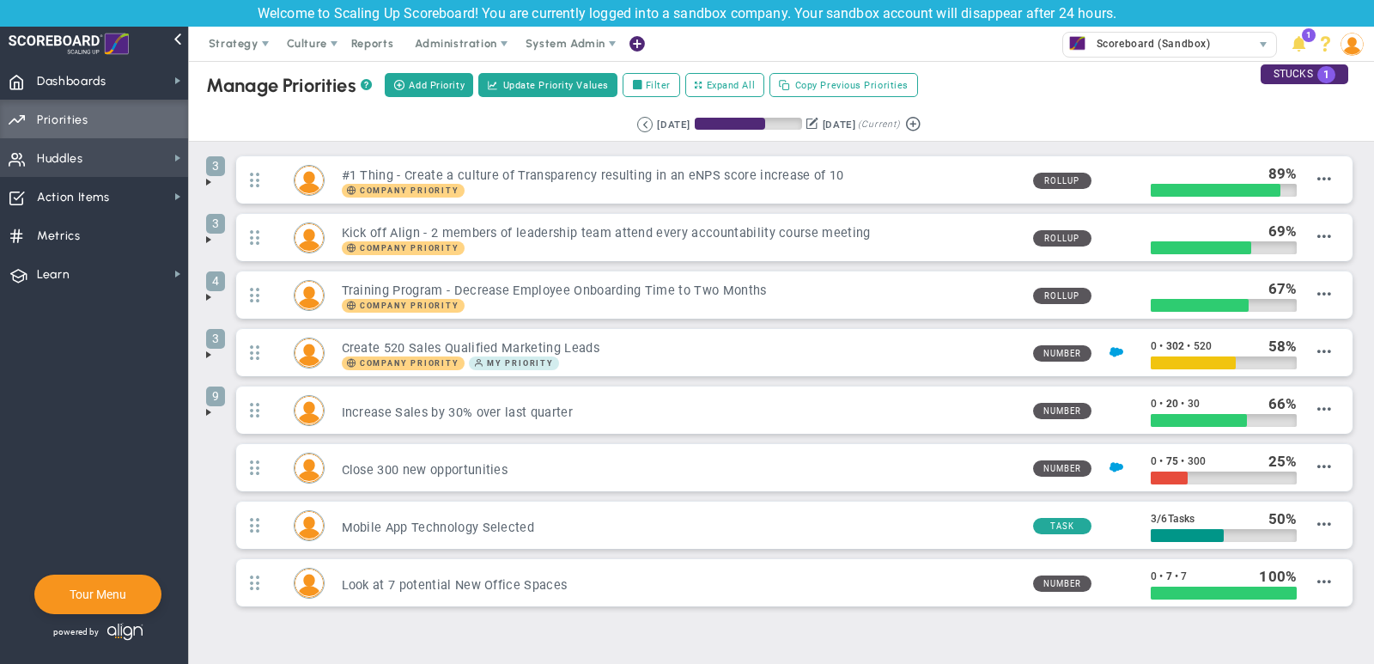
click at [120, 153] on span "Huddles Huddles" at bounding box center [94, 157] width 188 height 39
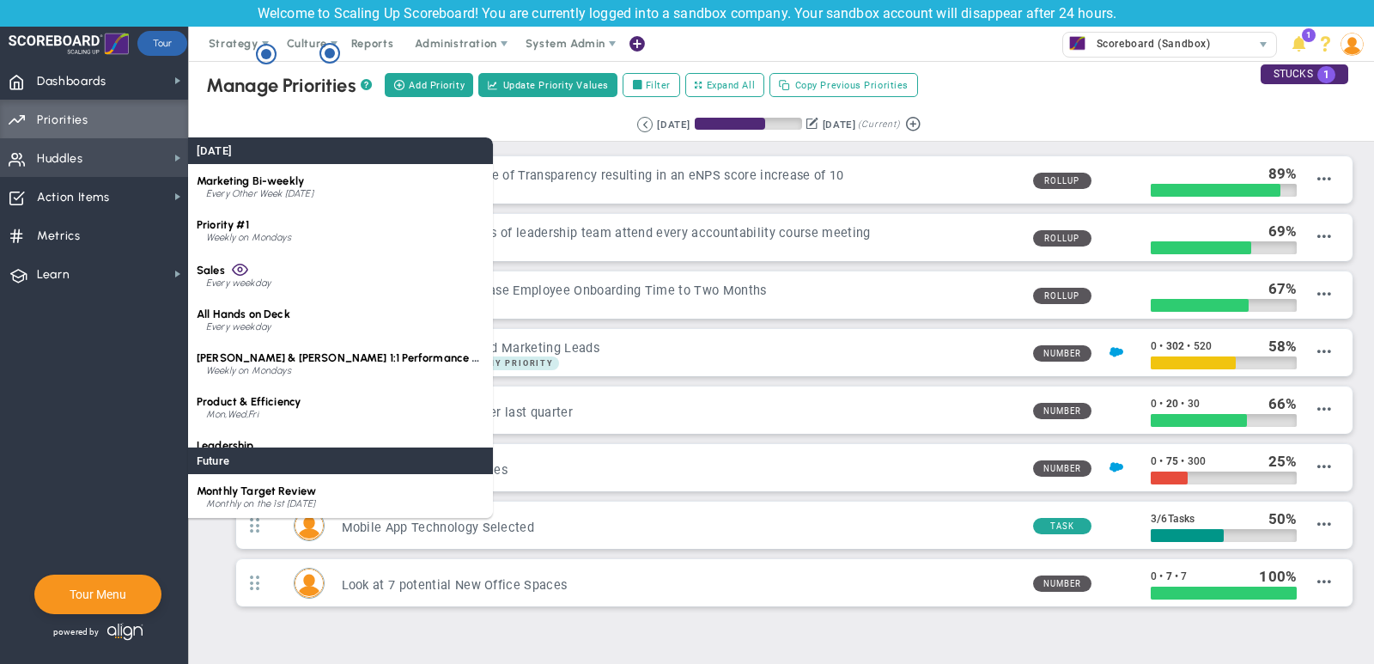
click at [300, 246] on div "Priority #1 Weekly on Mondays" at bounding box center [340, 230] width 305 height 44
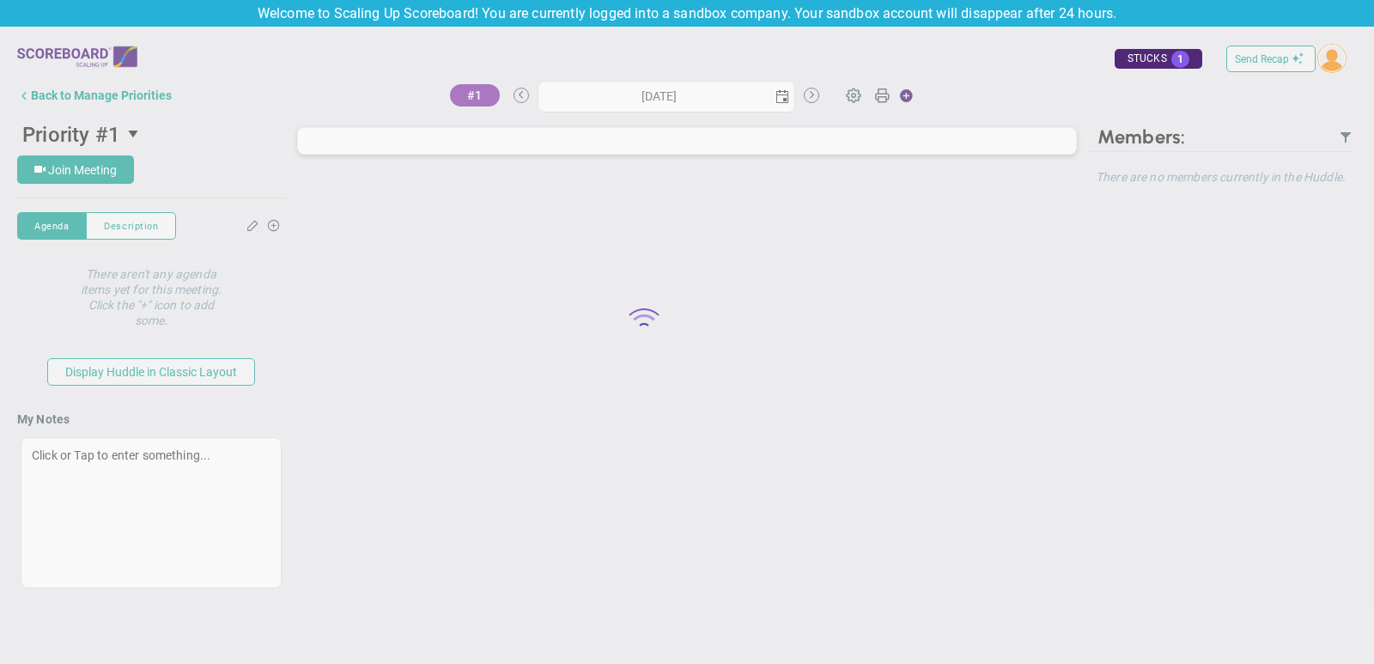
type input "[DATE]"
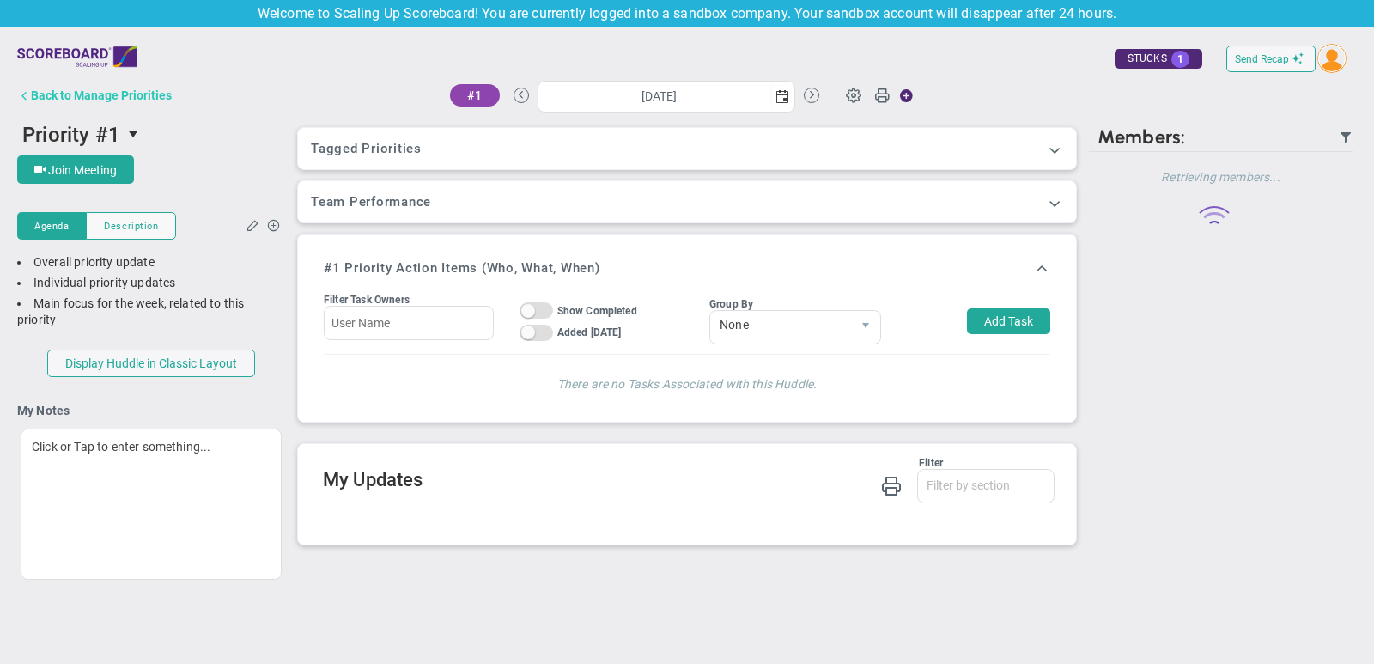
click at [124, 100] on div "Back to Manage Priorities" at bounding box center [101, 95] width 141 height 14
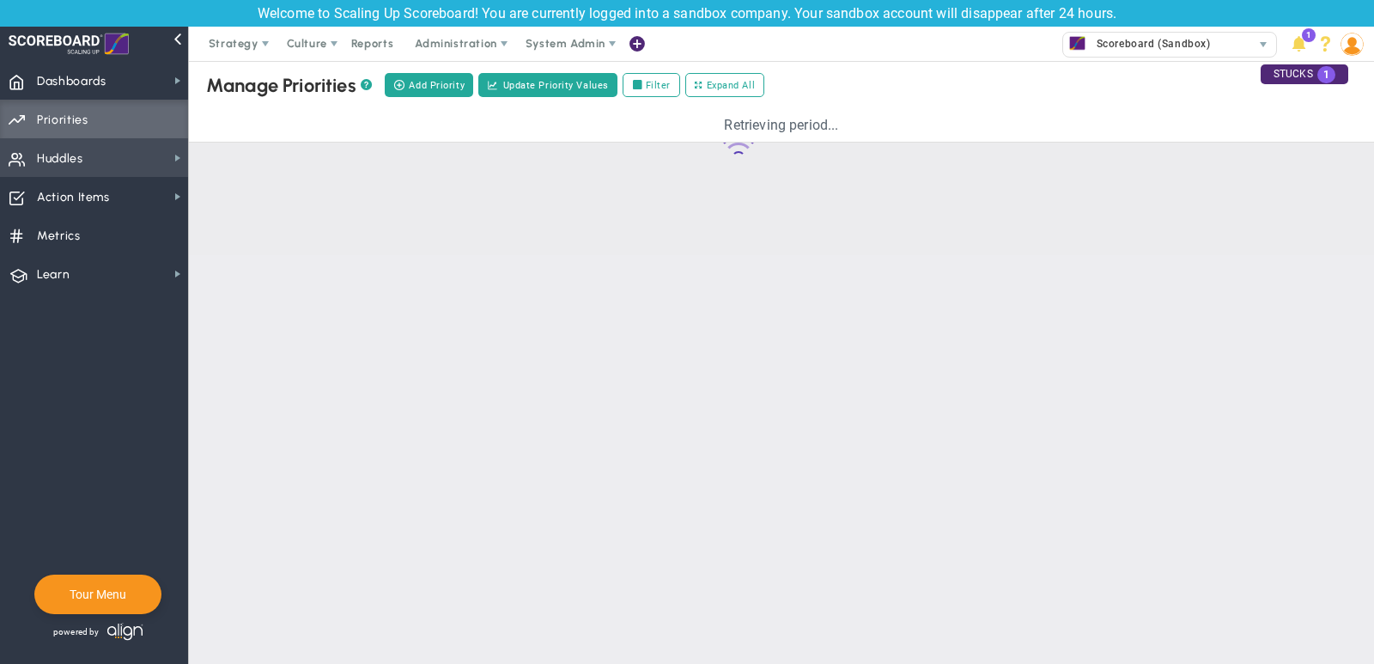
click at [113, 154] on span "Huddles Huddles" at bounding box center [94, 157] width 188 height 39
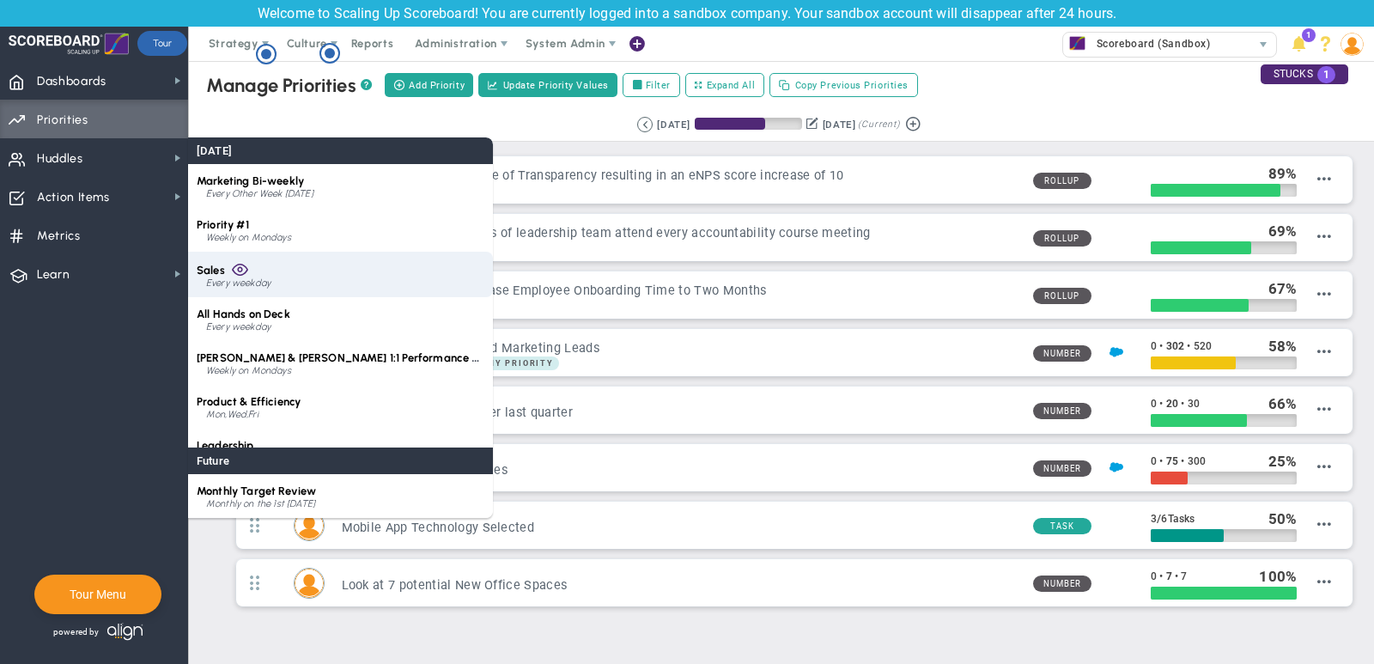
click at [271, 281] on div "Every weekday" at bounding box center [345, 283] width 278 height 10
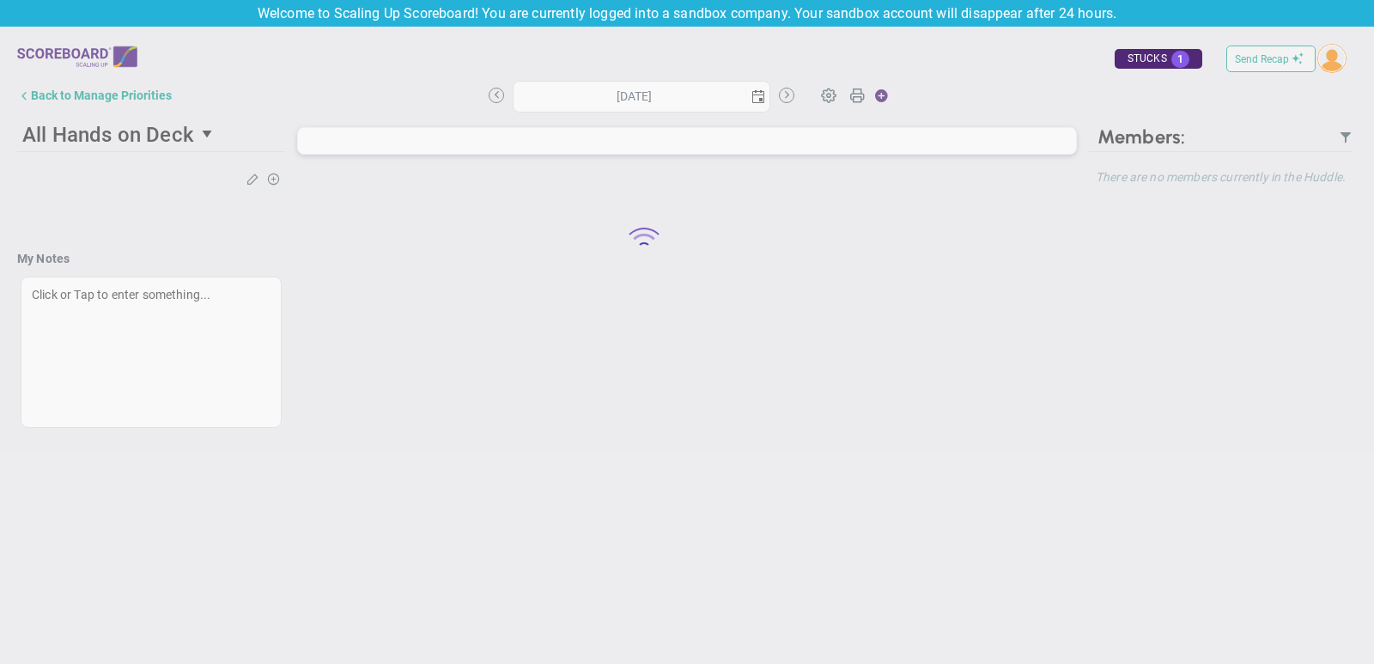
type input "[DATE]"
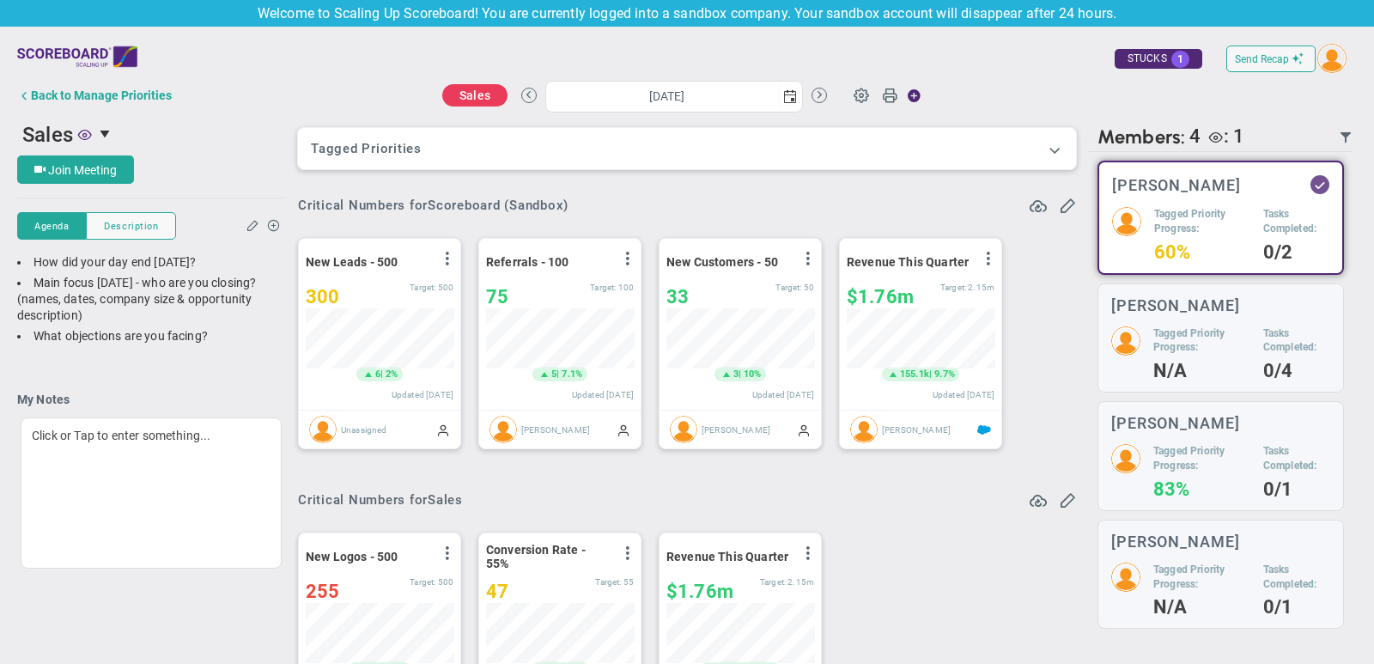
scroll to position [60, 148]
click at [1052, 149] on span at bounding box center [1054, 149] width 17 height 17
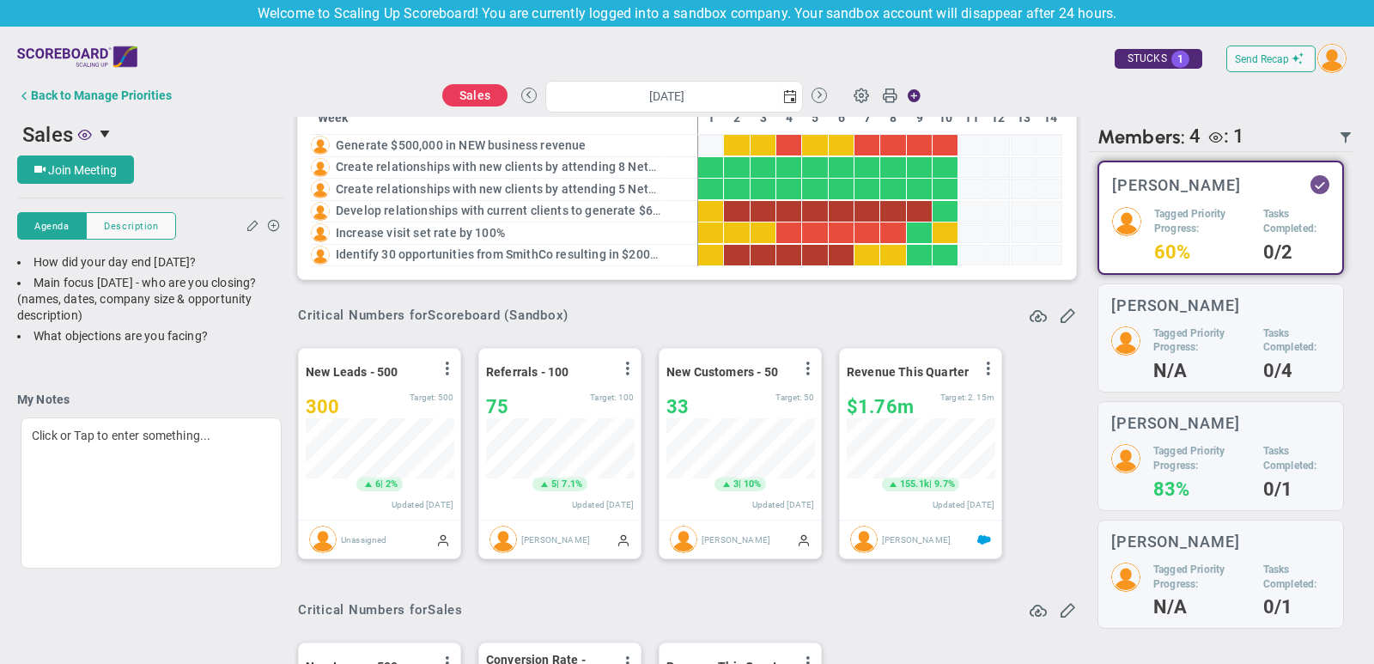
scroll to position [74, 0]
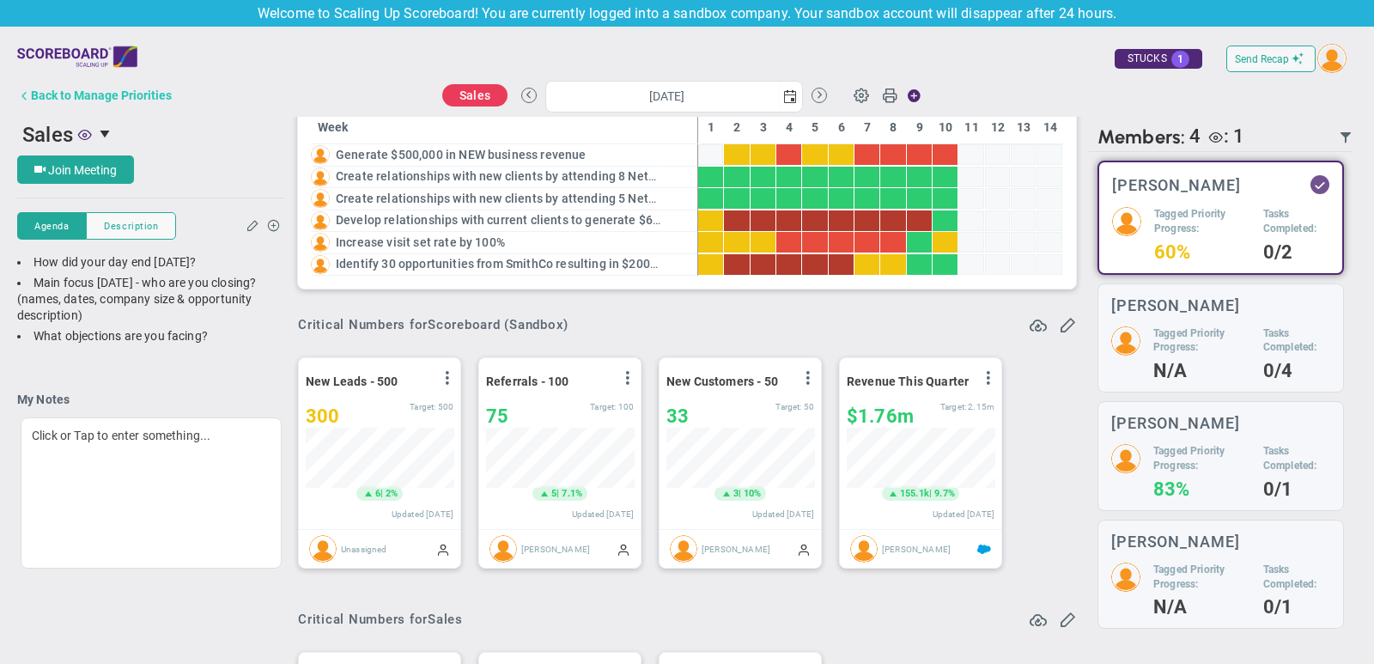
click at [103, 93] on div "Back to Manage Priorities" at bounding box center [101, 95] width 141 height 14
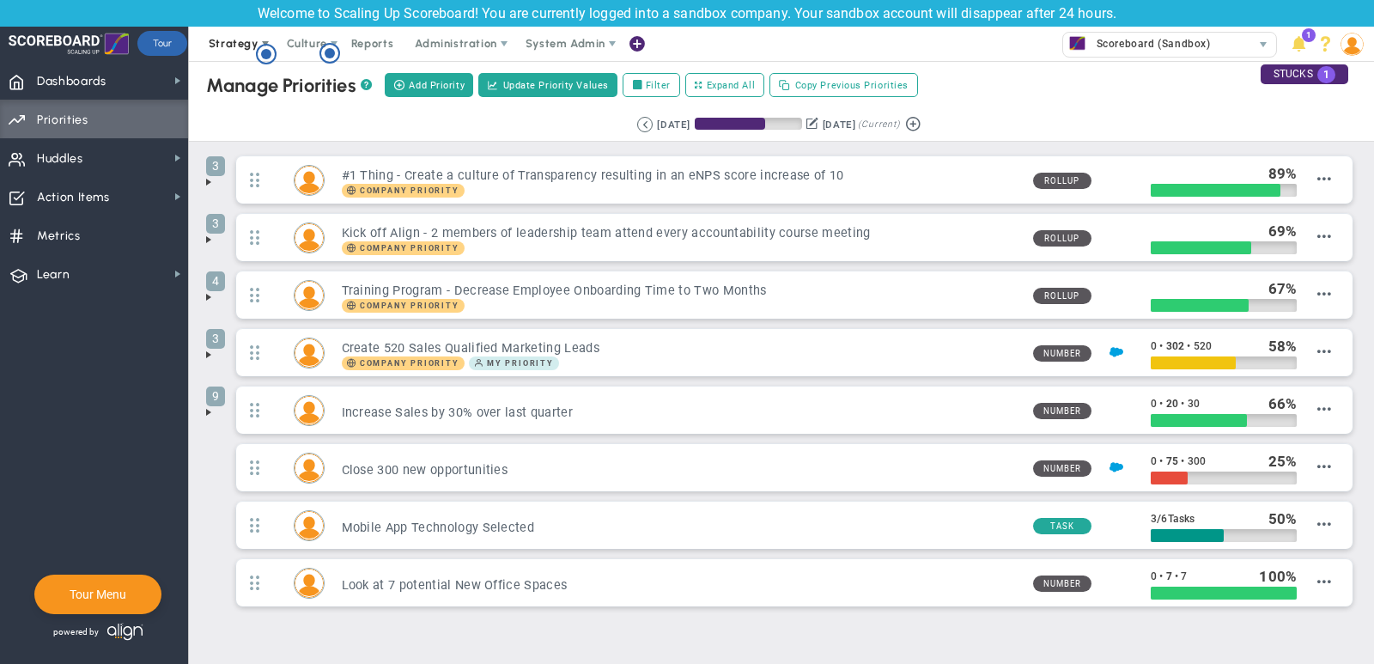
click at [234, 43] on span "Strategy" at bounding box center [234, 43] width 50 height 13
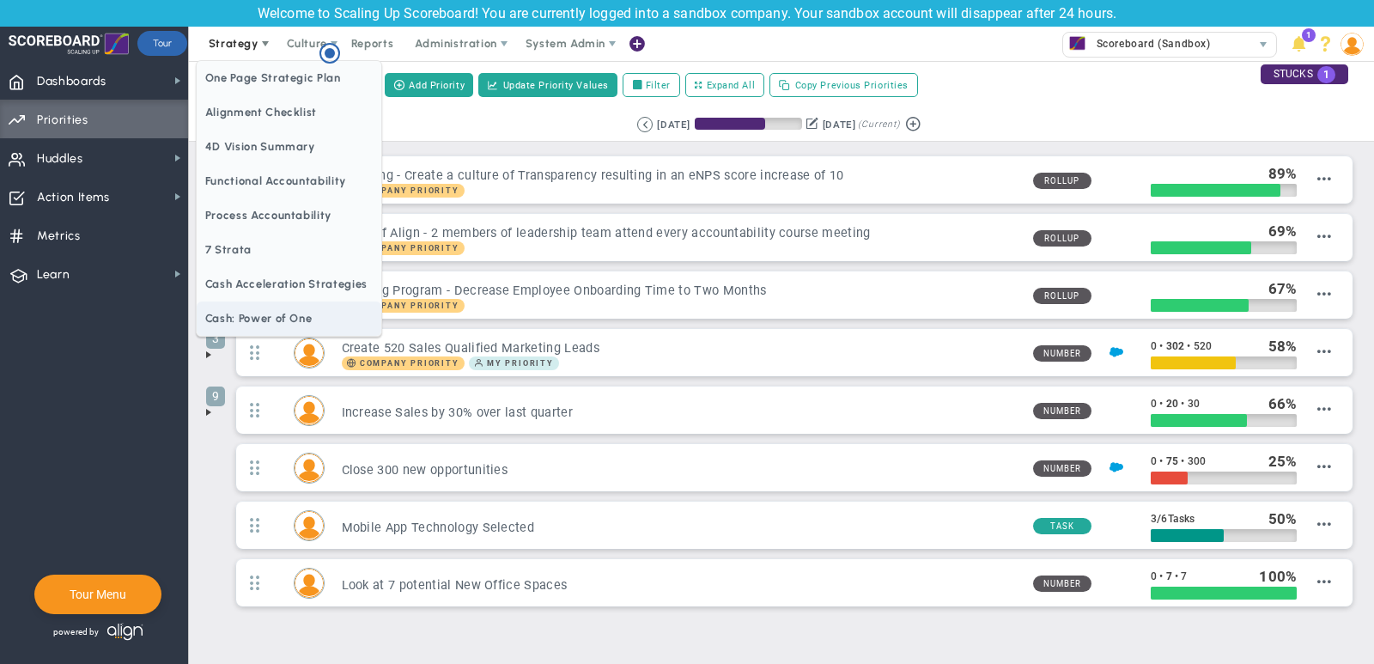
click at [234, 316] on span "Cash: Power of One" at bounding box center [289, 318] width 185 height 34
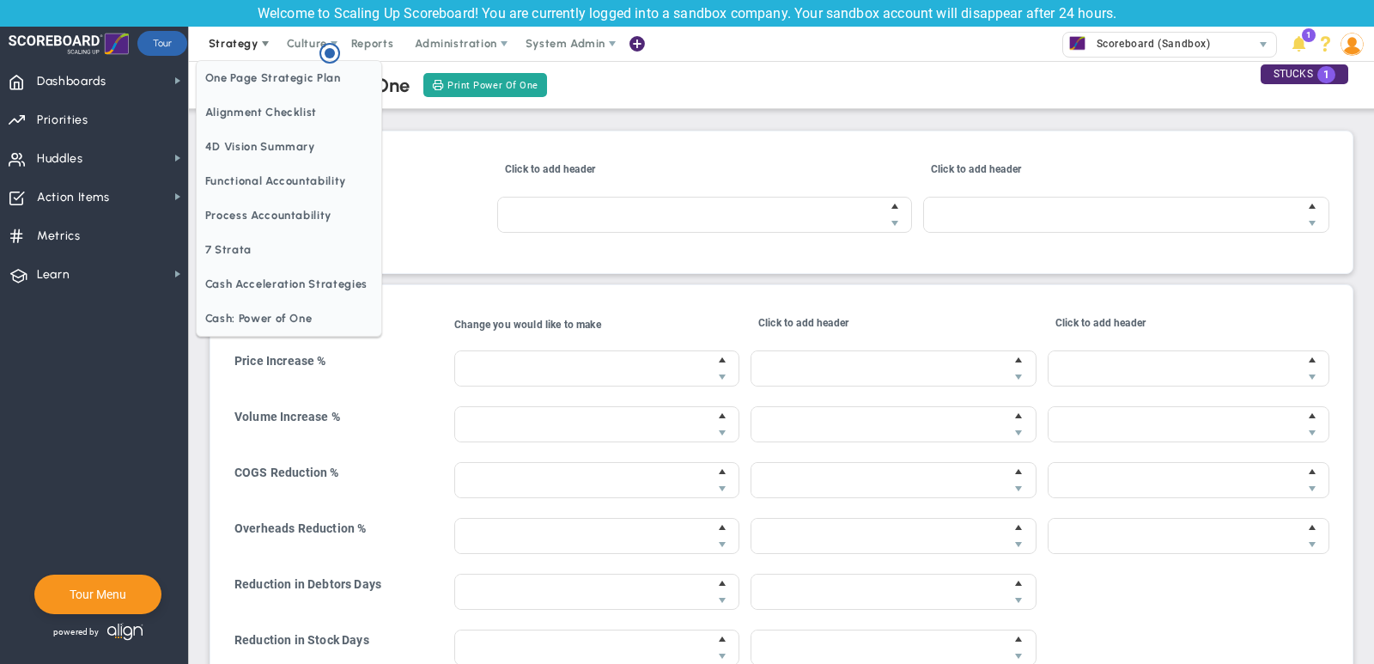
type input "$20,000.00"
type input "$10,000.00"
type input "20 %"
type input "$20.00"
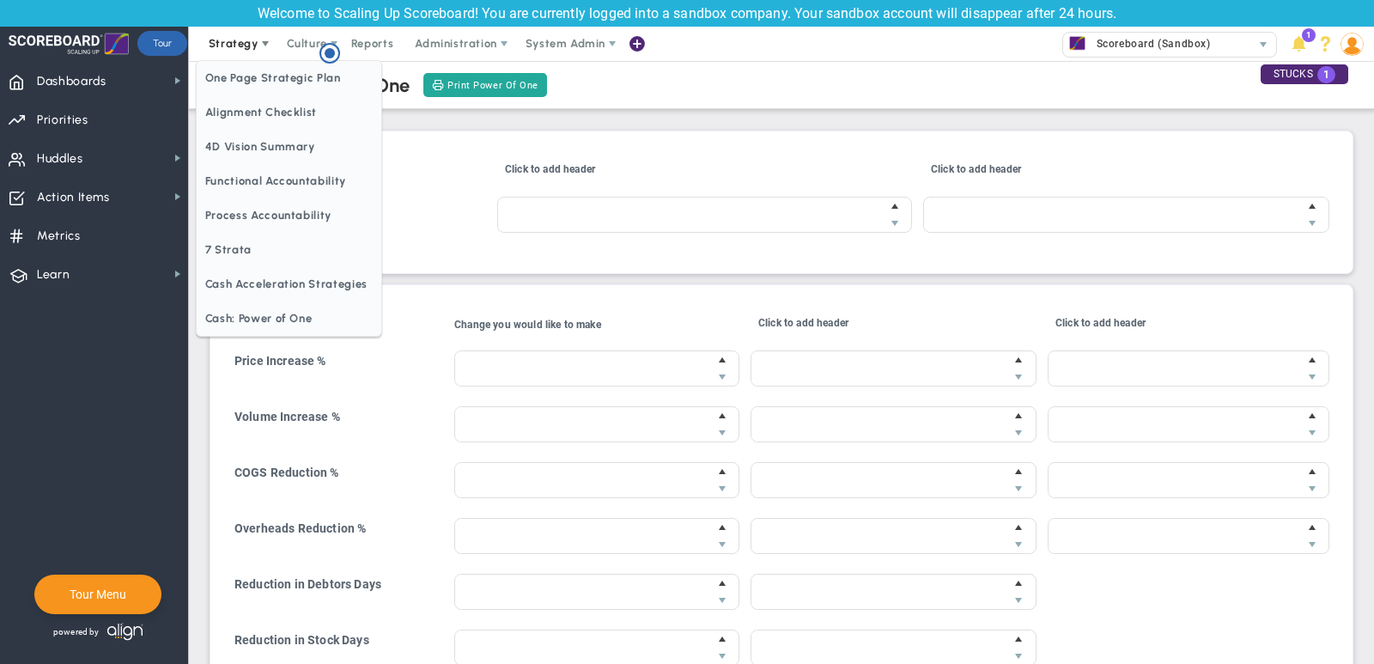
type input "-10 %"
type input "$0.00"
type input "$8,000.00"
type input "-10 %"
type input "$0.00"
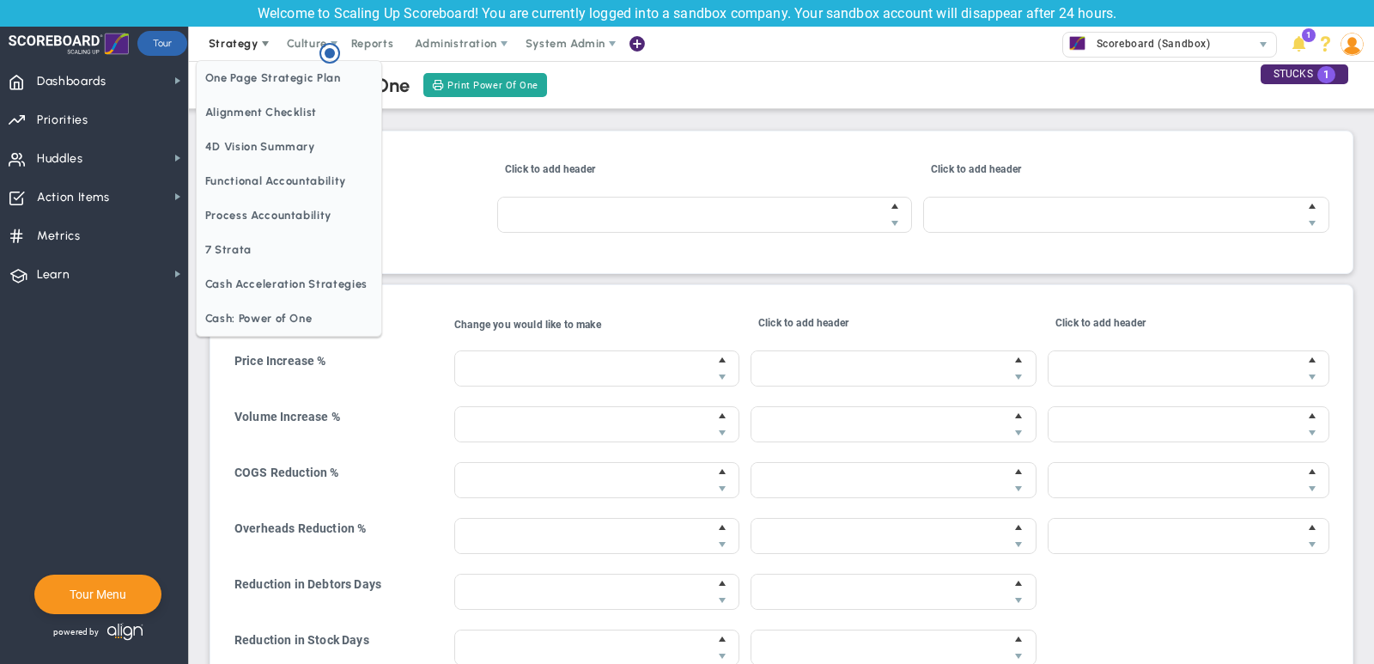
type input "$5,000.00"
type input "0 %"
type input "$0.00"
type input "8 days"
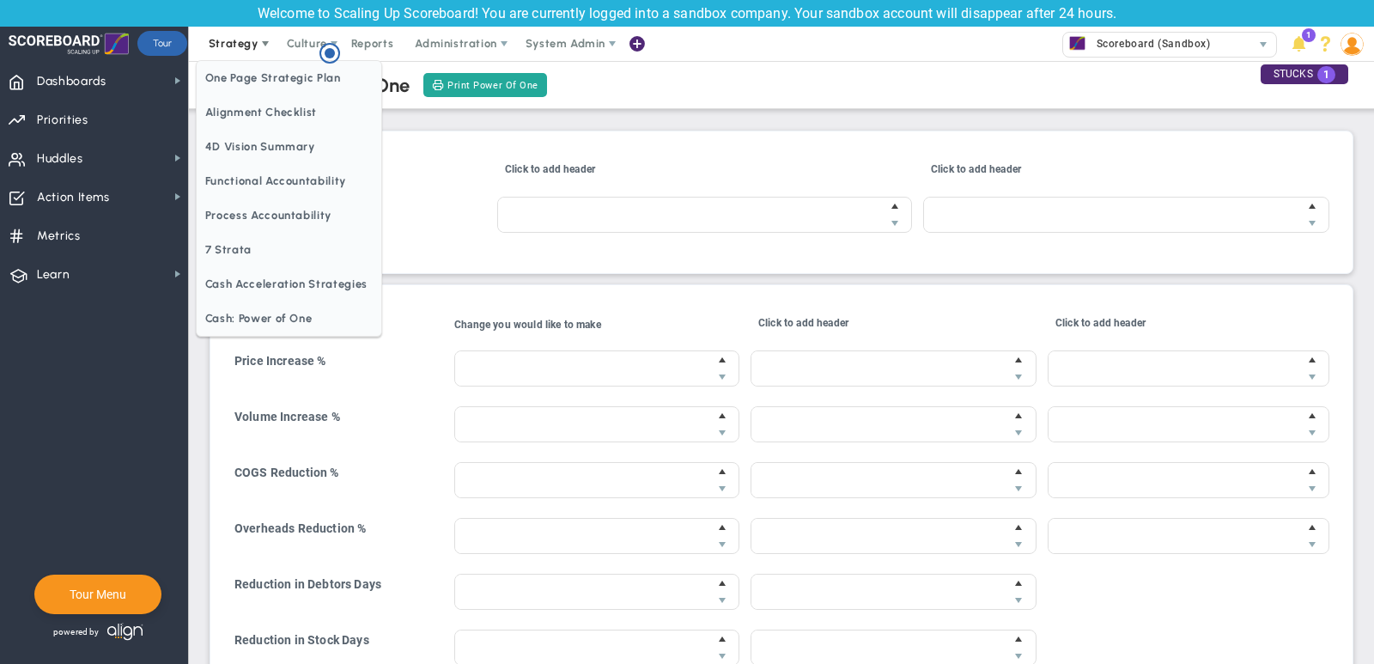
type input "$41,300.00"
type input "1 days"
type input "$0.00"
type input "6 days"
type input "$46,600.00"
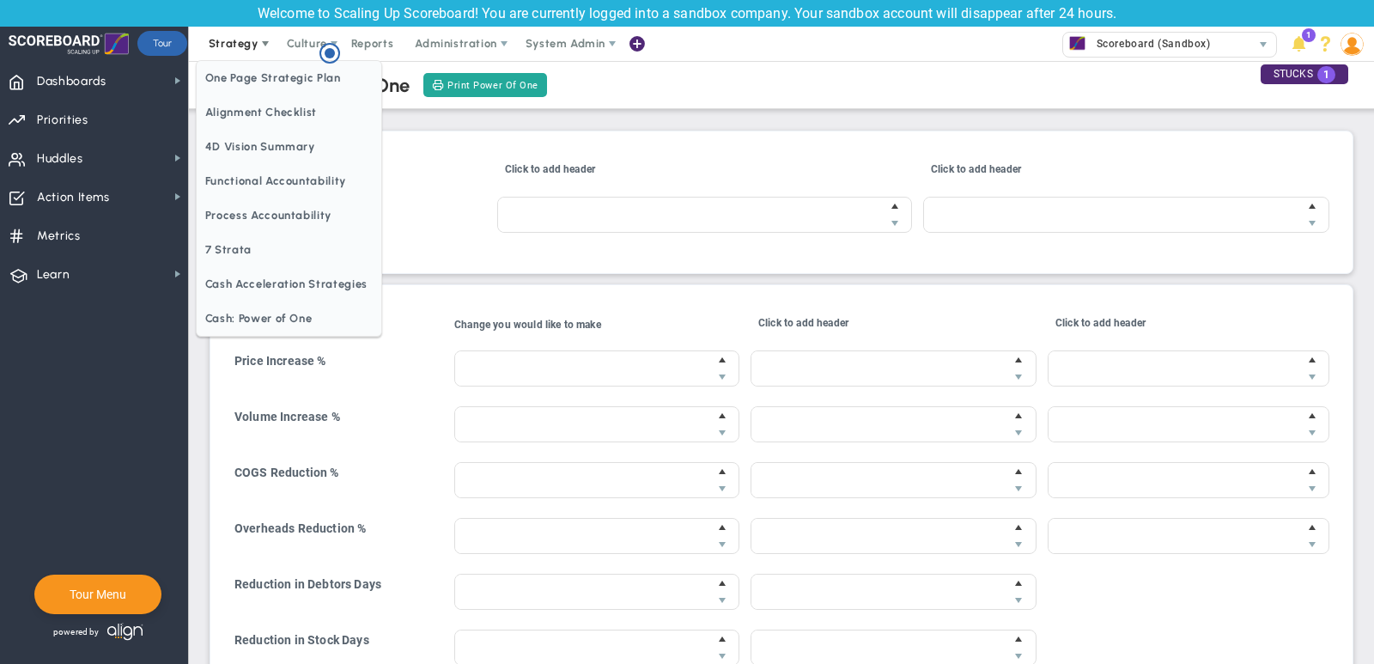
type input "$87,920.00"
type input "$13,020.00"
type input "$107,920.00"
type input "$14,920.00"
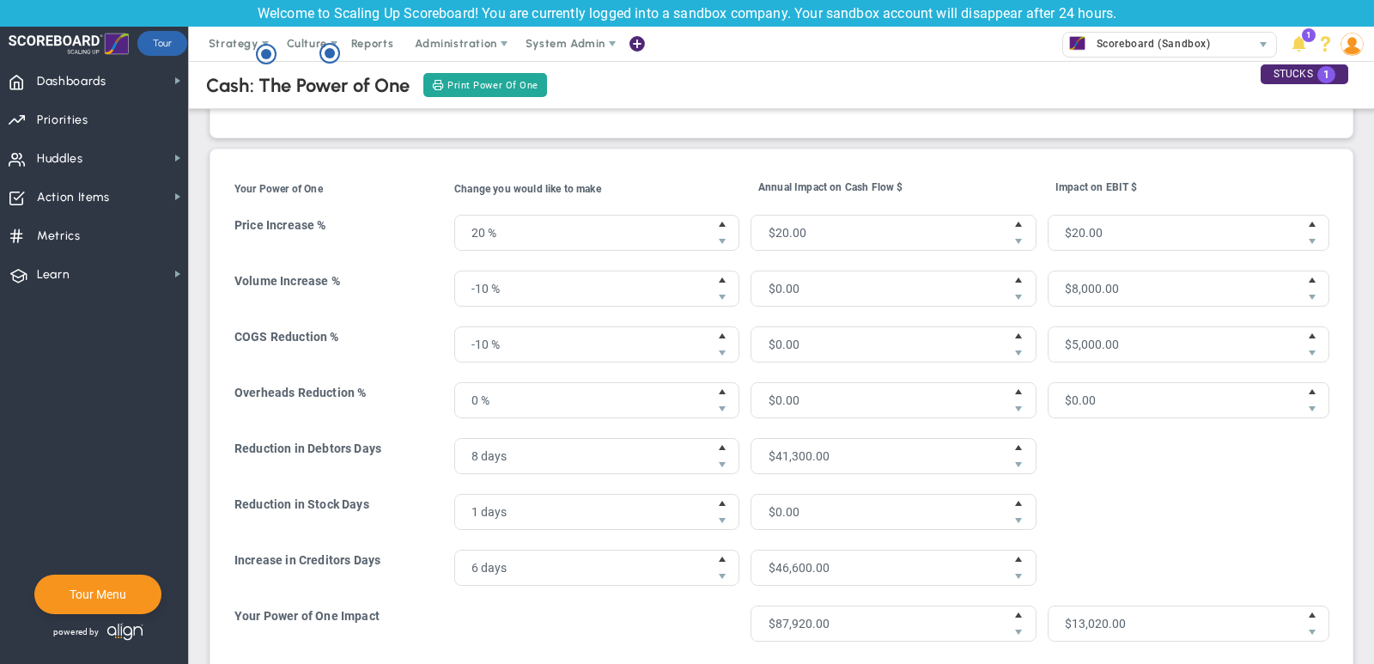
scroll to position [150, 0]
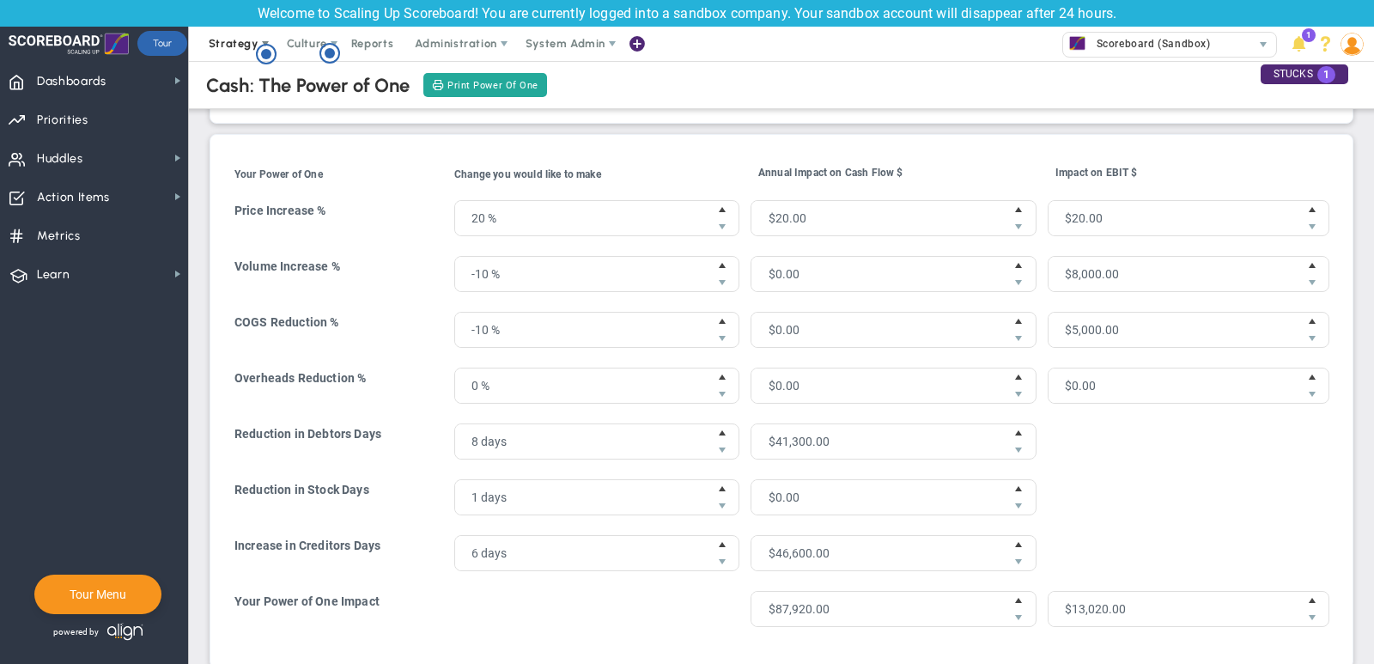
click at [227, 48] on span "Strategy" at bounding box center [234, 43] width 50 height 13
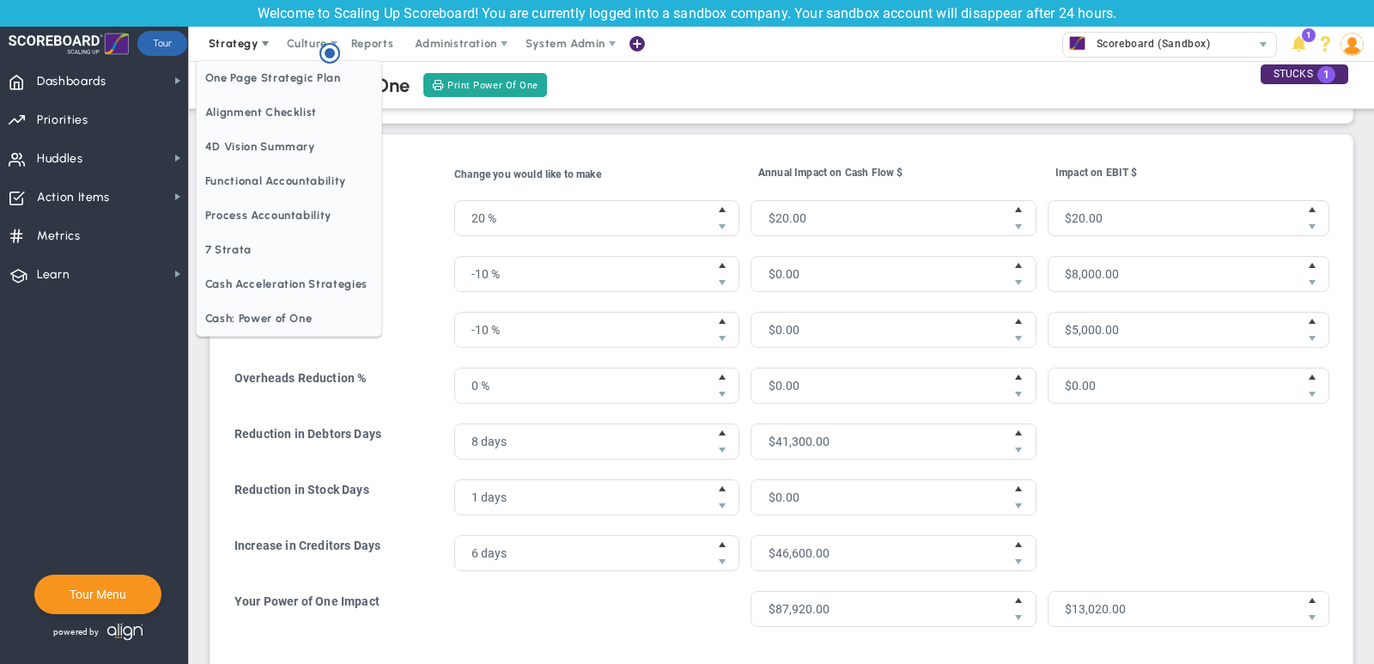
scroll to position [0, 0]
click at [287, 82] on span "One Page Strategic Plan" at bounding box center [289, 78] width 185 height 34
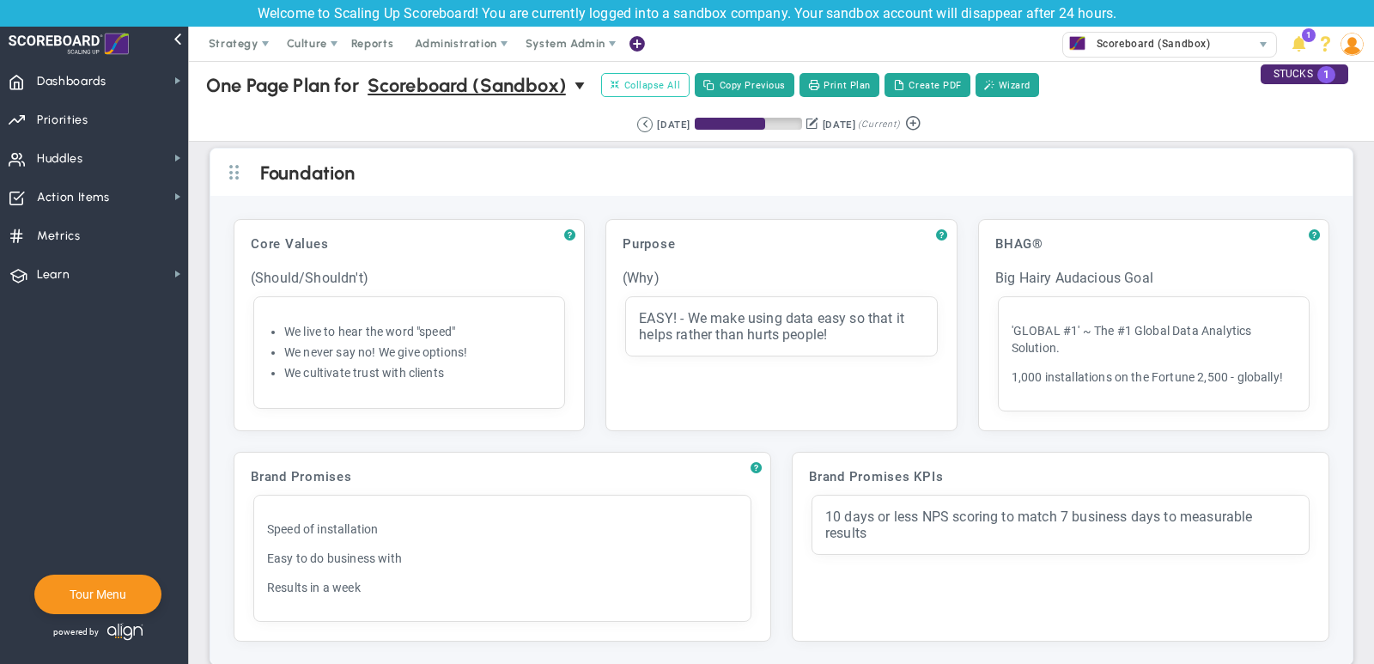
click at [656, 88] on span "Collapse All" at bounding box center [645, 84] width 70 height 15
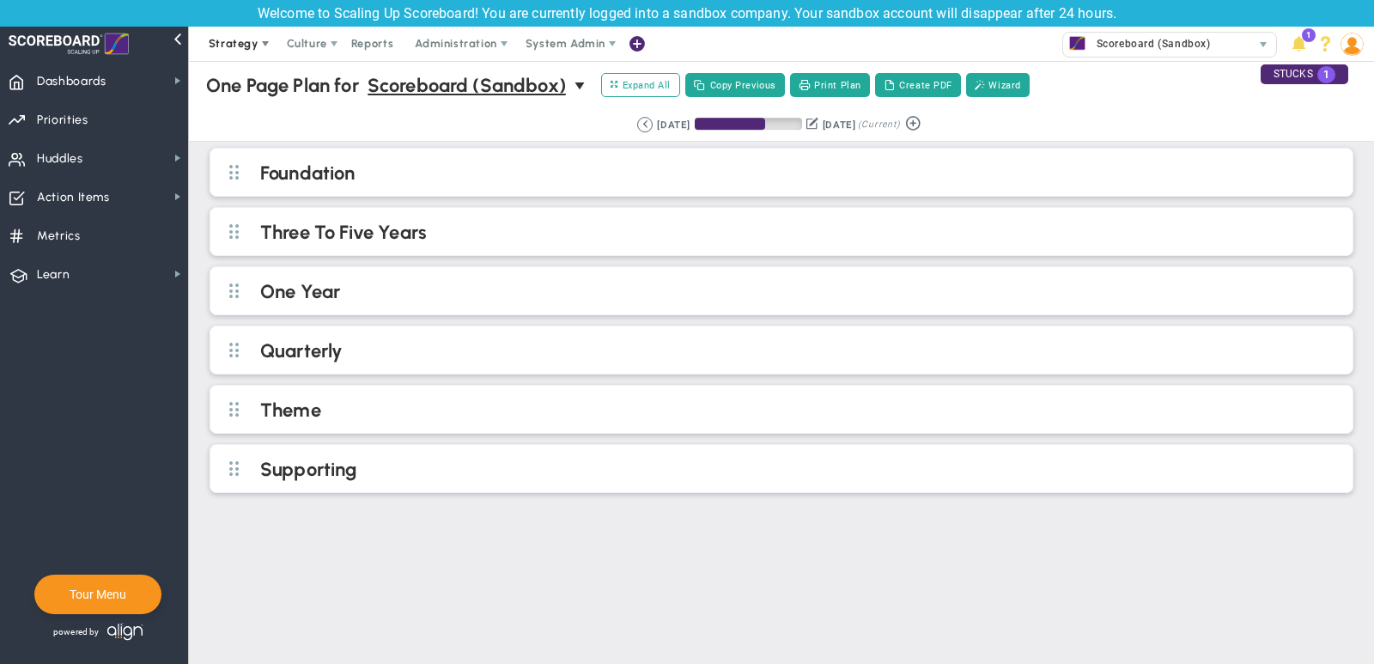
click at [240, 37] on span "Strategy" at bounding box center [234, 43] width 50 height 13
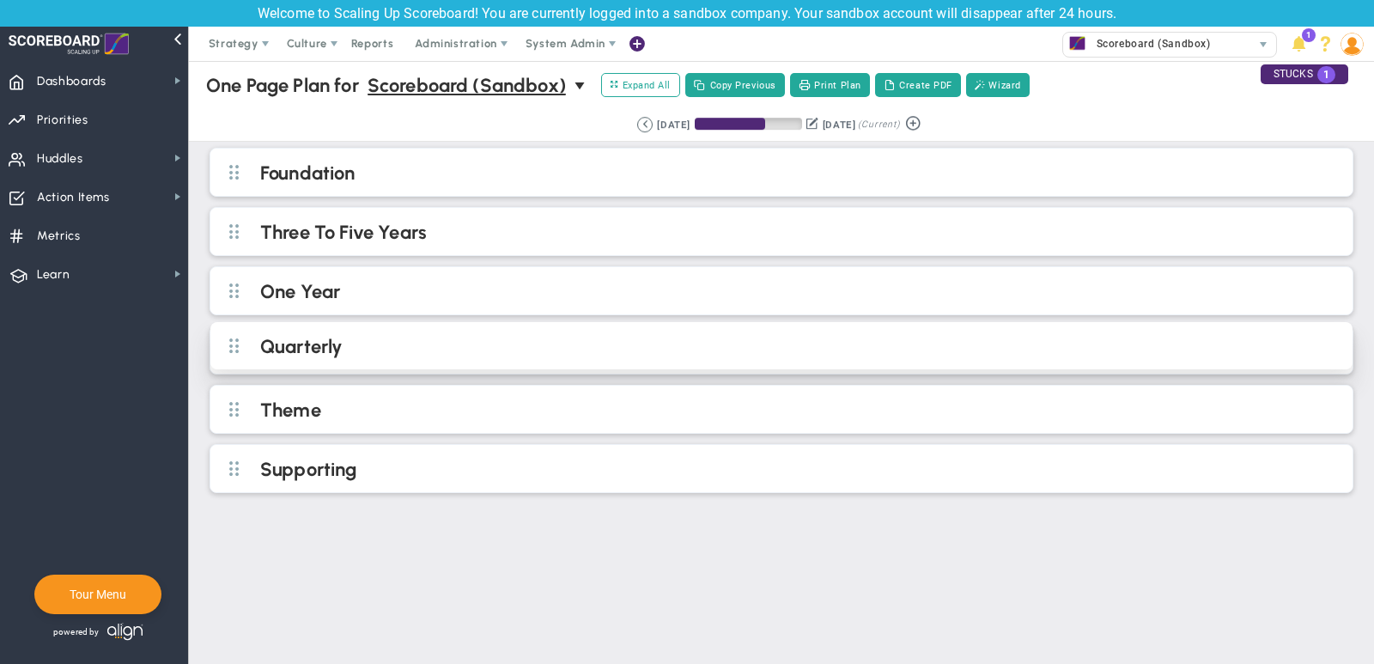
click at [388, 352] on h2 "Quarterly" at bounding box center [795, 348] width 1071 height 26
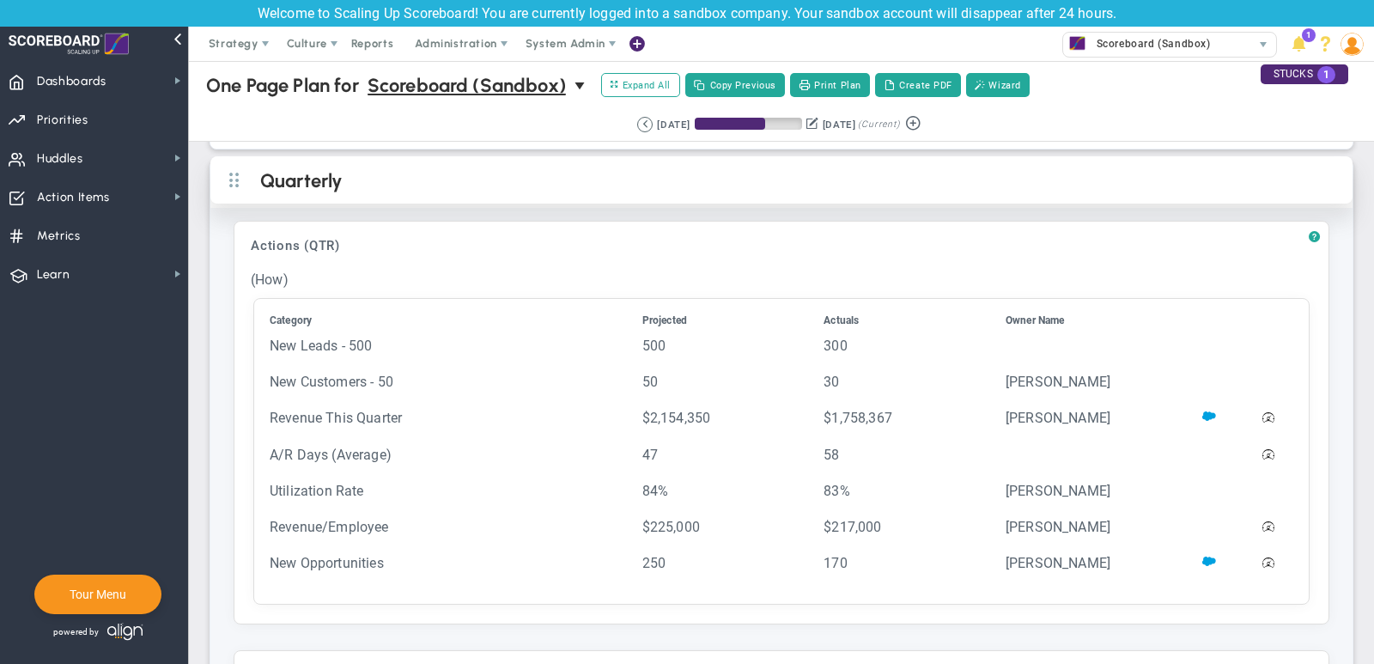
scroll to position [173, 0]
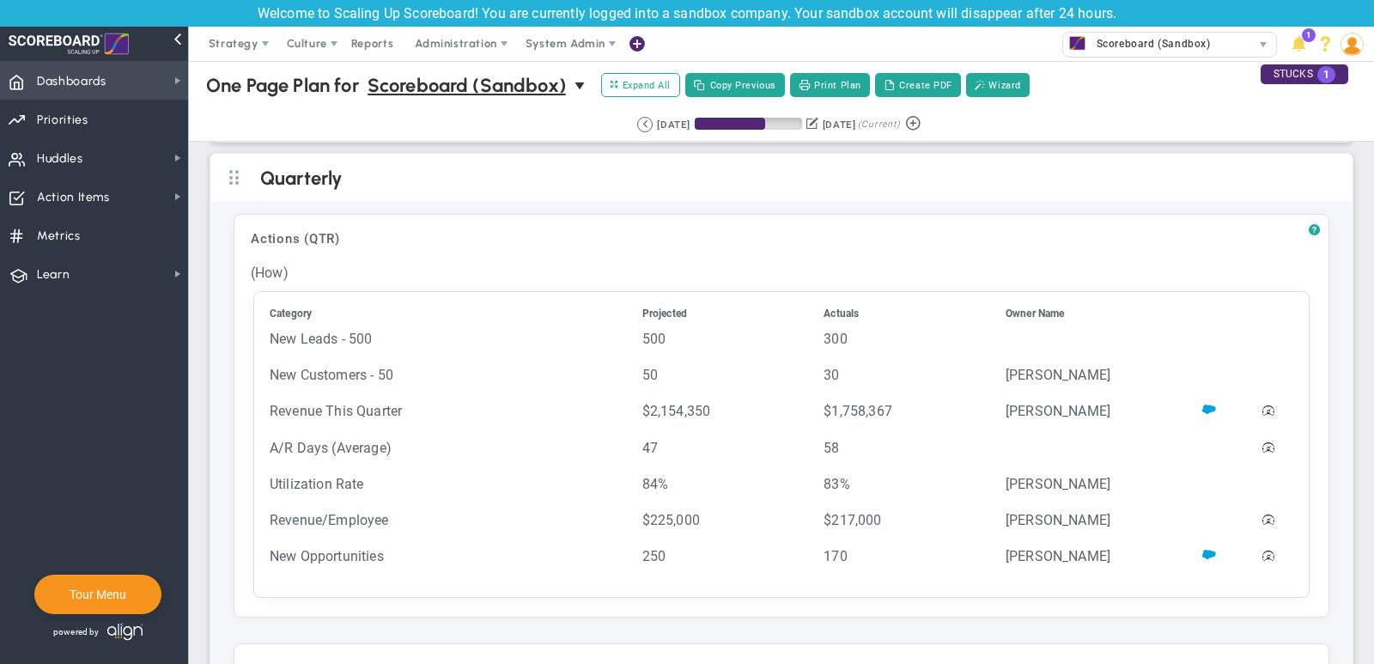
click at [152, 88] on span "Dashboards Dashboards" at bounding box center [94, 80] width 188 height 39
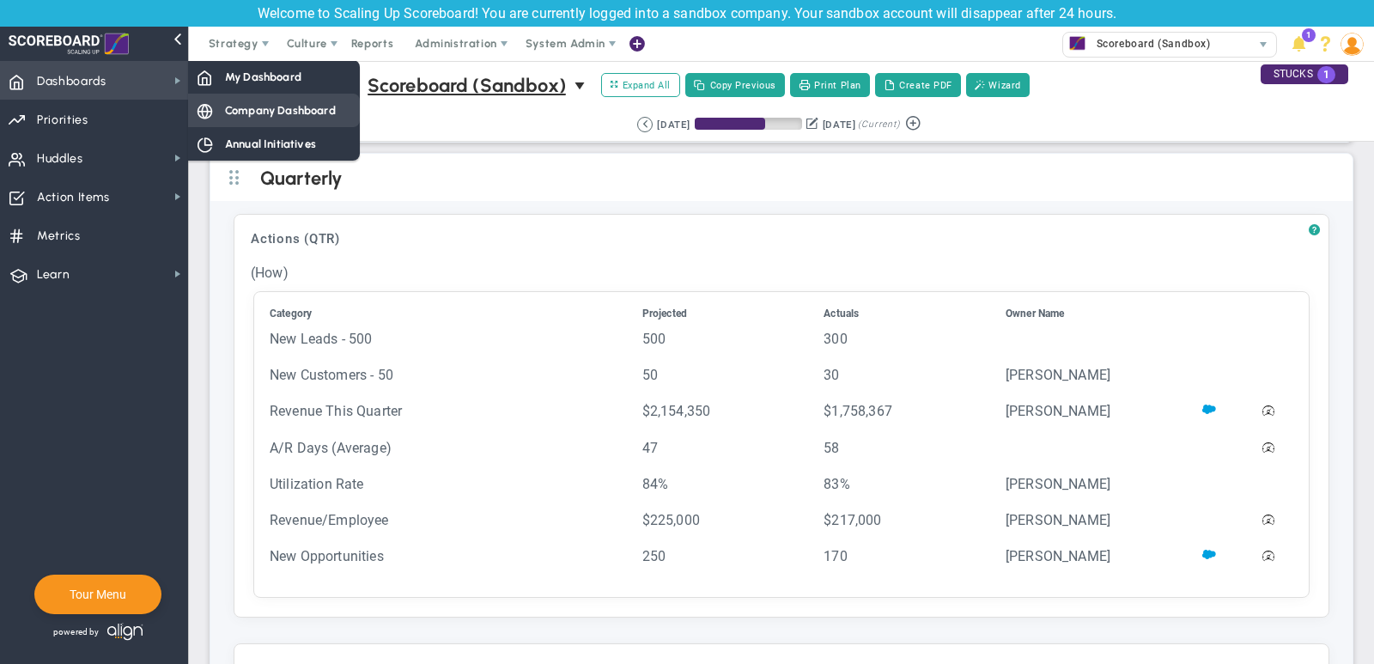
click at [286, 118] on div "Company Dashboard" at bounding box center [274, 110] width 172 height 33
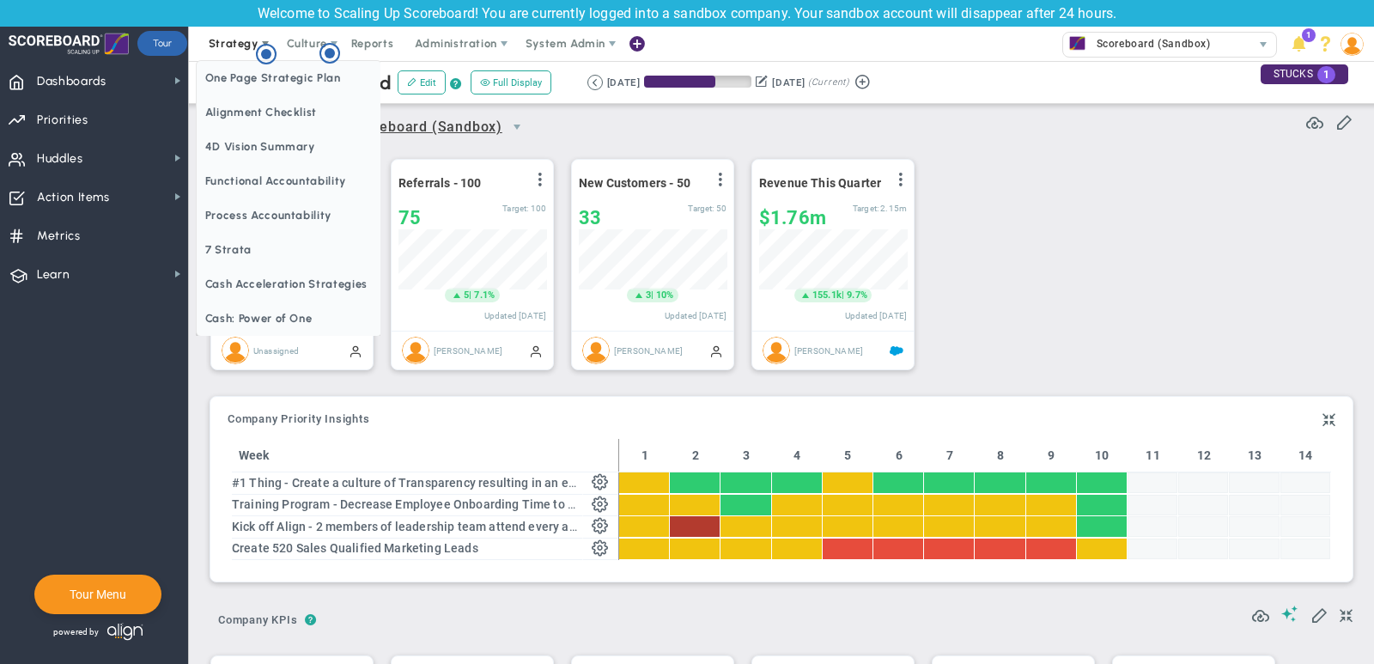
click at [228, 42] on span "Strategy" at bounding box center [234, 43] width 50 height 13
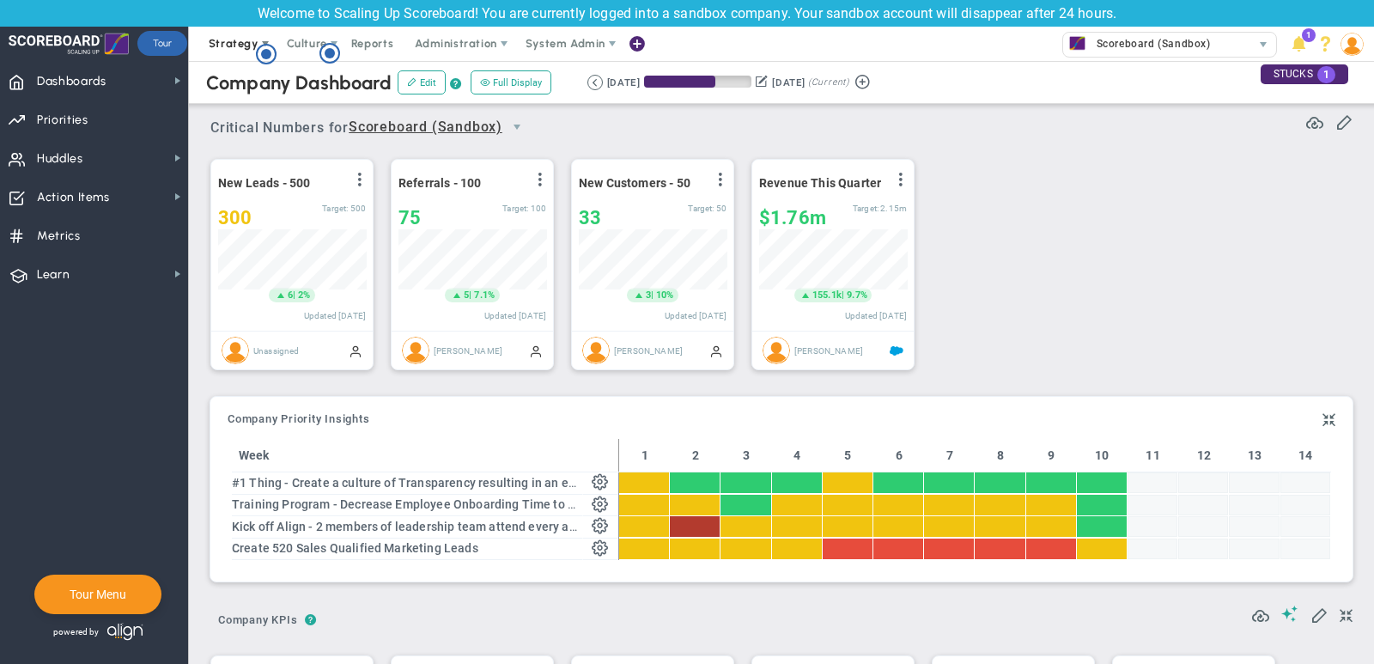
click at [232, 51] on span "Strategy" at bounding box center [235, 44] width 78 height 34
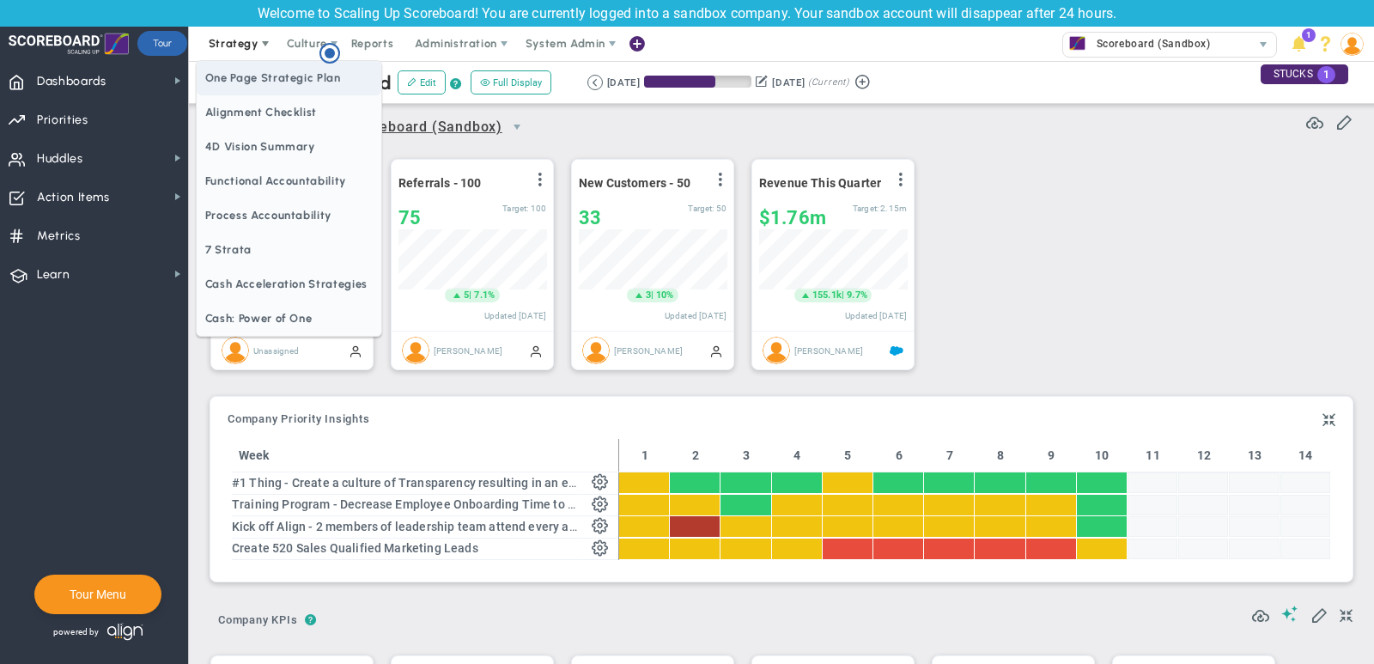
click at [237, 82] on span "One Page Strategic Plan" at bounding box center [289, 78] width 185 height 34
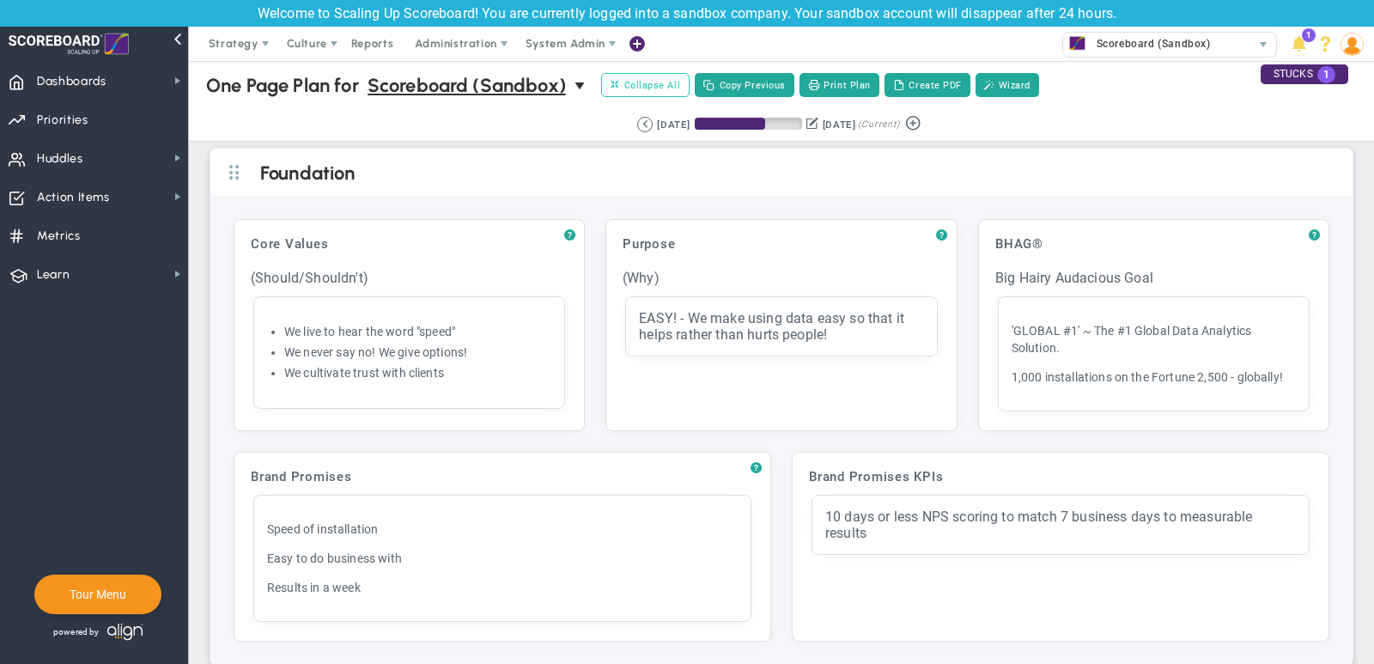
click at [647, 76] on button "Expand All Collapse All" at bounding box center [645, 85] width 88 height 24
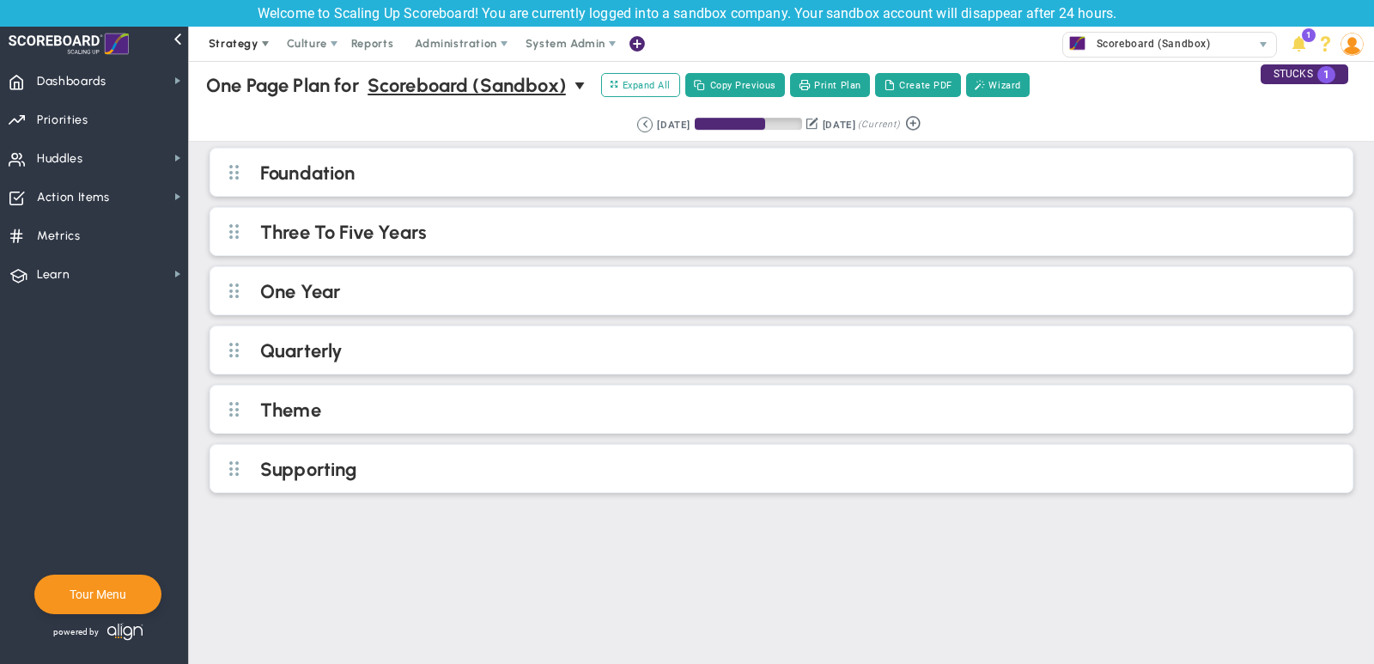
click at [216, 41] on span "Strategy" at bounding box center [234, 43] width 50 height 13
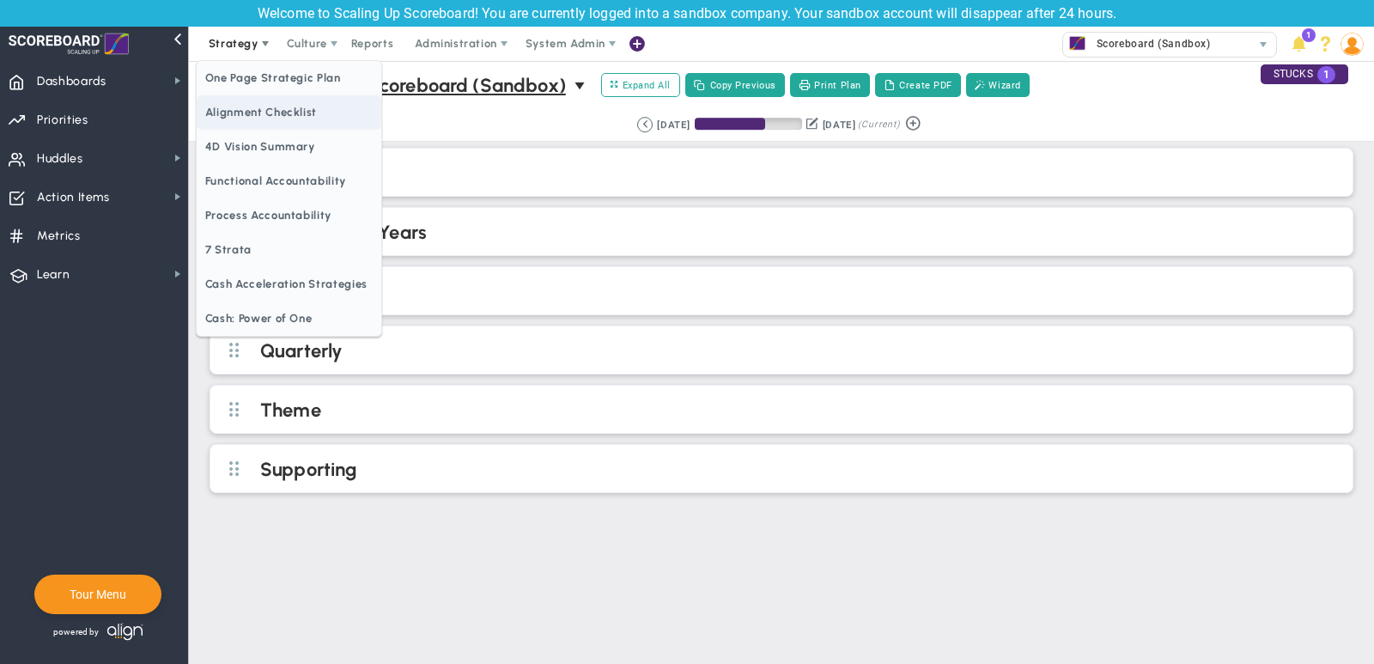
click at [246, 112] on span "Alignment Checklist" at bounding box center [289, 112] width 185 height 34
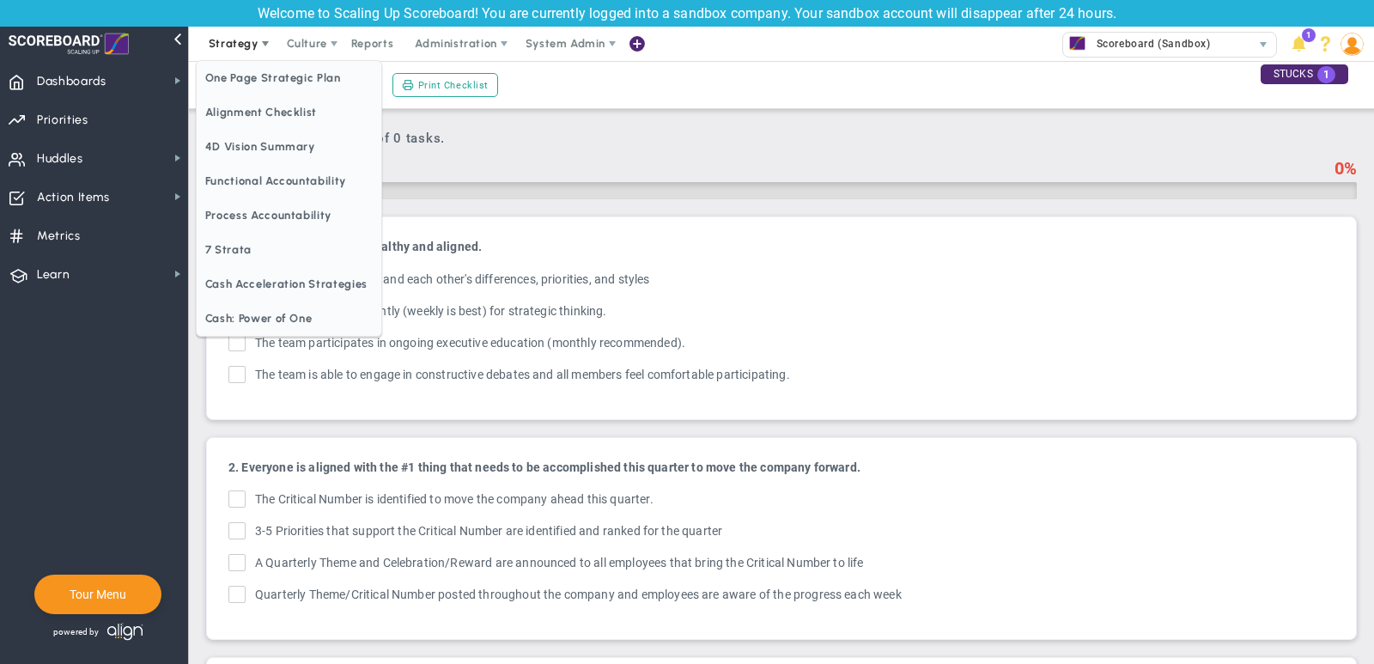
checkbox input "true"
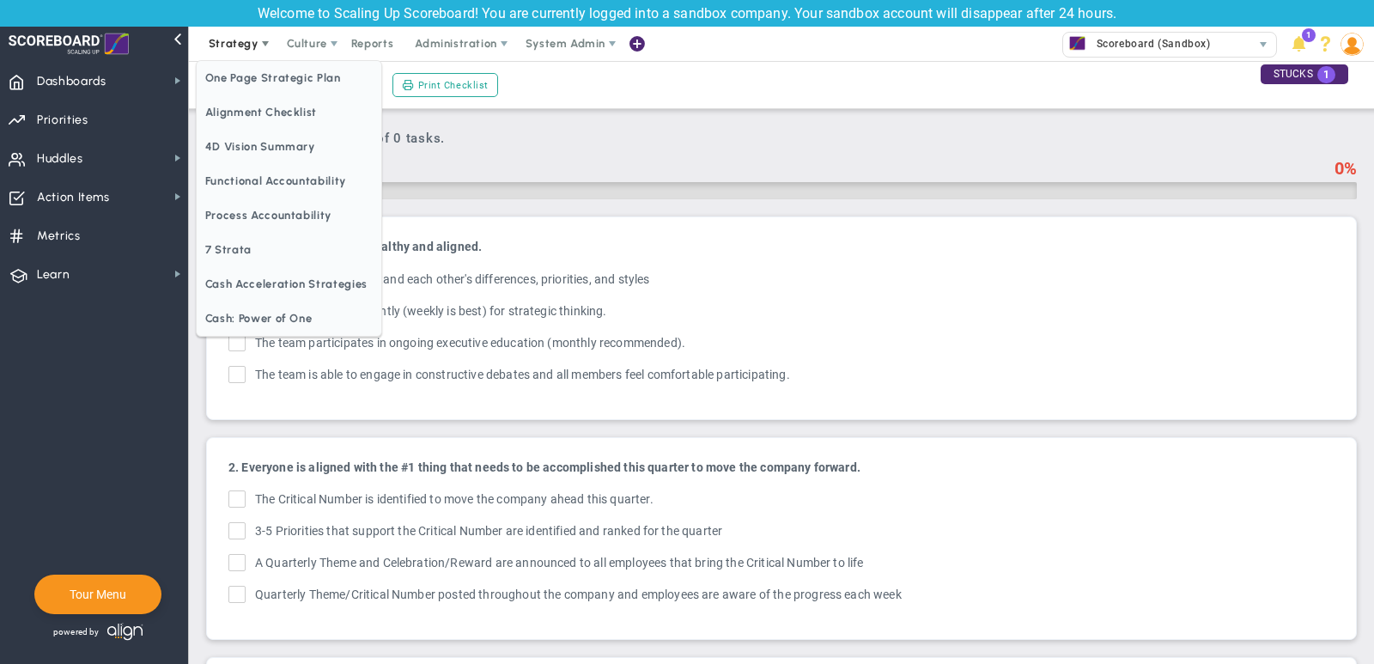
checkbox input "true"
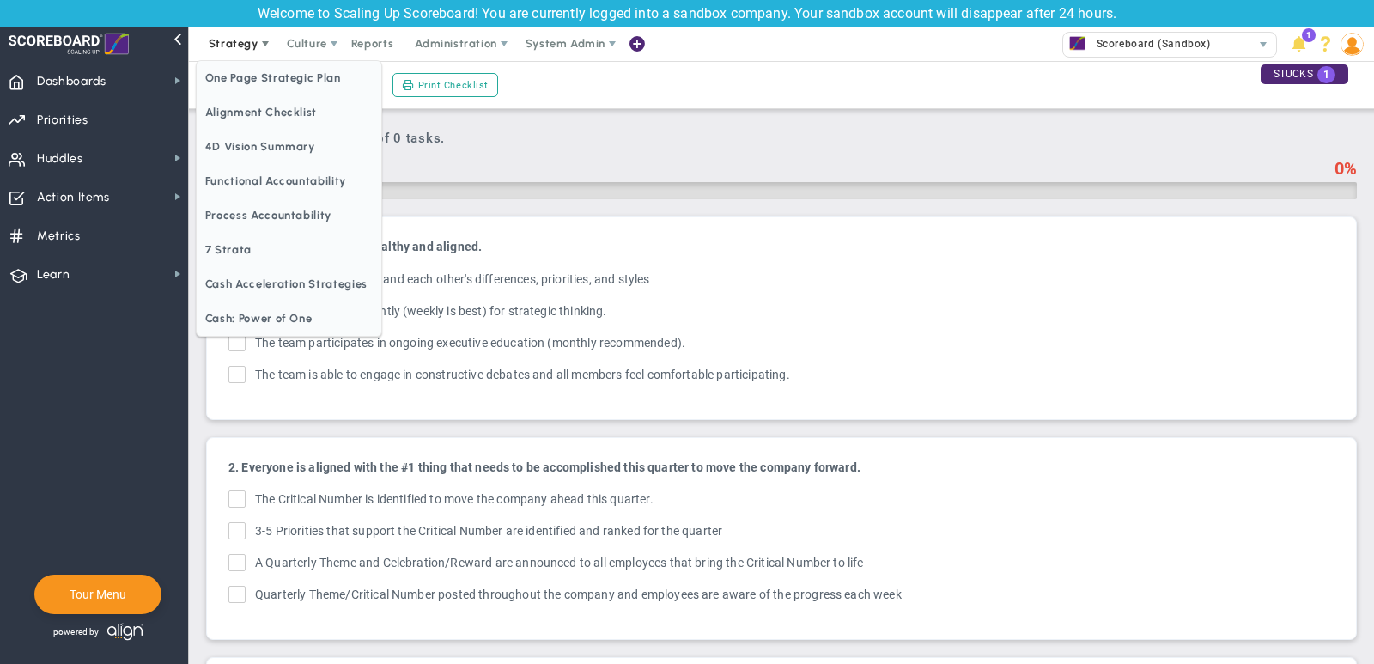
checkbox input "true"
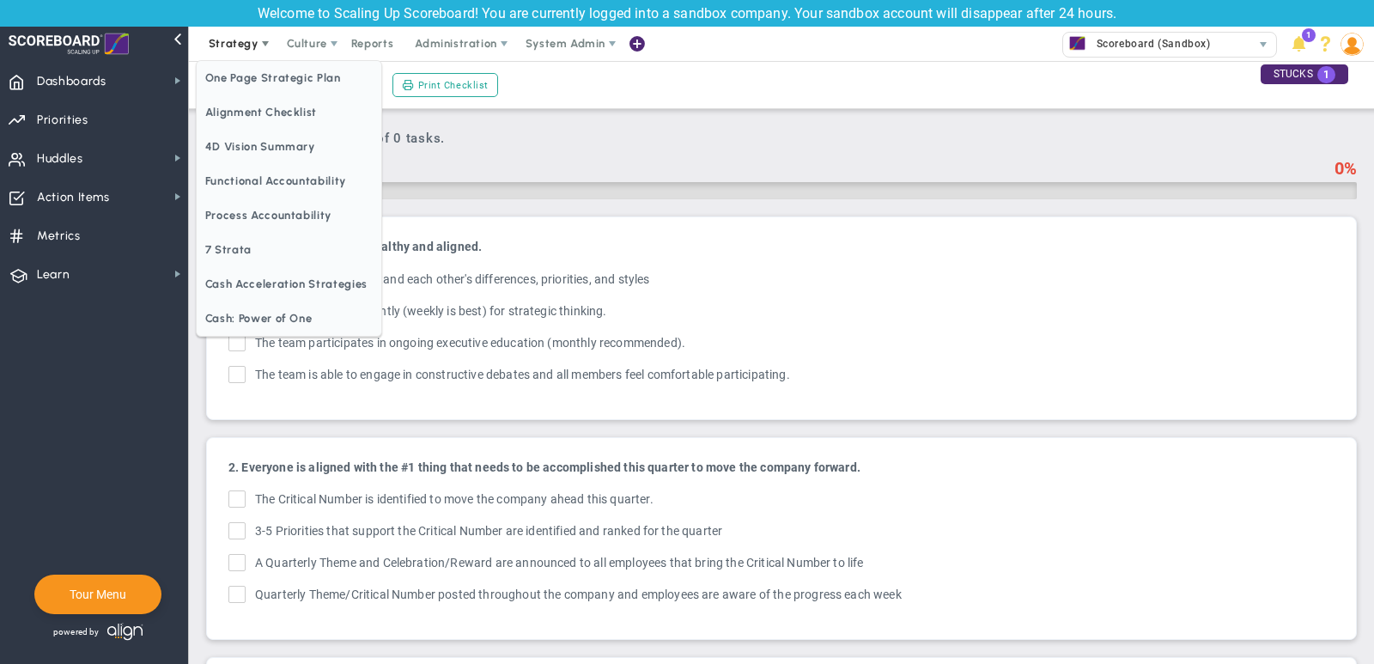
checkbox input "true"
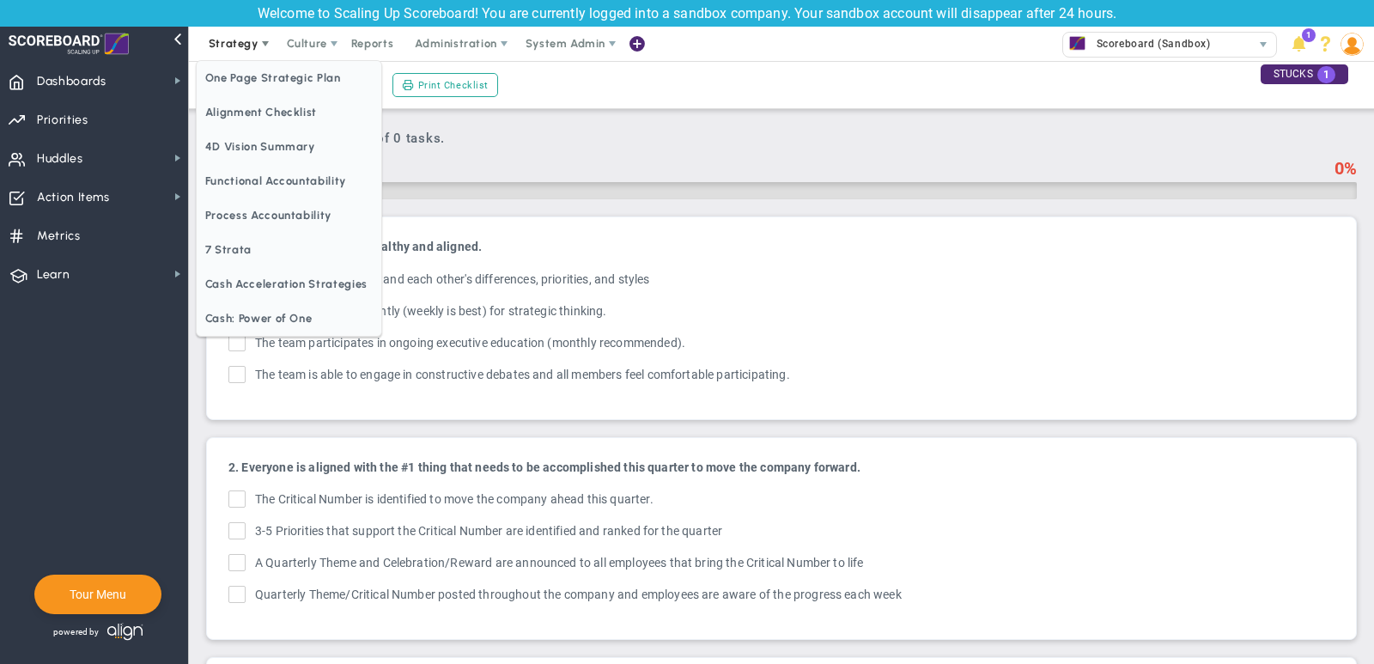
checkbox input "true"
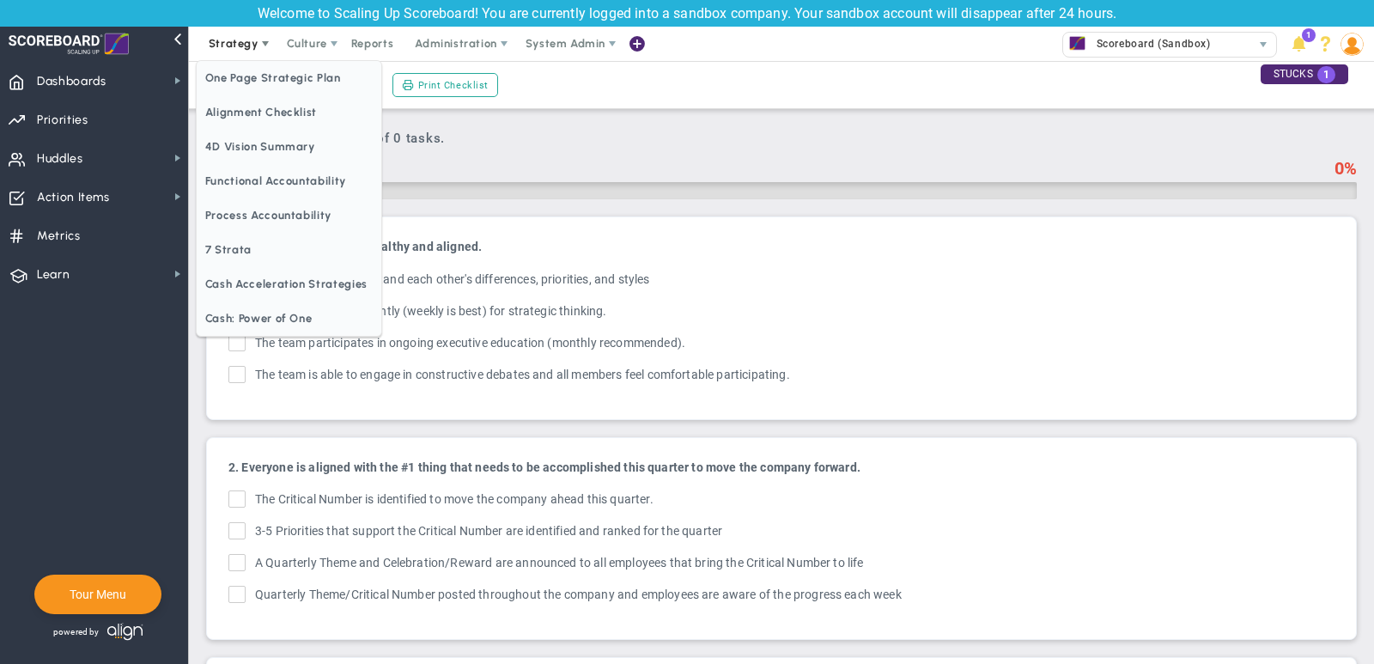
checkbox input "true"
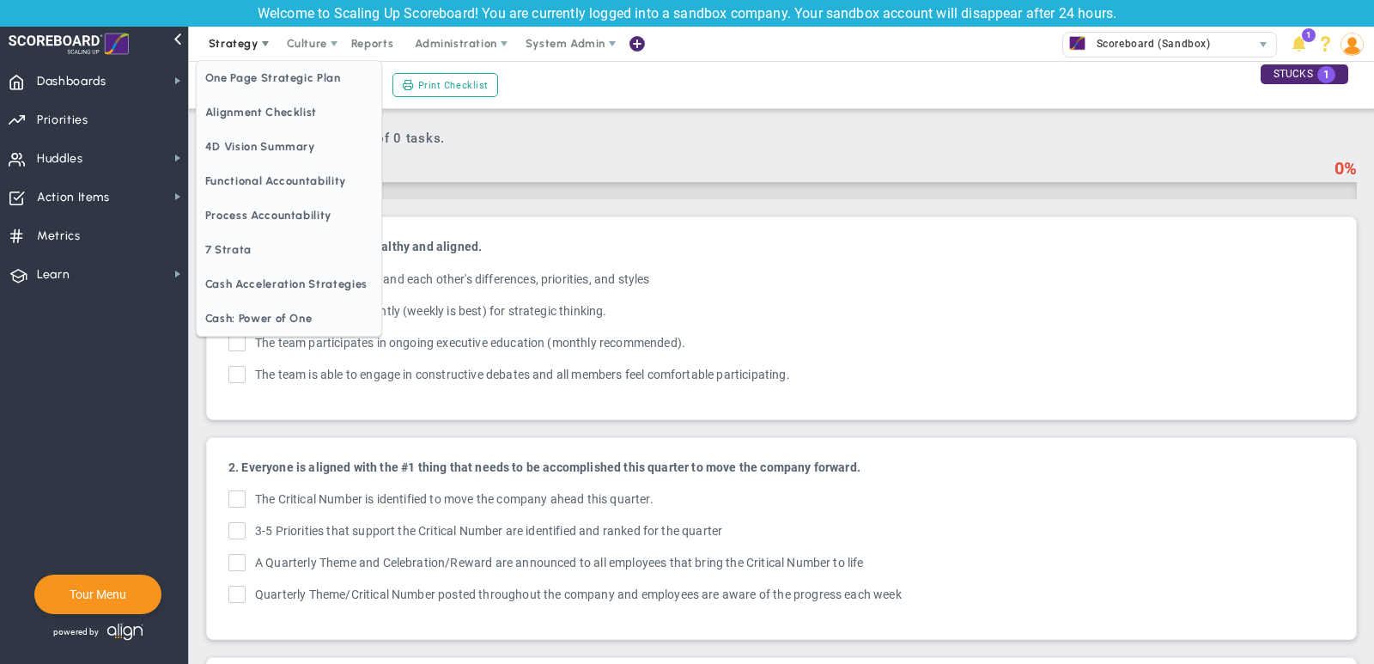
checkbox input "true"
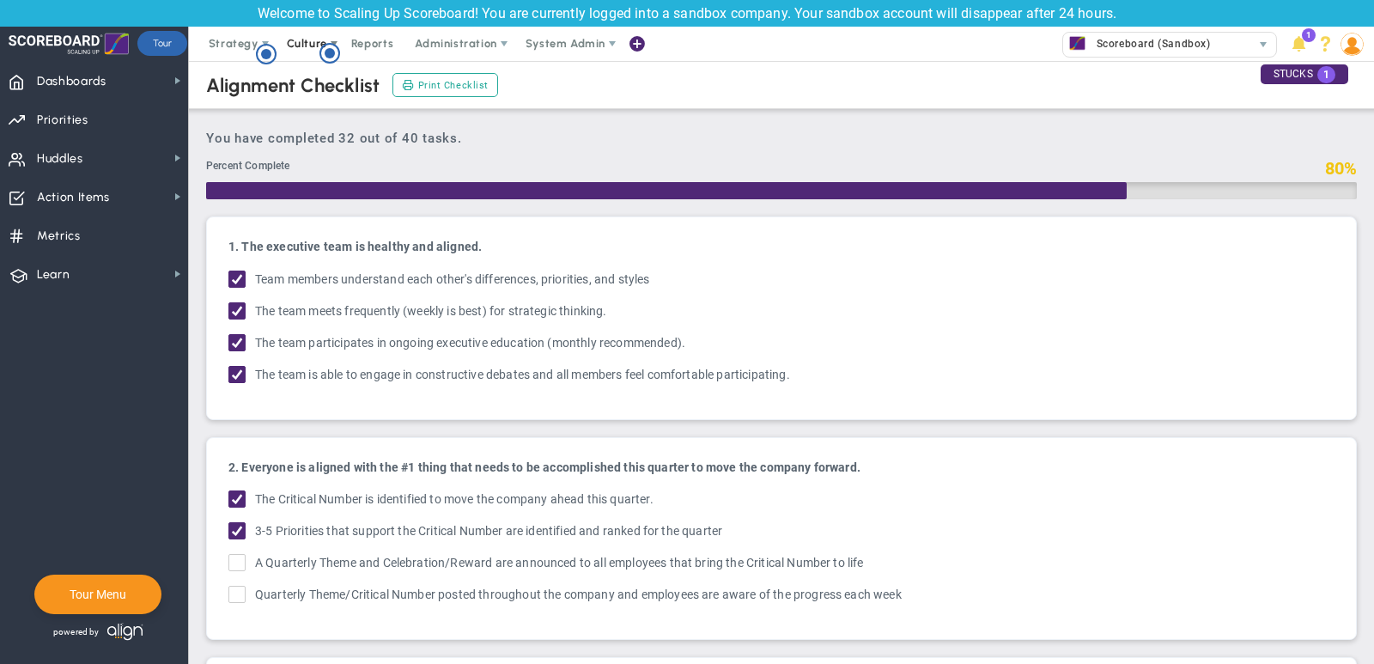
click at [296, 48] on span "Culture" at bounding box center [307, 43] width 40 height 13
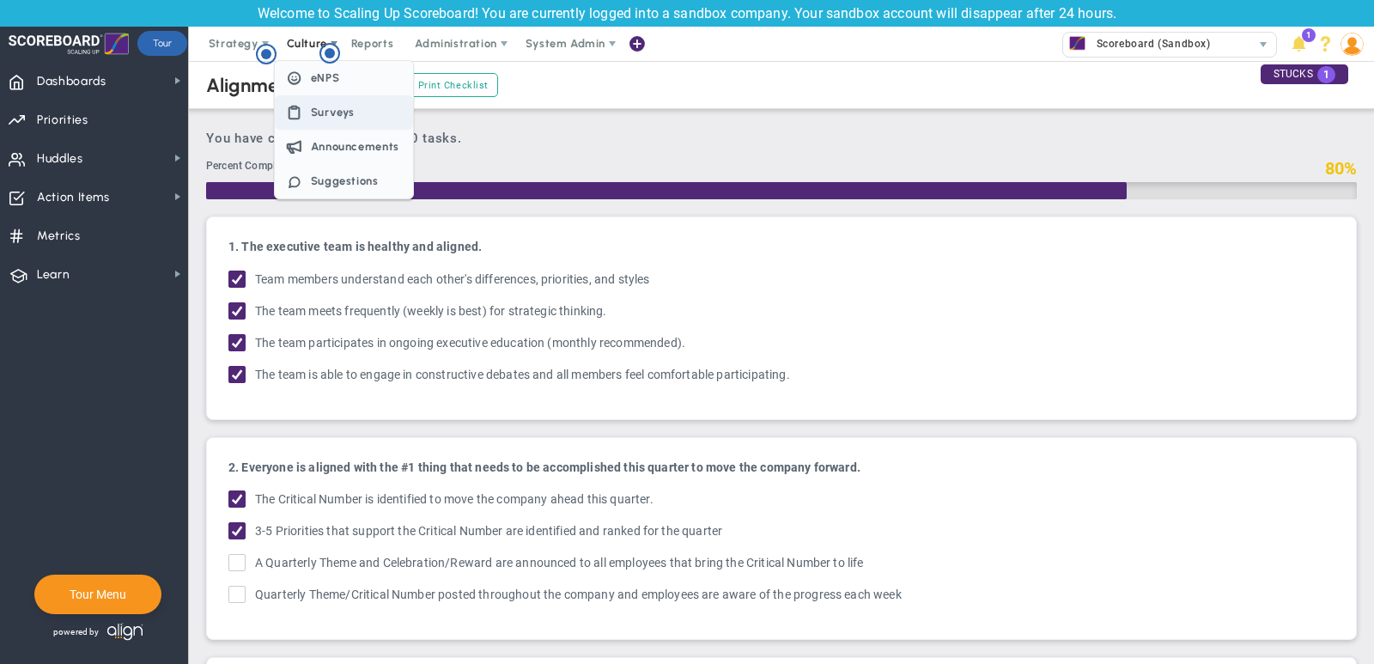
click at [337, 120] on span "Surveys" at bounding box center [344, 112] width 138 height 34
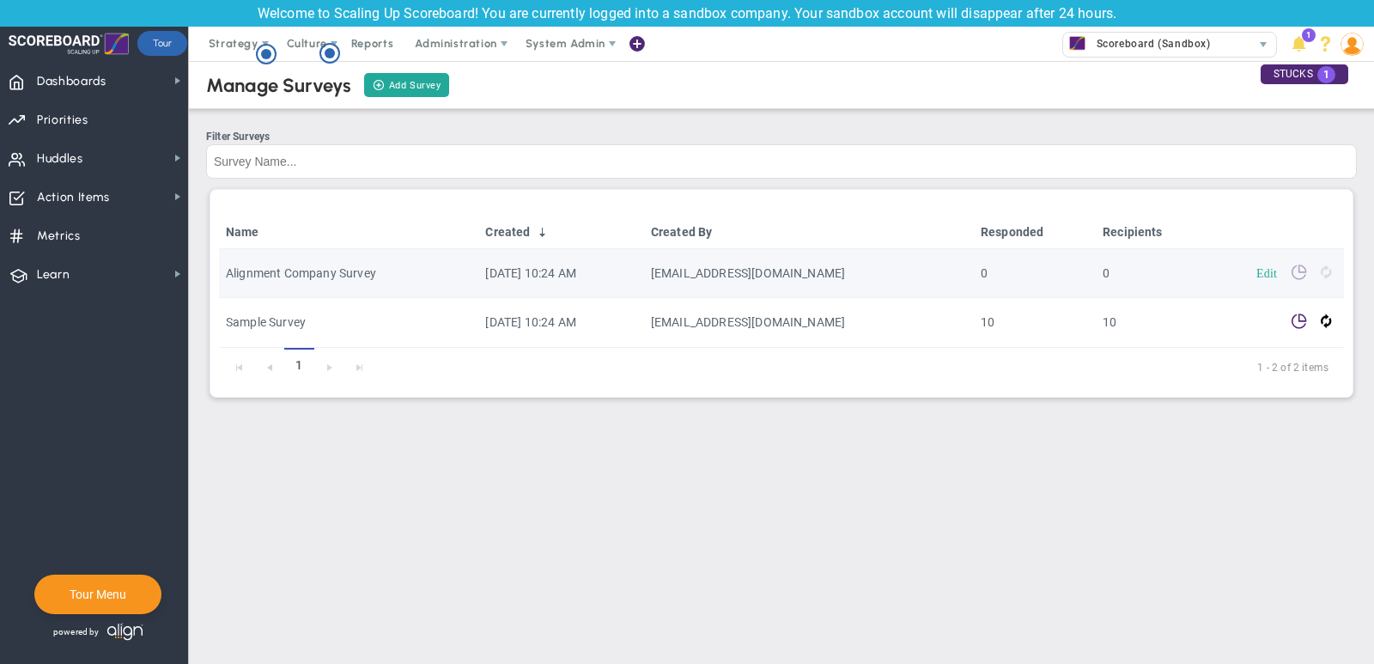
click at [1267, 271] on link "Edit" at bounding box center [1266, 272] width 21 height 12
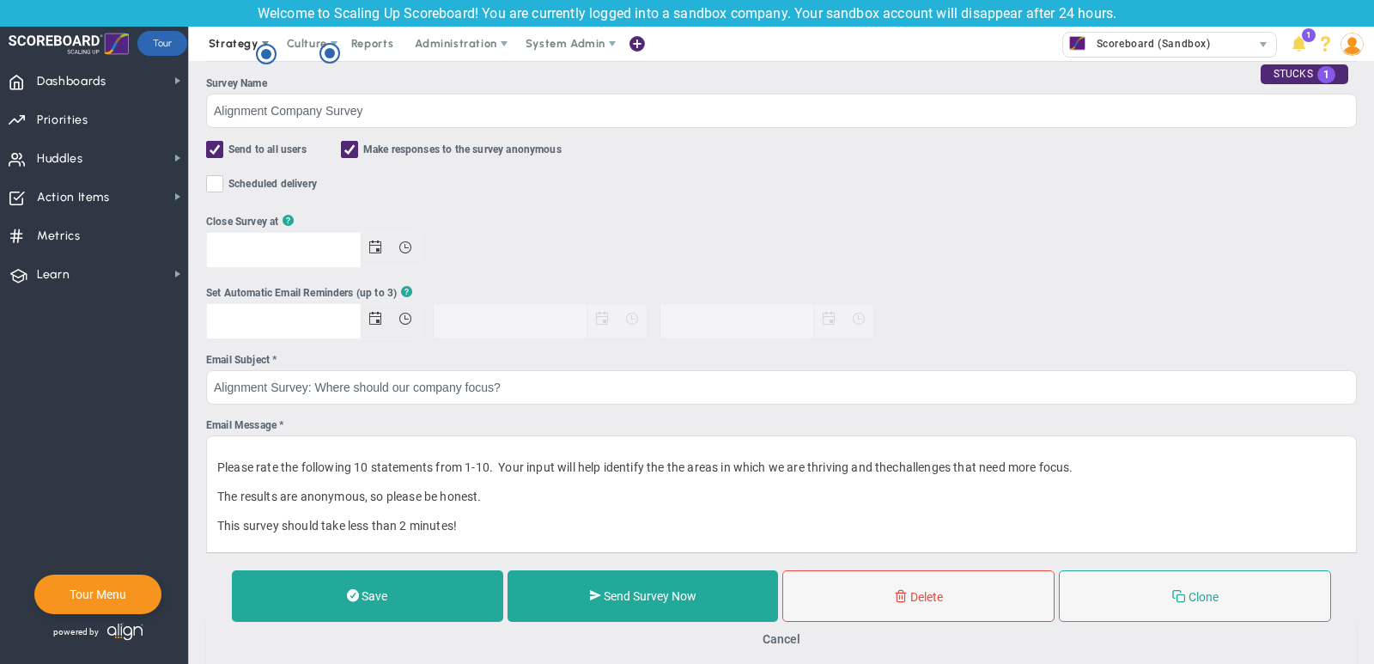
click at [228, 39] on span "Strategy" at bounding box center [234, 43] width 50 height 13
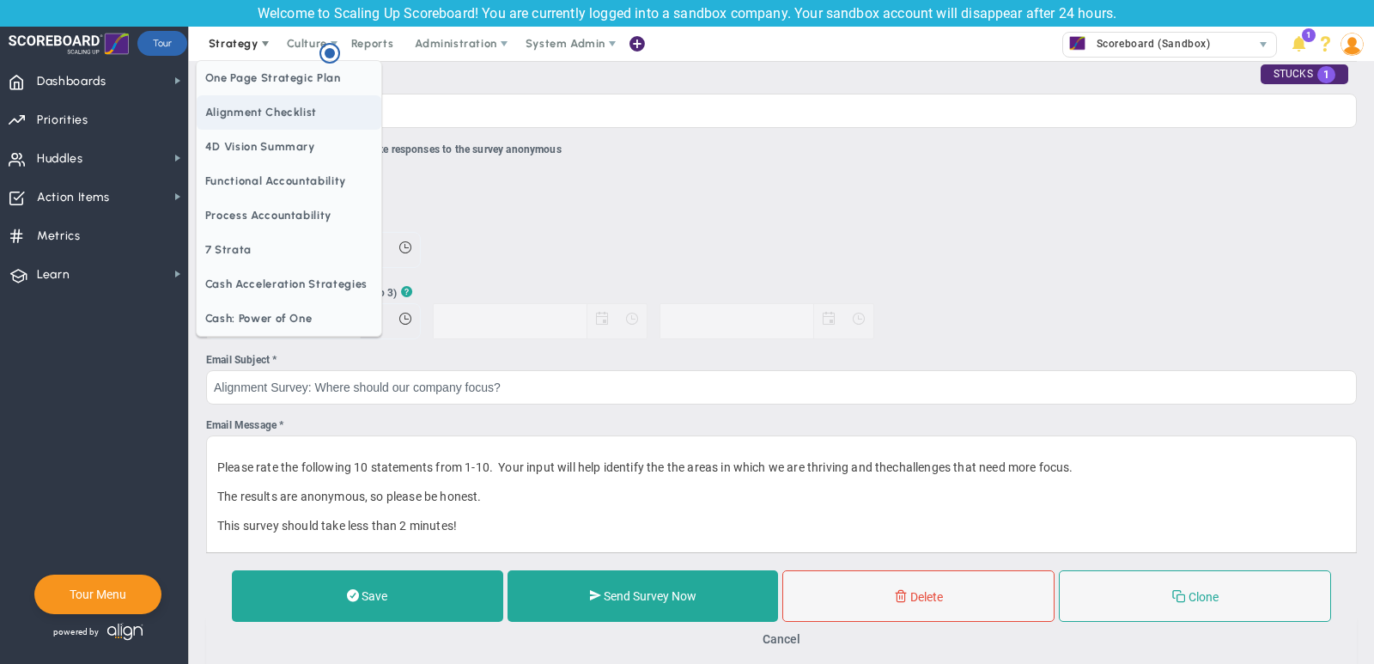
click at [256, 119] on span "Alignment Checklist" at bounding box center [289, 112] width 185 height 34
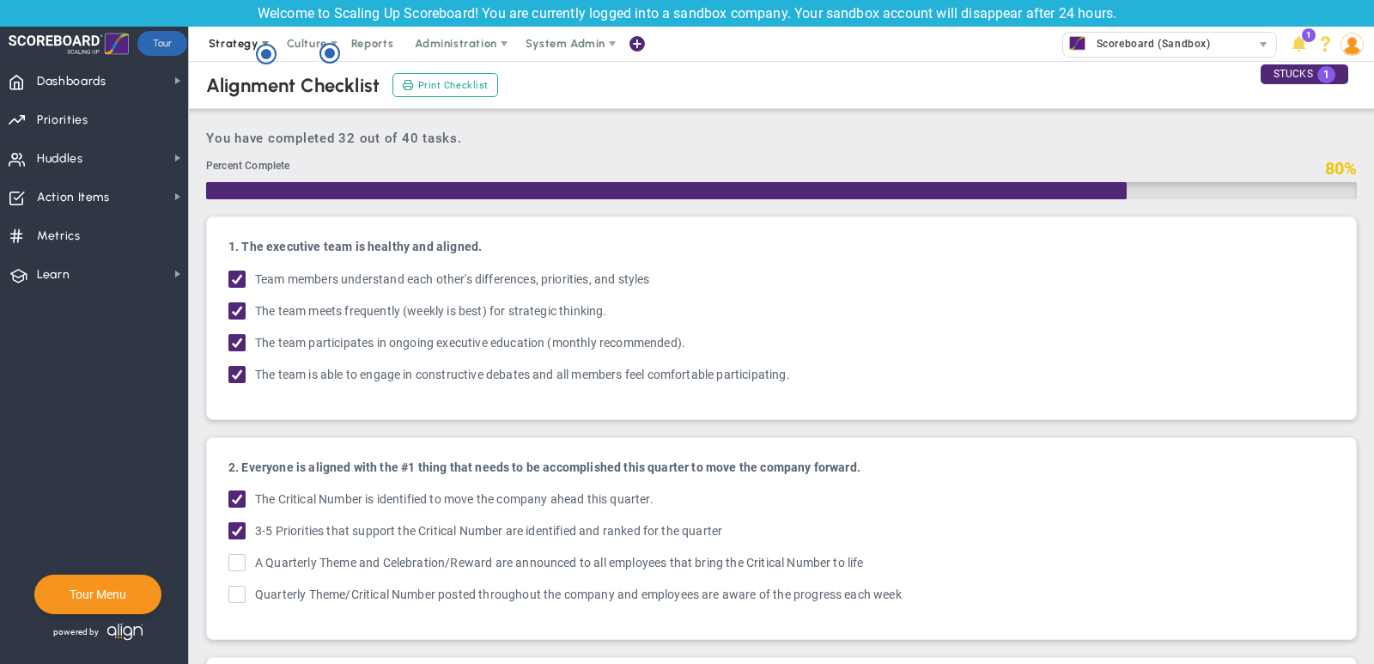
click at [245, 39] on span "Strategy" at bounding box center [234, 43] width 50 height 13
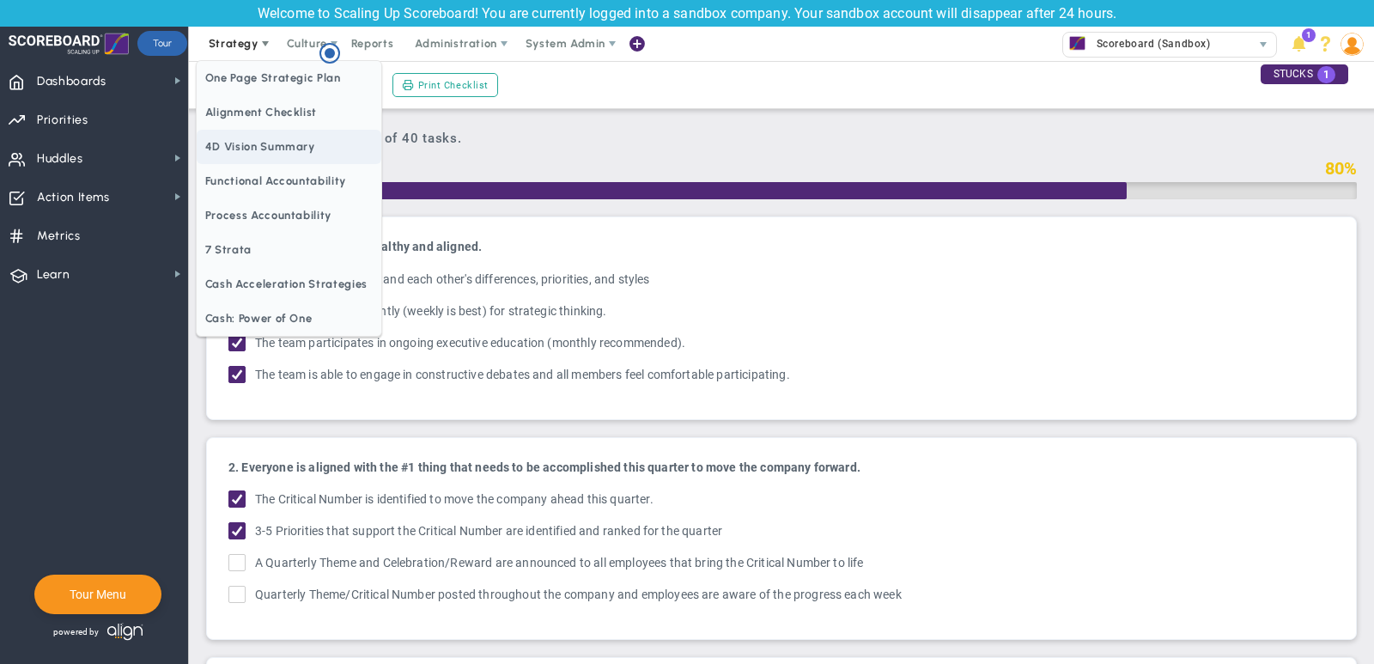
click at [242, 148] on span "4D Vision Summary" at bounding box center [289, 147] width 185 height 34
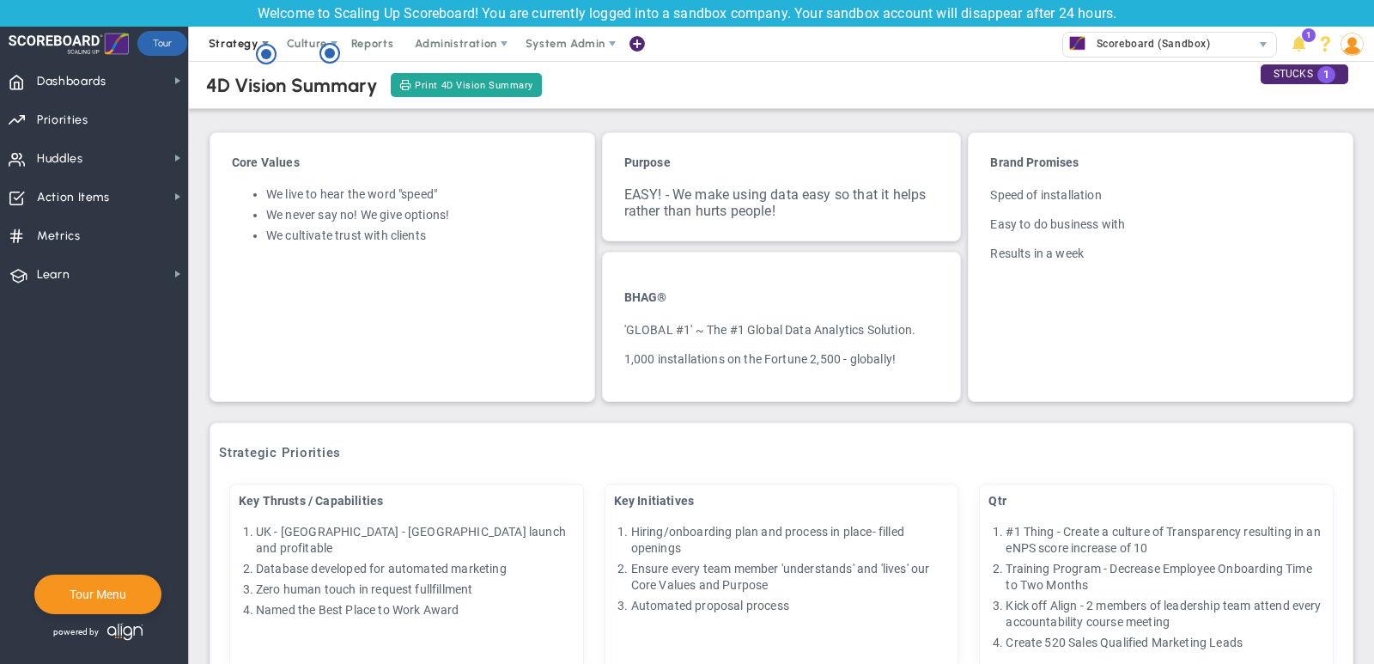
click at [234, 47] on span "Strategy" at bounding box center [234, 43] width 50 height 13
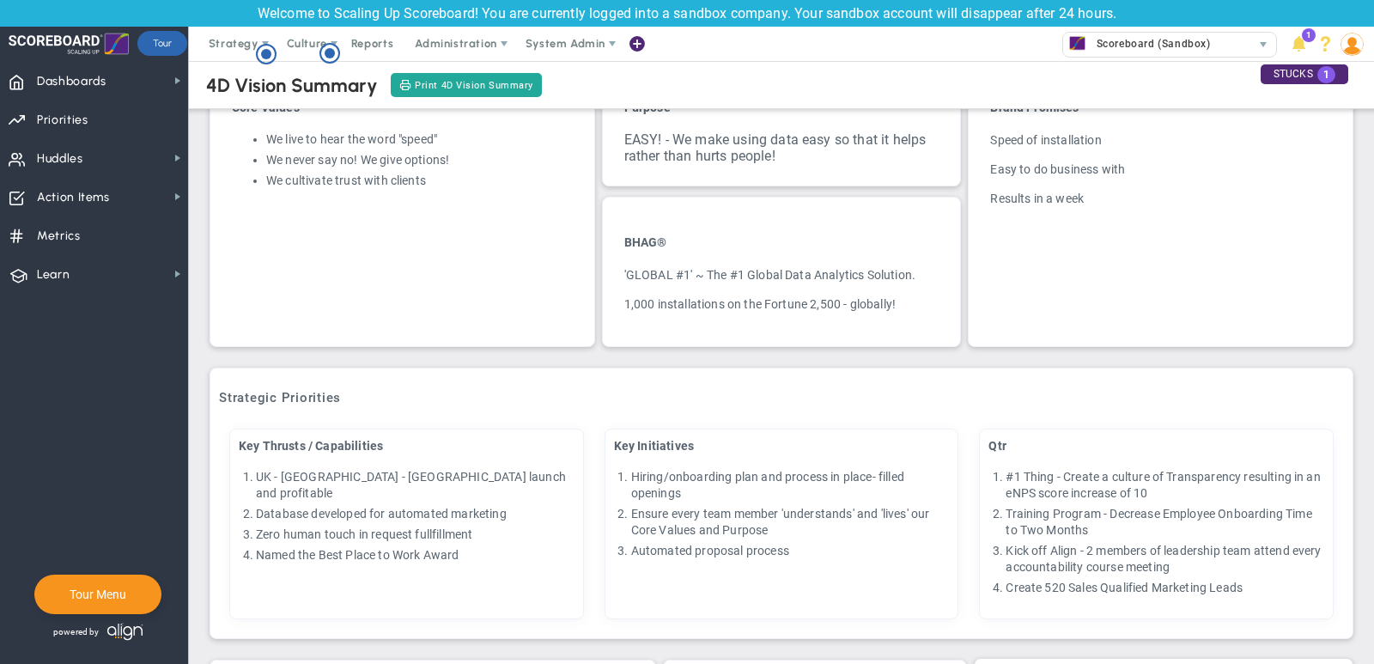
scroll to position [65, 0]
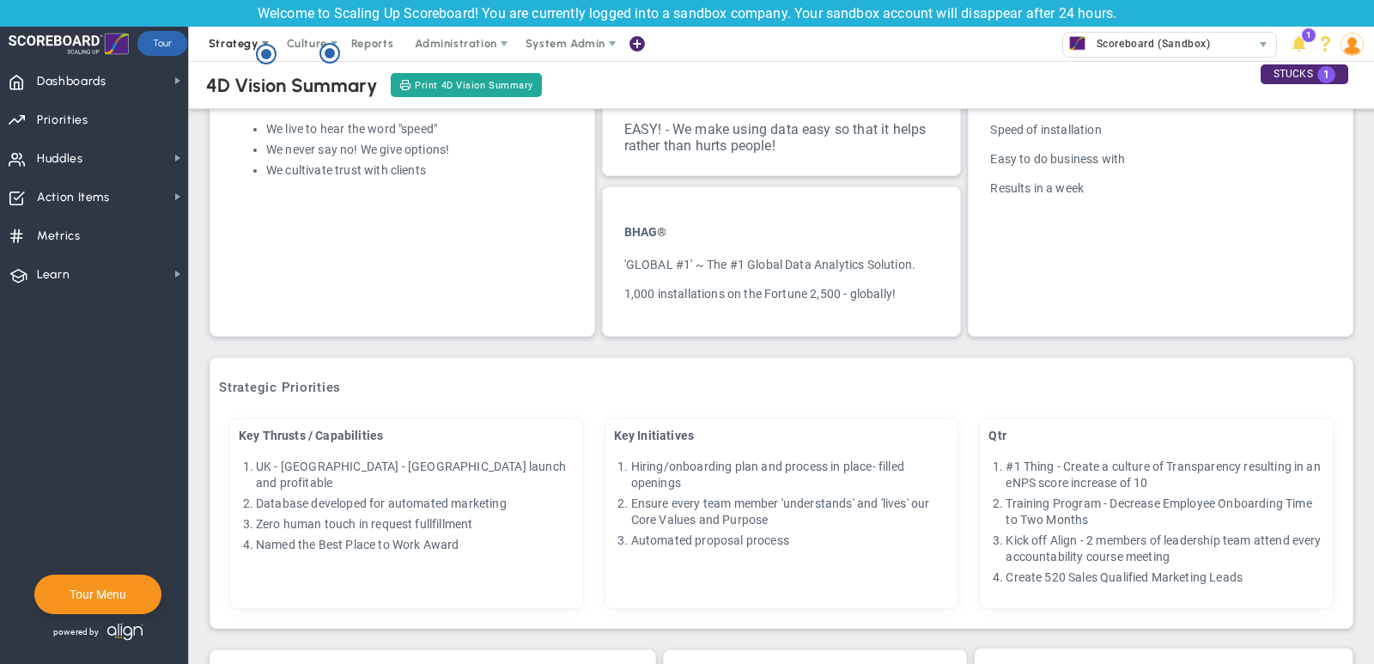
click at [215, 40] on span "Strategy" at bounding box center [234, 43] width 50 height 13
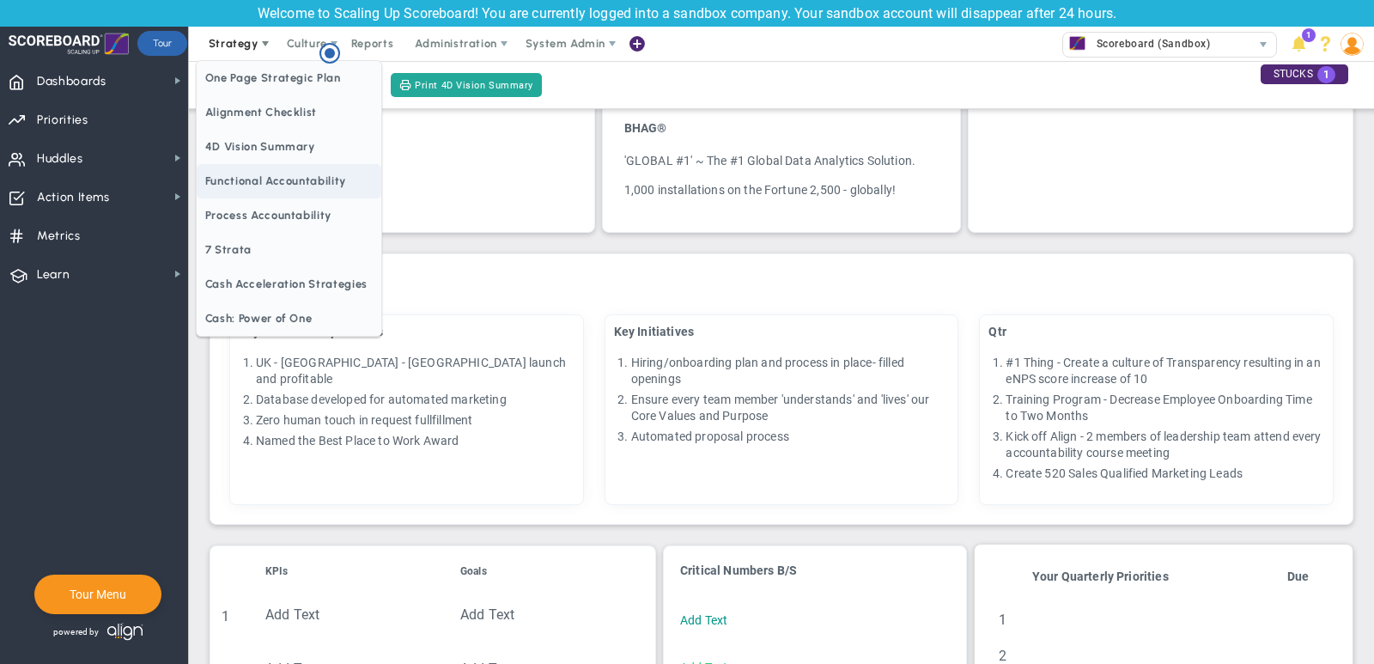
click at [276, 173] on span "Functional Accountability" at bounding box center [289, 181] width 185 height 34
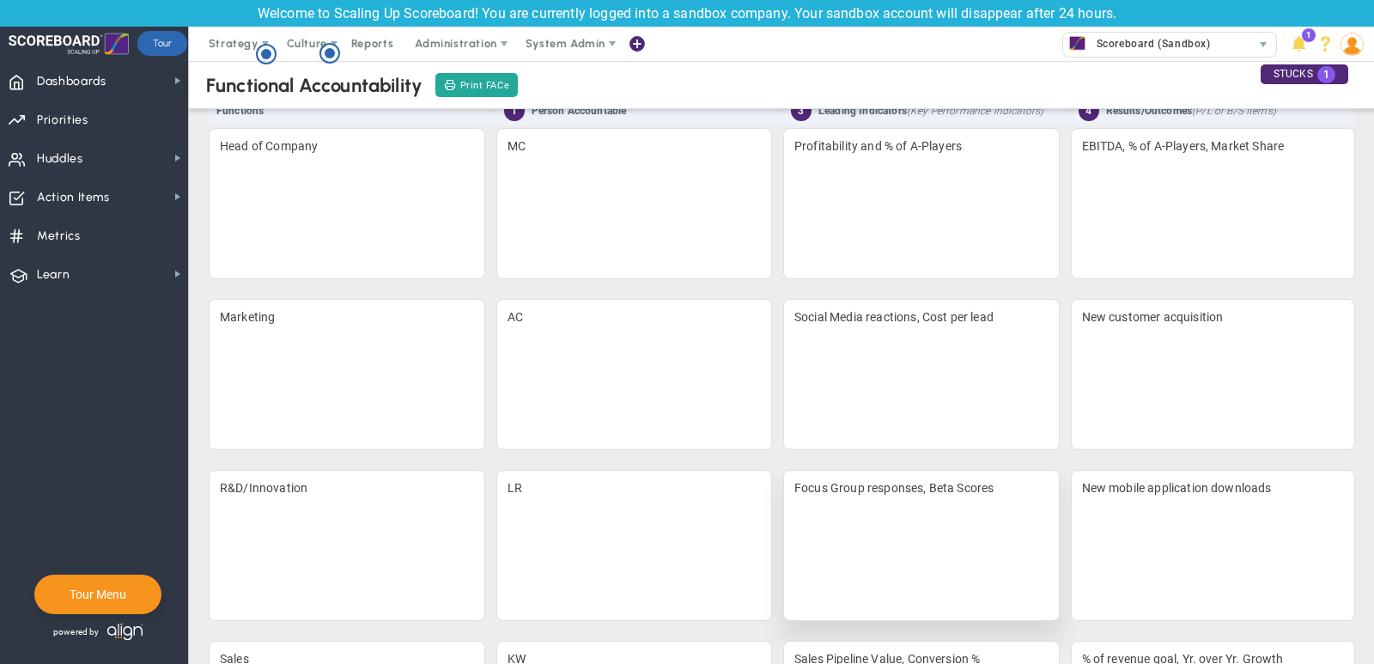
scroll to position [332, 0]
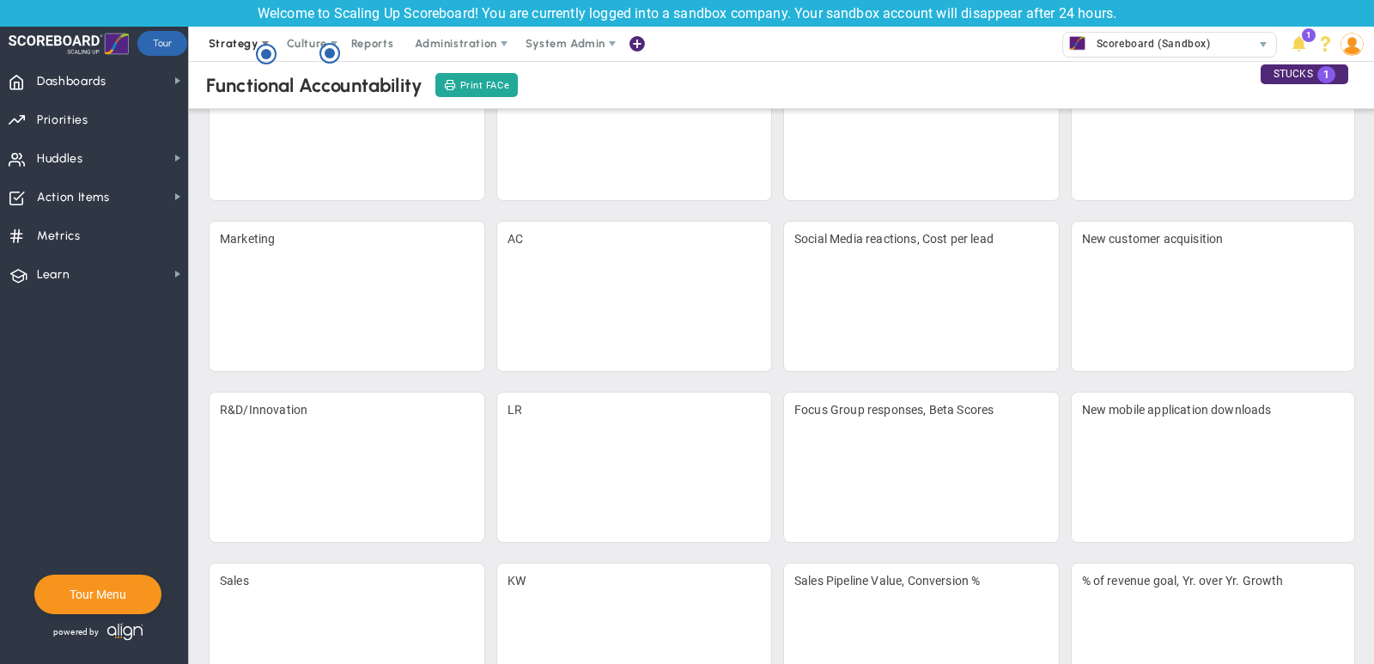
click at [208, 55] on span "Strategy" at bounding box center [235, 44] width 78 height 34
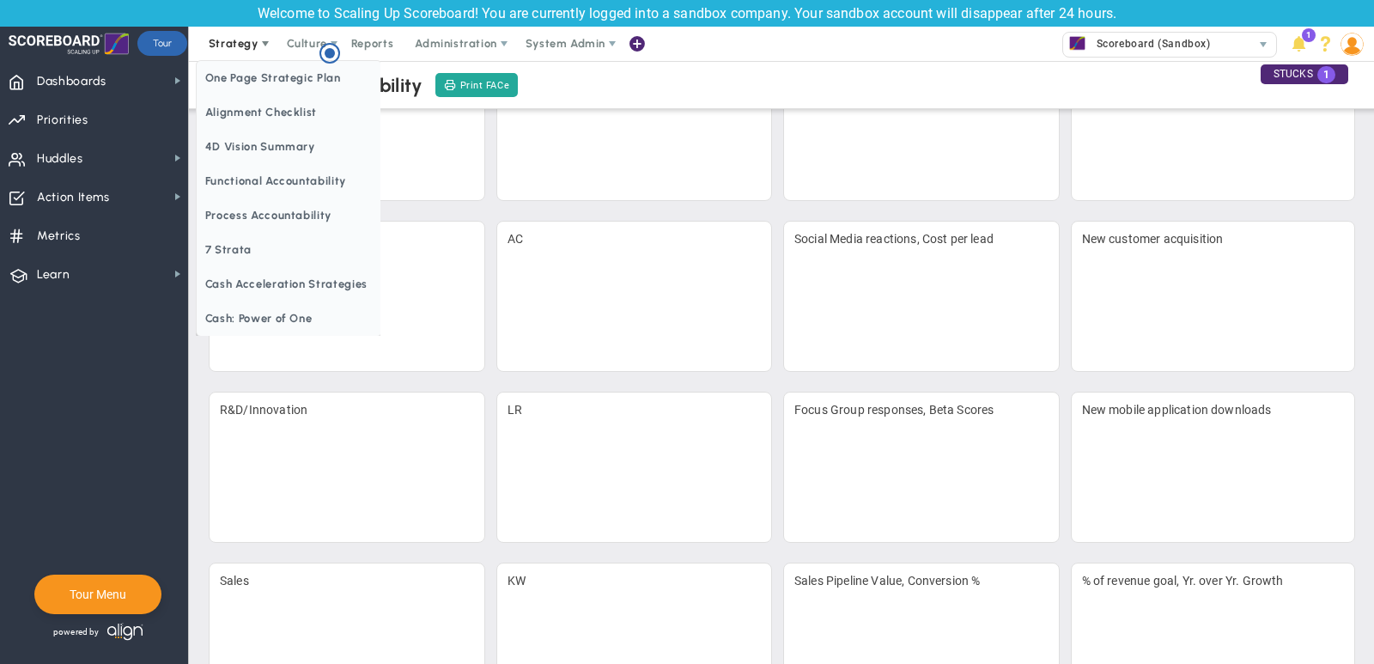
scroll to position [0, 0]
click at [259, 208] on span "Process Accountability" at bounding box center [289, 215] width 185 height 34
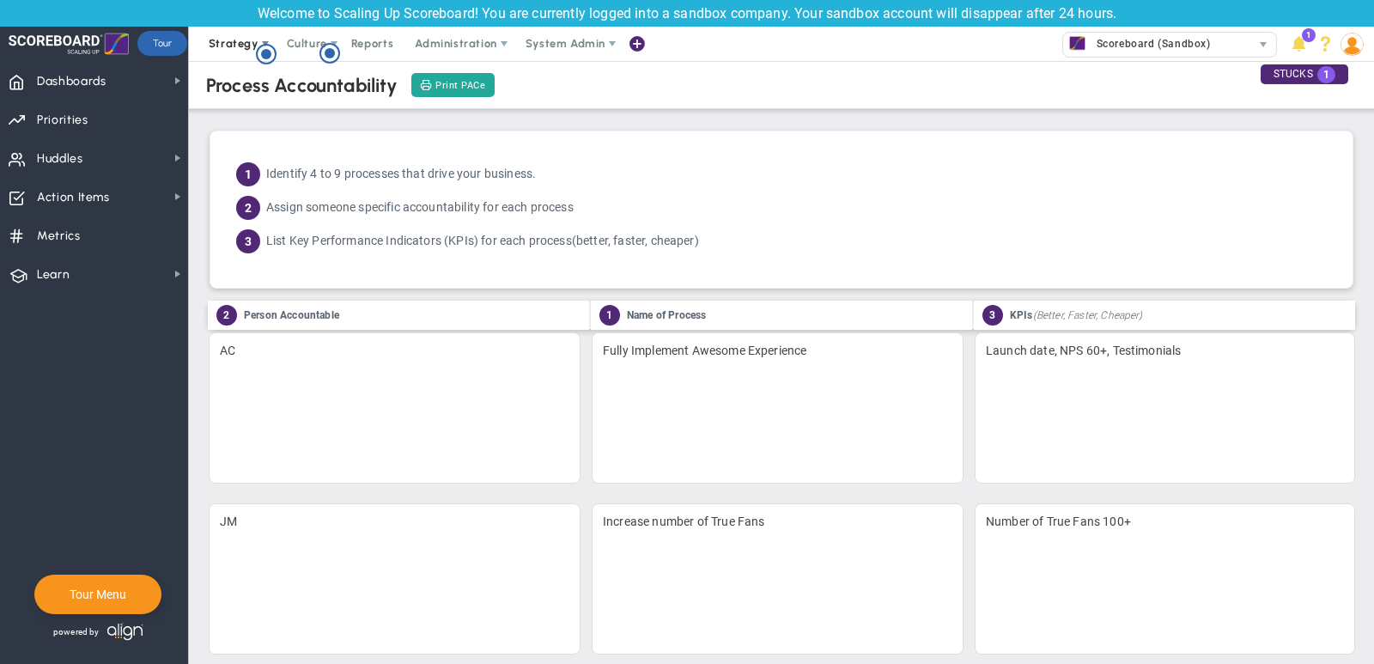
click at [237, 47] on span "Strategy" at bounding box center [234, 43] width 50 height 13
click at [366, 46] on span "Reports" at bounding box center [373, 44] width 60 height 34
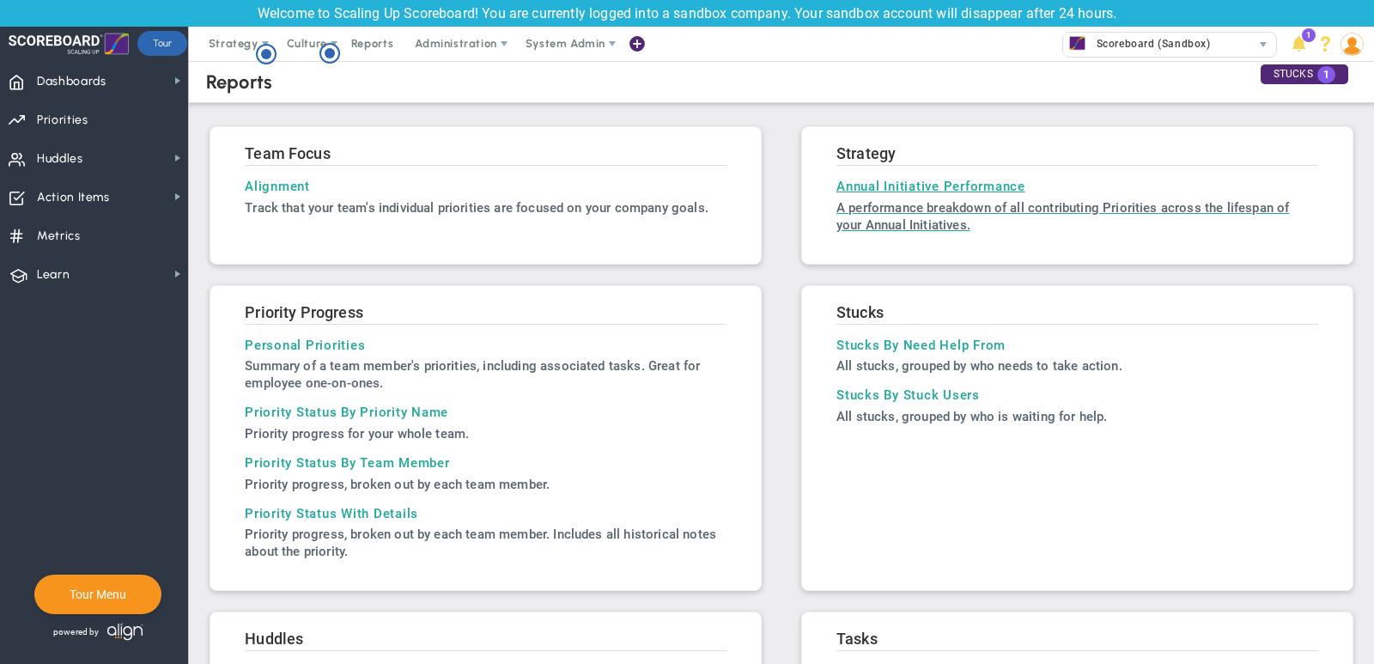
click at [898, 187] on h3 "Annual Initiative Performance" at bounding box center [1077, 186] width 482 height 15
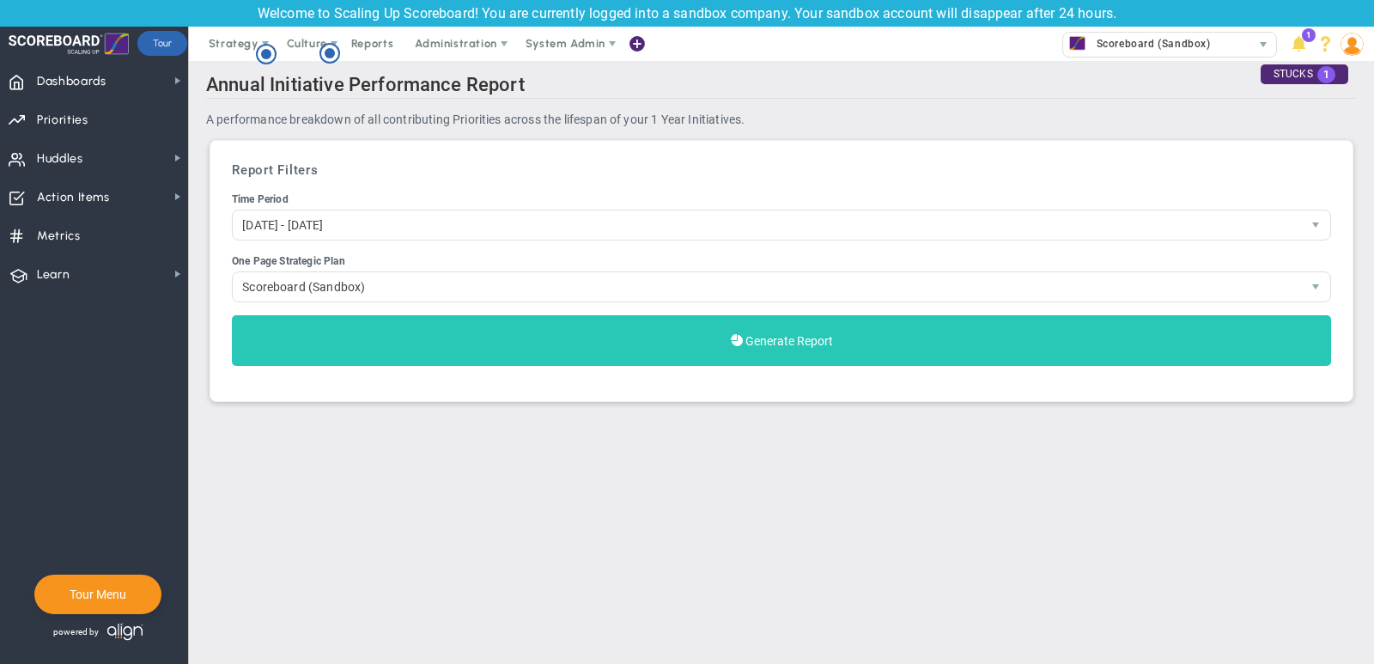
click at [773, 337] on span "Generate Report" at bounding box center [789, 341] width 88 height 14
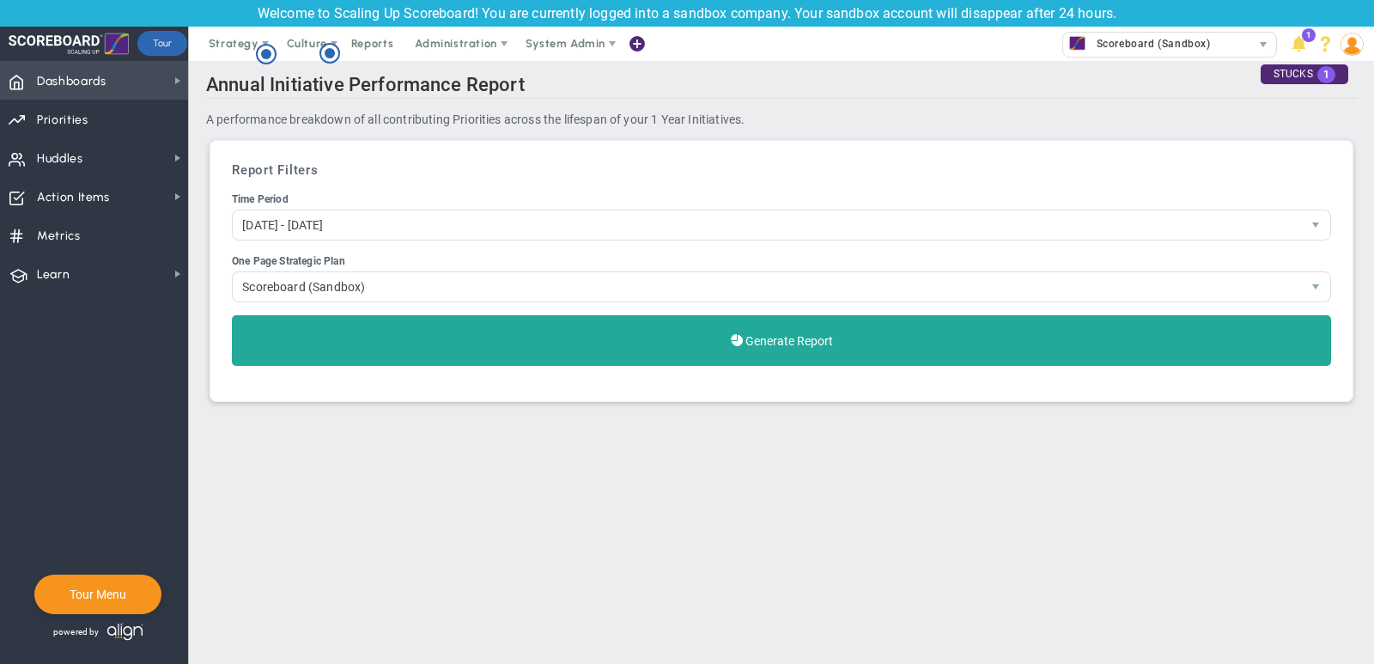
click at [101, 85] on span "Dashboards" at bounding box center [72, 82] width 70 height 36
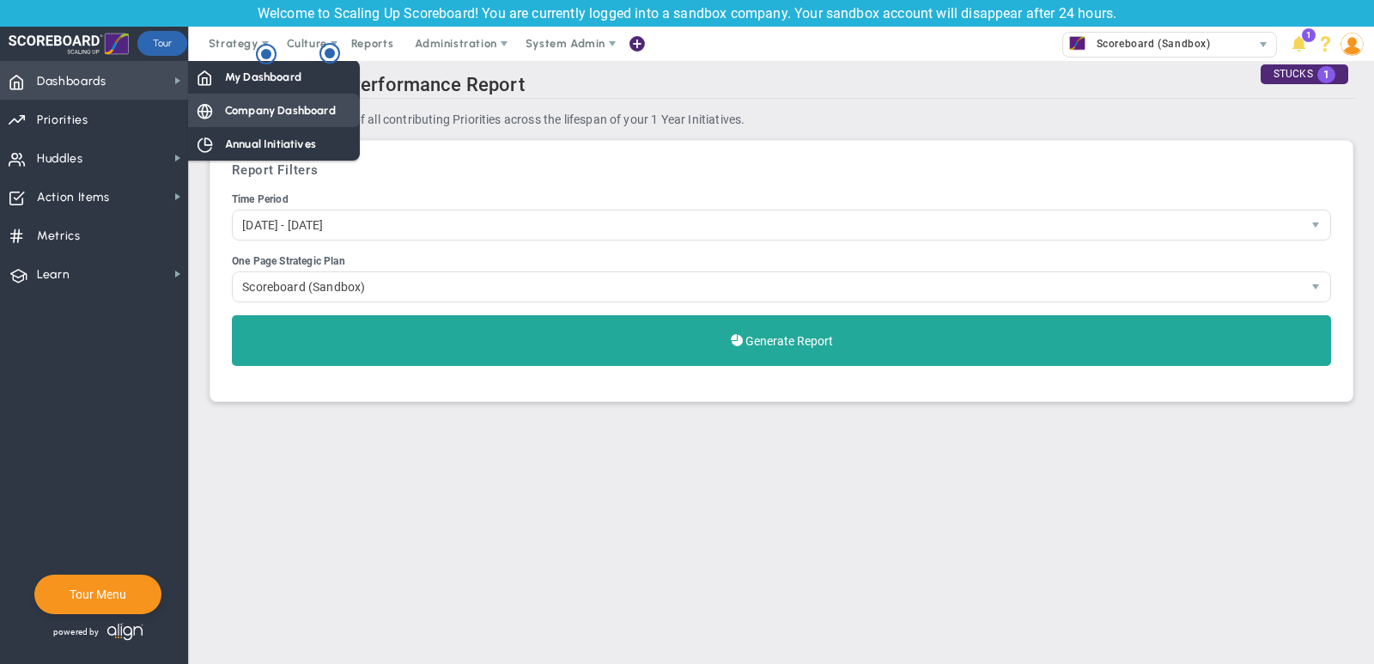
click at [246, 115] on span "Company Dashboard" at bounding box center [280, 110] width 111 height 16
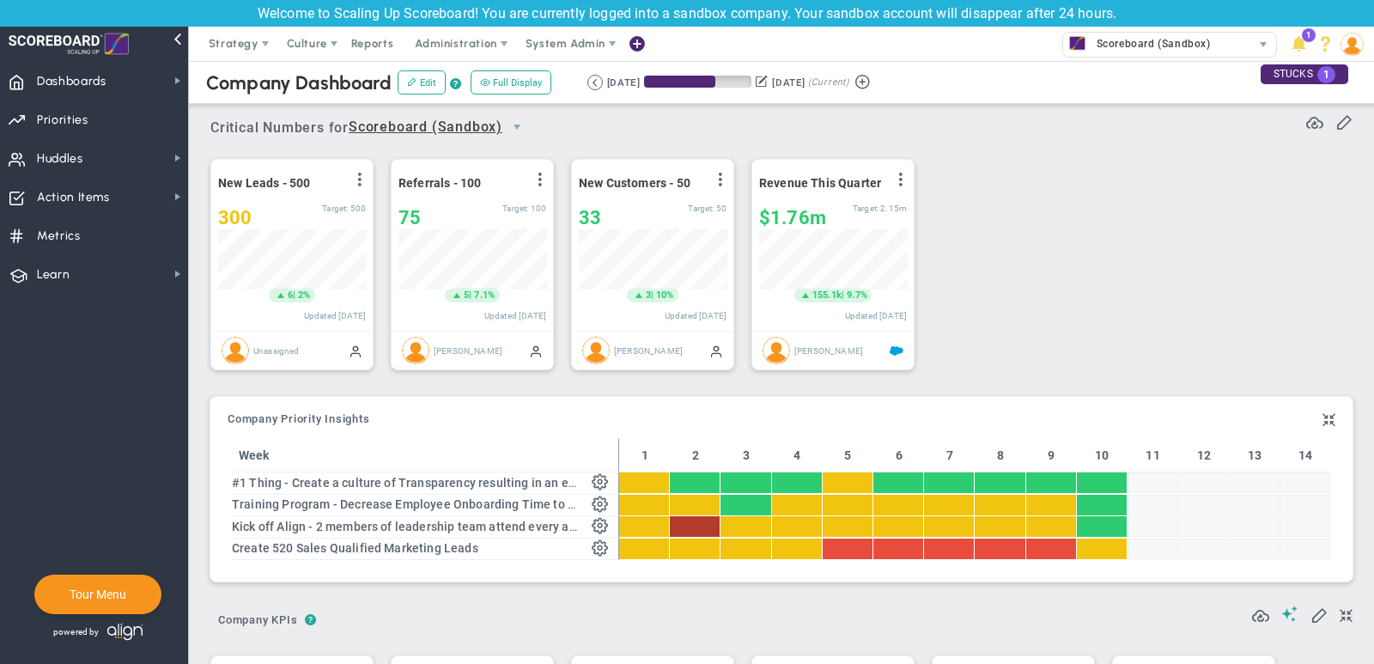
scroll to position [858538, 858450]
click at [142, 161] on span "Huddles Huddles" at bounding box center [94, 157] width 188 height 39
click at [76, 125] on span "Priorities" at bounding box center [63, 120] width 52 height 36
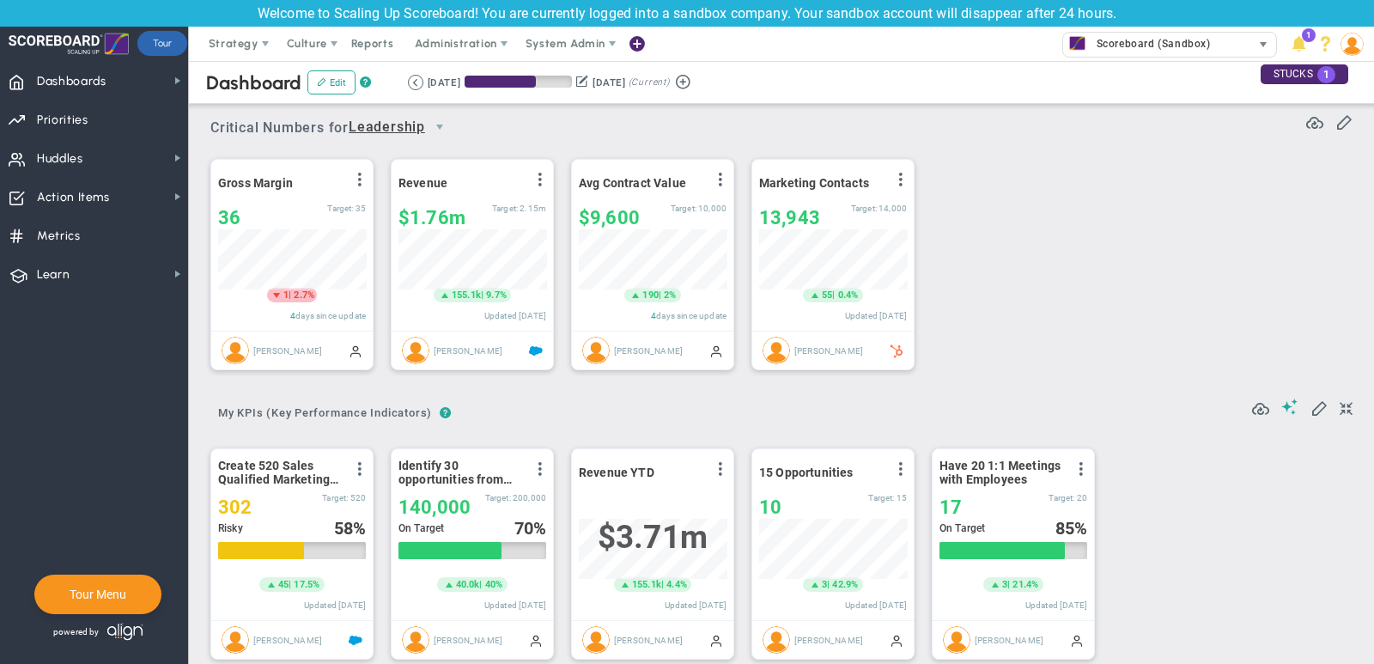
click at [1168, 47] on span "Scoreboard (Sandbox)" at bounding box center [1149, 44] width 123 height 22
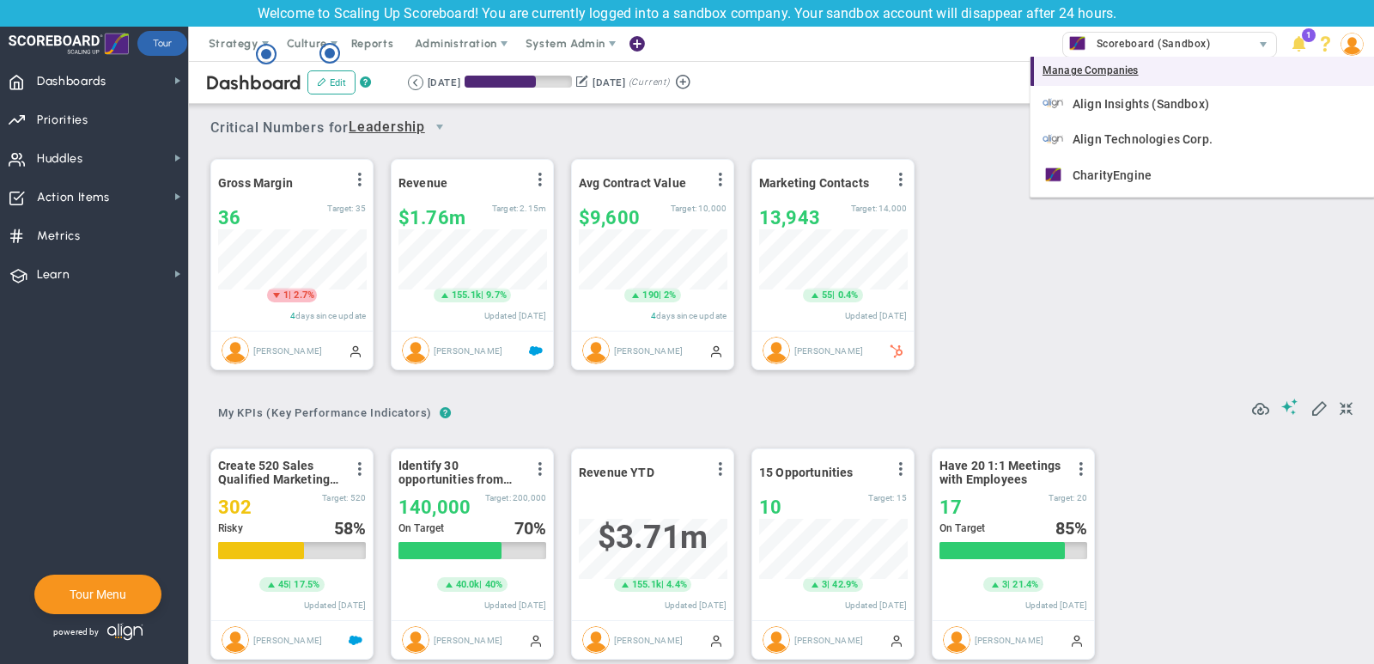
click at [1119, 70] on div "Manage Companies" at bounding box center [1201, 71] width 343 height 29
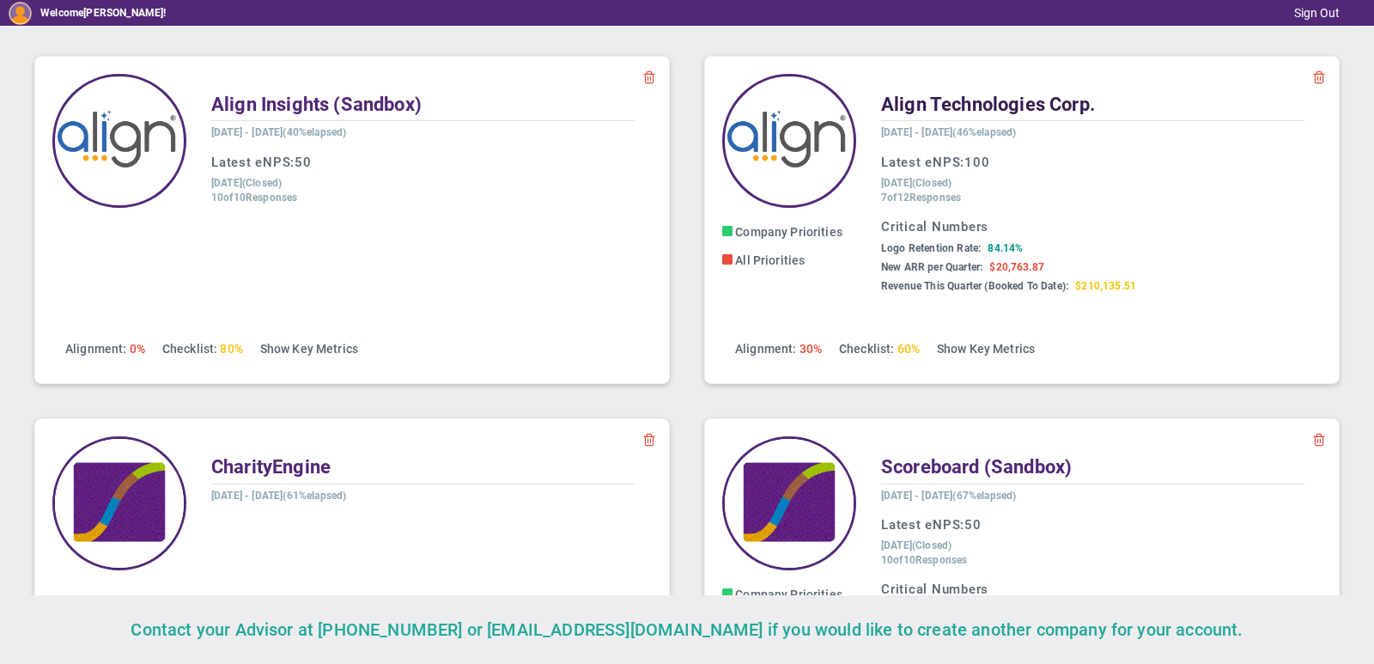
click at [928, 98] on span "Align Technologies Corp." at bounding box center [988, 104] width 214 height 21
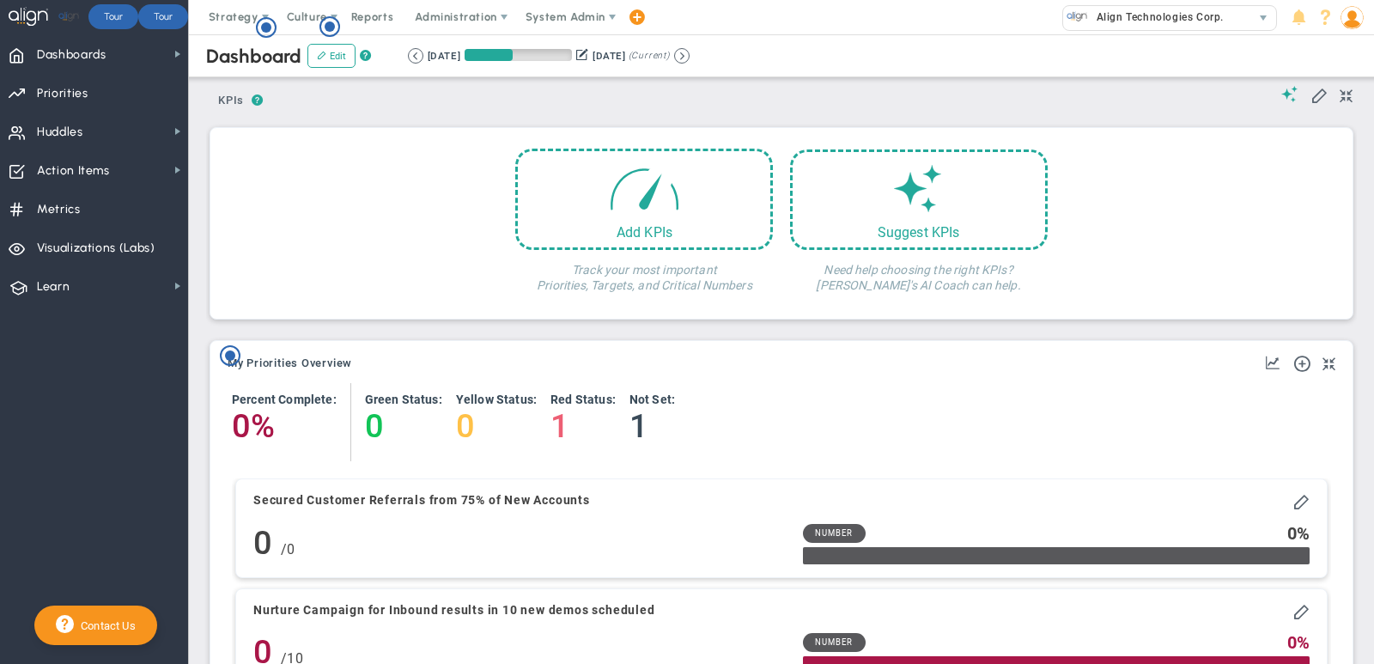
scroll to position [858538, 858450]
click at [113, 133] on span "Huddles Huddles" at bounding box center [94, 131] width 188 height 39
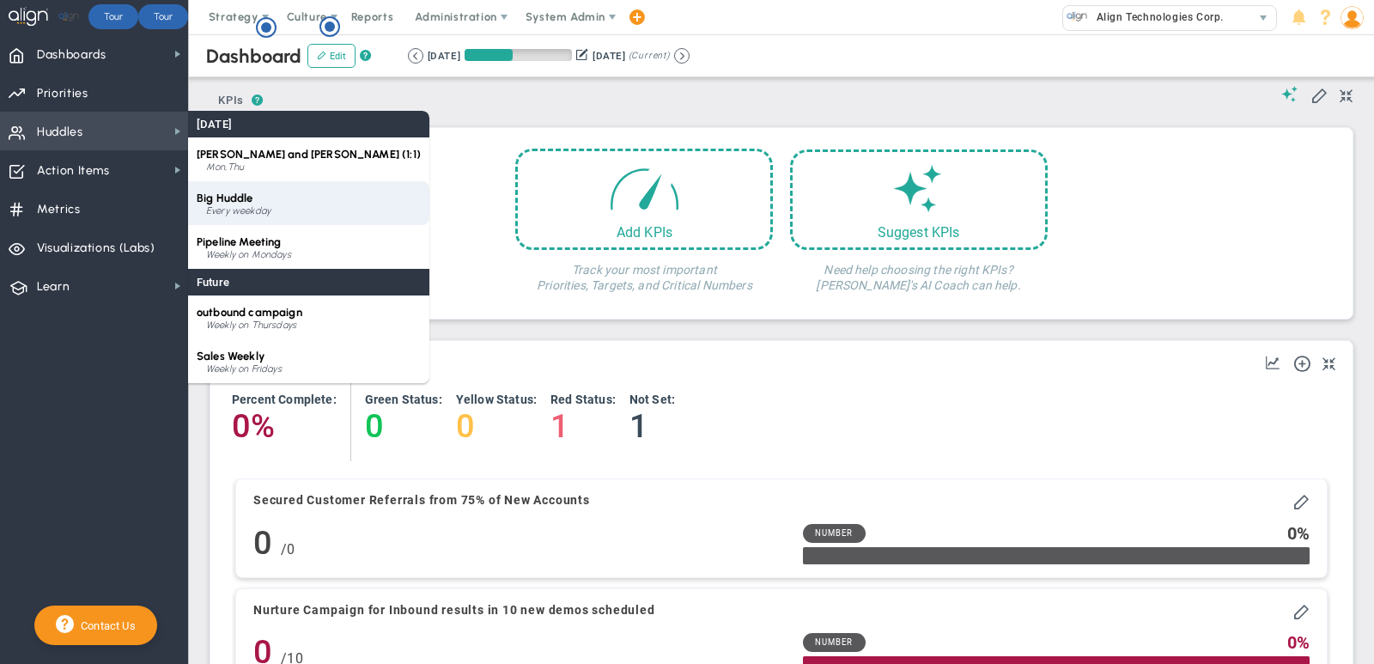
click at [263, 203] on div "Big Huddle Every weekday" at bounding box center [308, 203] width 241 height 44
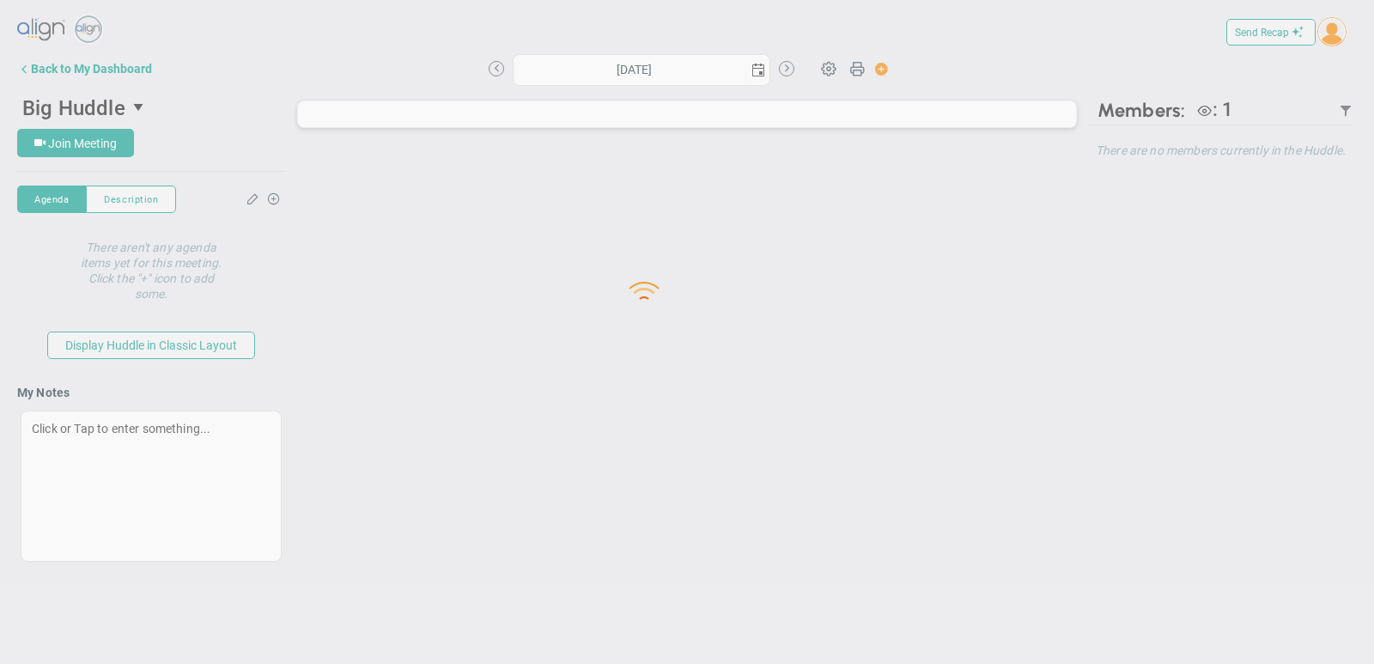
type input "[DATE]"
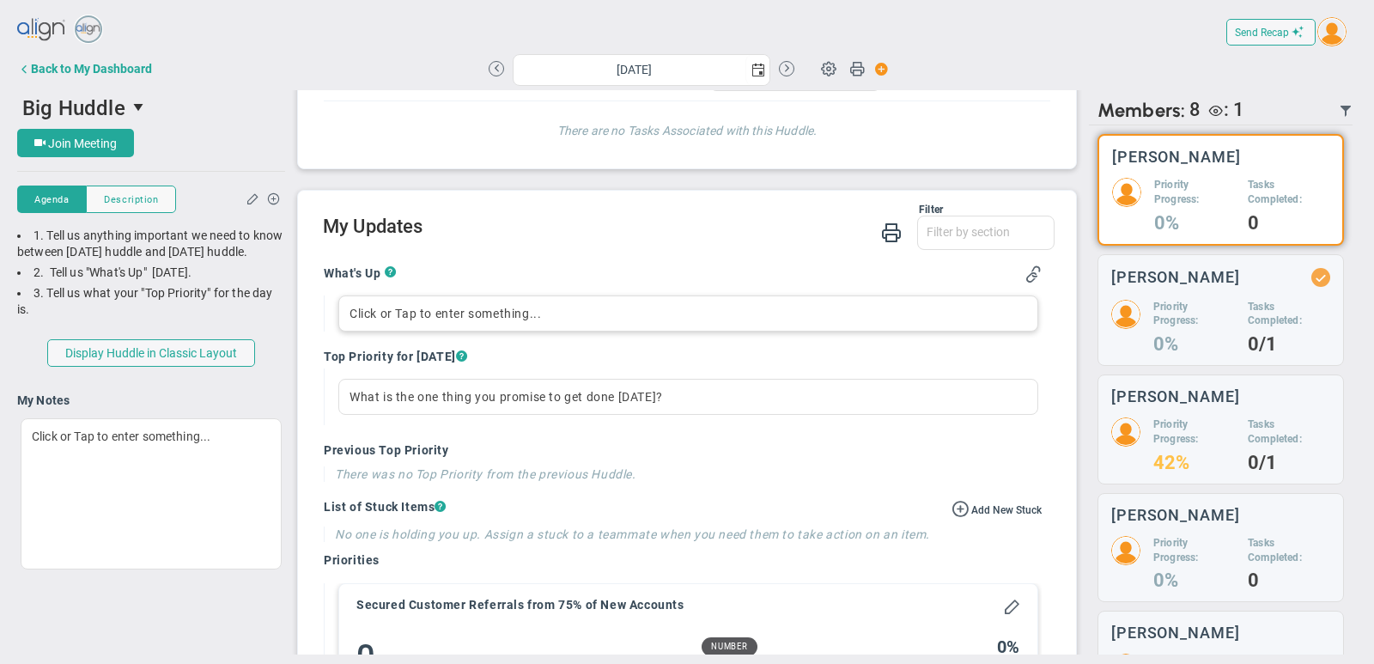
click at [660, 300] on div "Click or Tap to enter something..." at bounding box center [688, 313] width 700 height 36
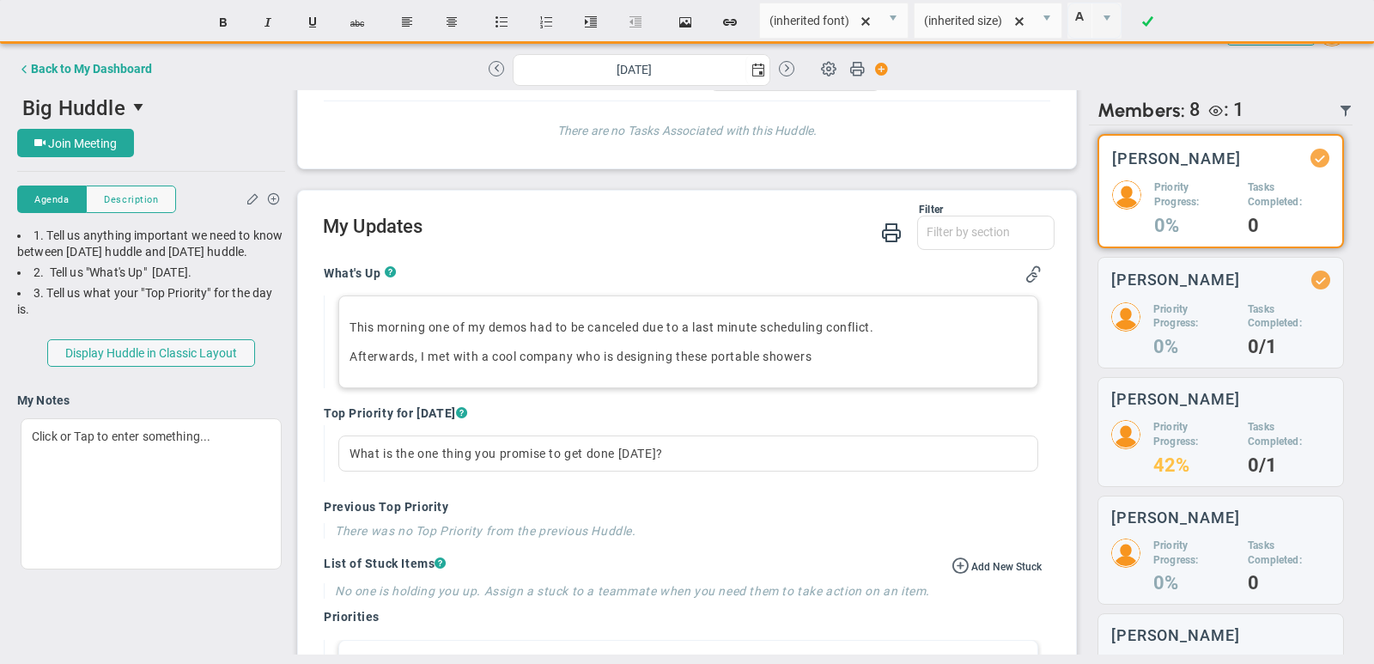
click at [574, 348] on p "Afterwards, I met with a cool company who is designing these portable showers ﻿" at bounding box center [687, 356] width 677 height 17
click at [947, 348] on p "Afterwards, I met with a cool company out of Colorado who is designing these po…" at bounding box center [687, 356] width 677 height 17
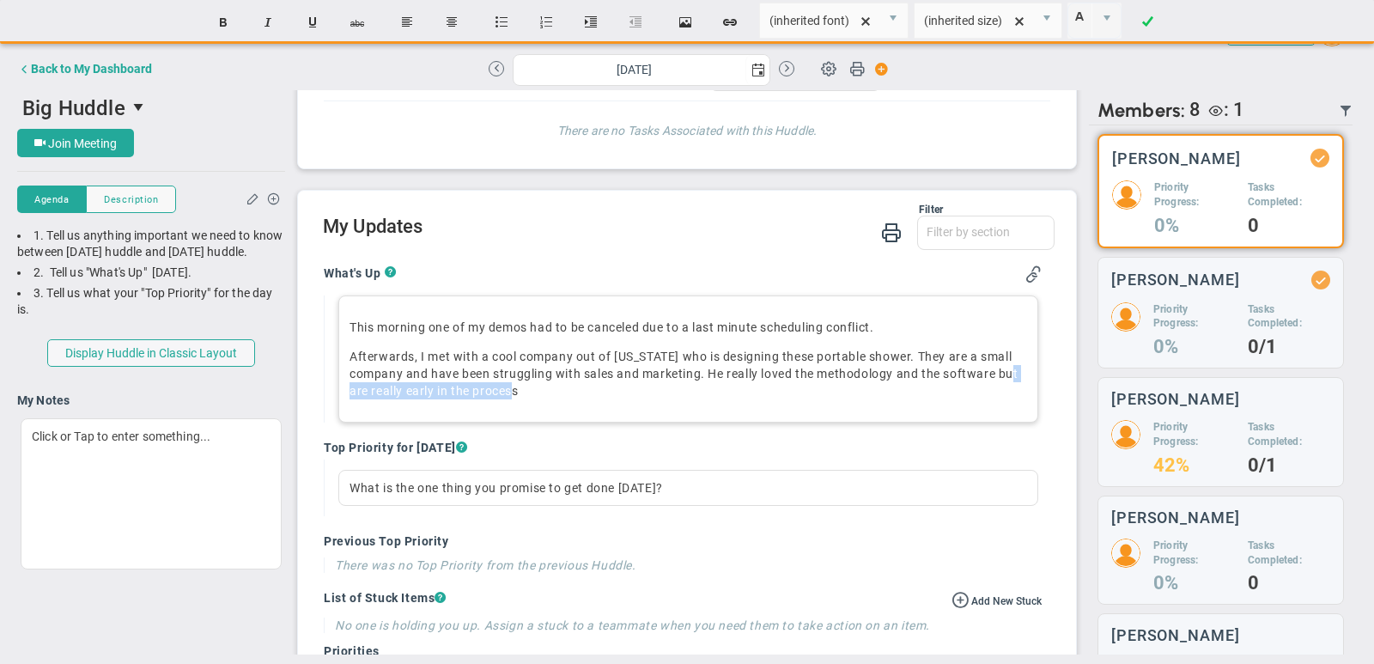
drag, startPoint x: 536, startPoint y: 394, endPoint x: 343, endPoint y: 393, distance: 192.3
click at [343, 393] on div "This morning one of my demos had to be canceled due to a last minute scheduling…" at bounding box center [688, 358] width 700 height 127
